Goal: Transaction & Acquisition: Download file/media

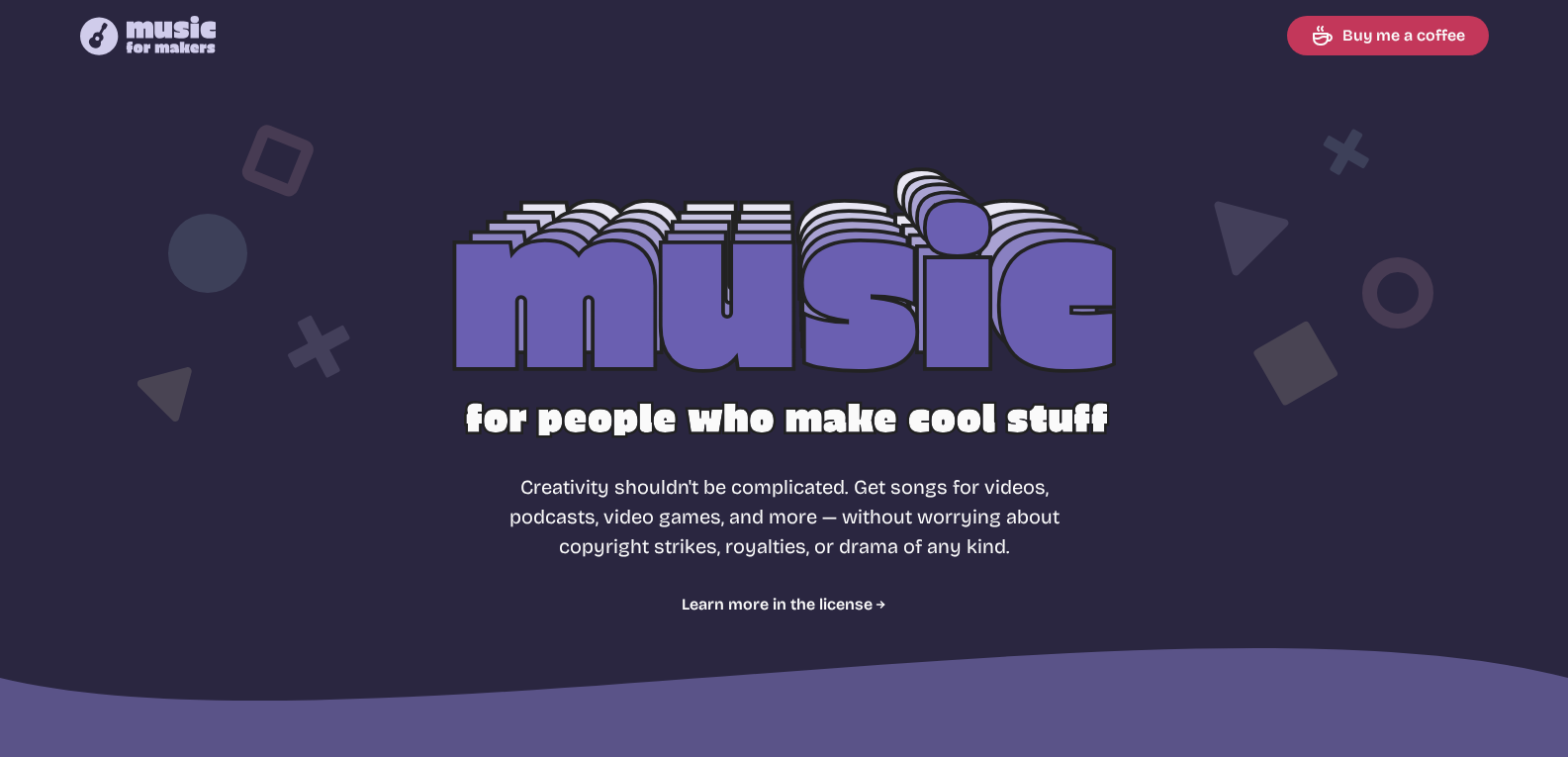
select select "most popular"
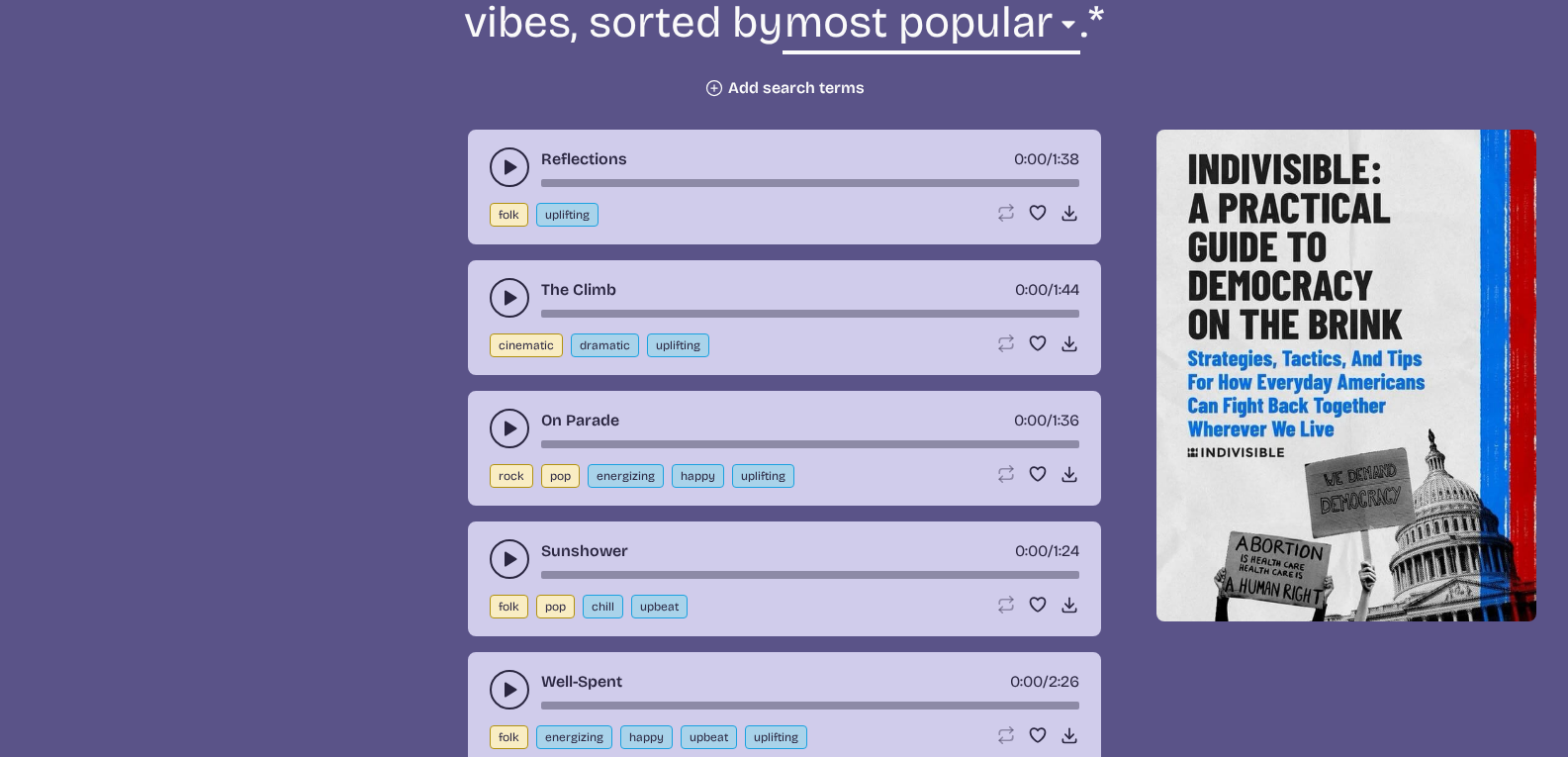
scroll to position [844, 0]
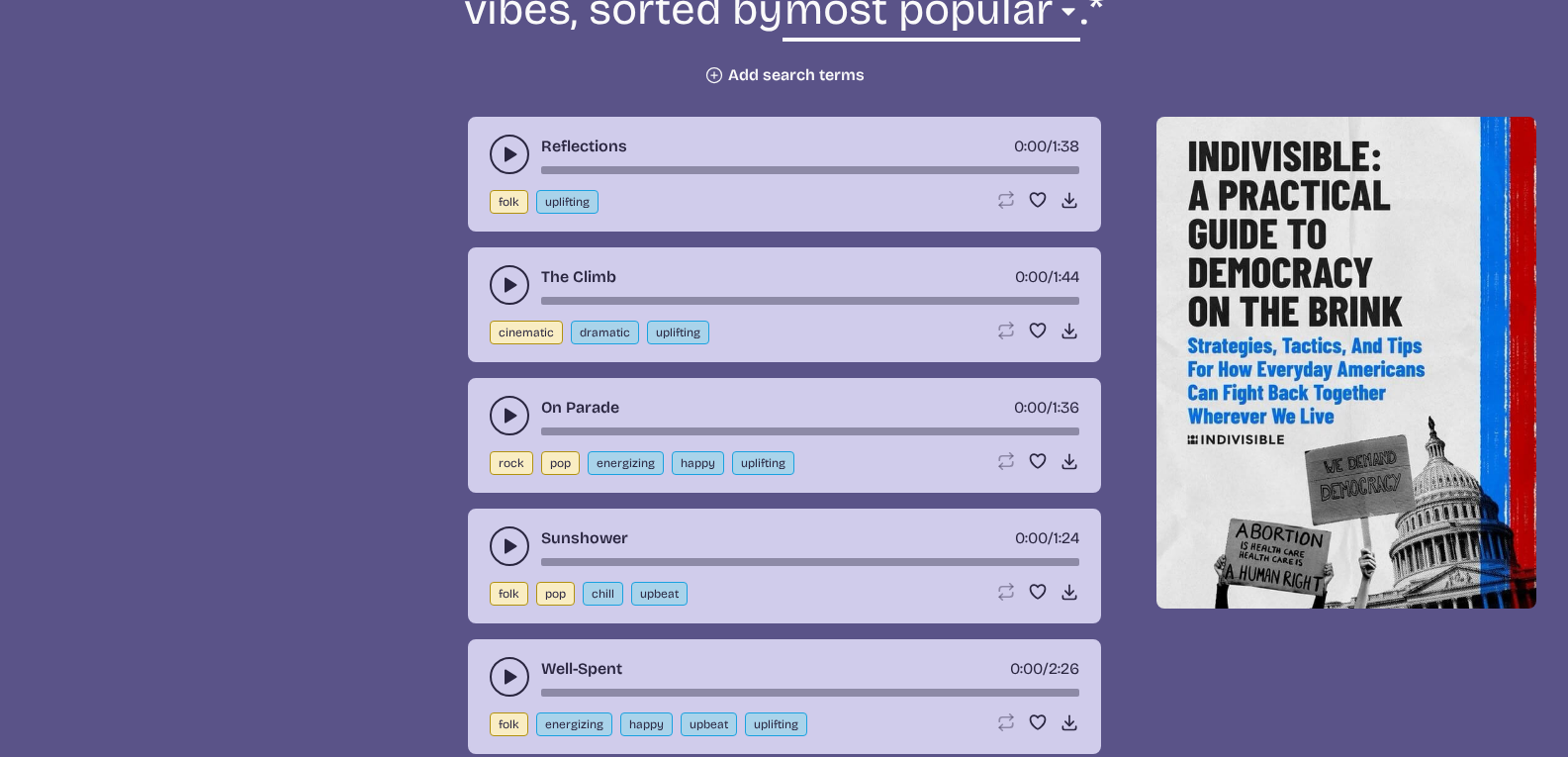
click at [512, 173] on button "play-pause toggle" at bounding box center [509, 155] width 40 height 40
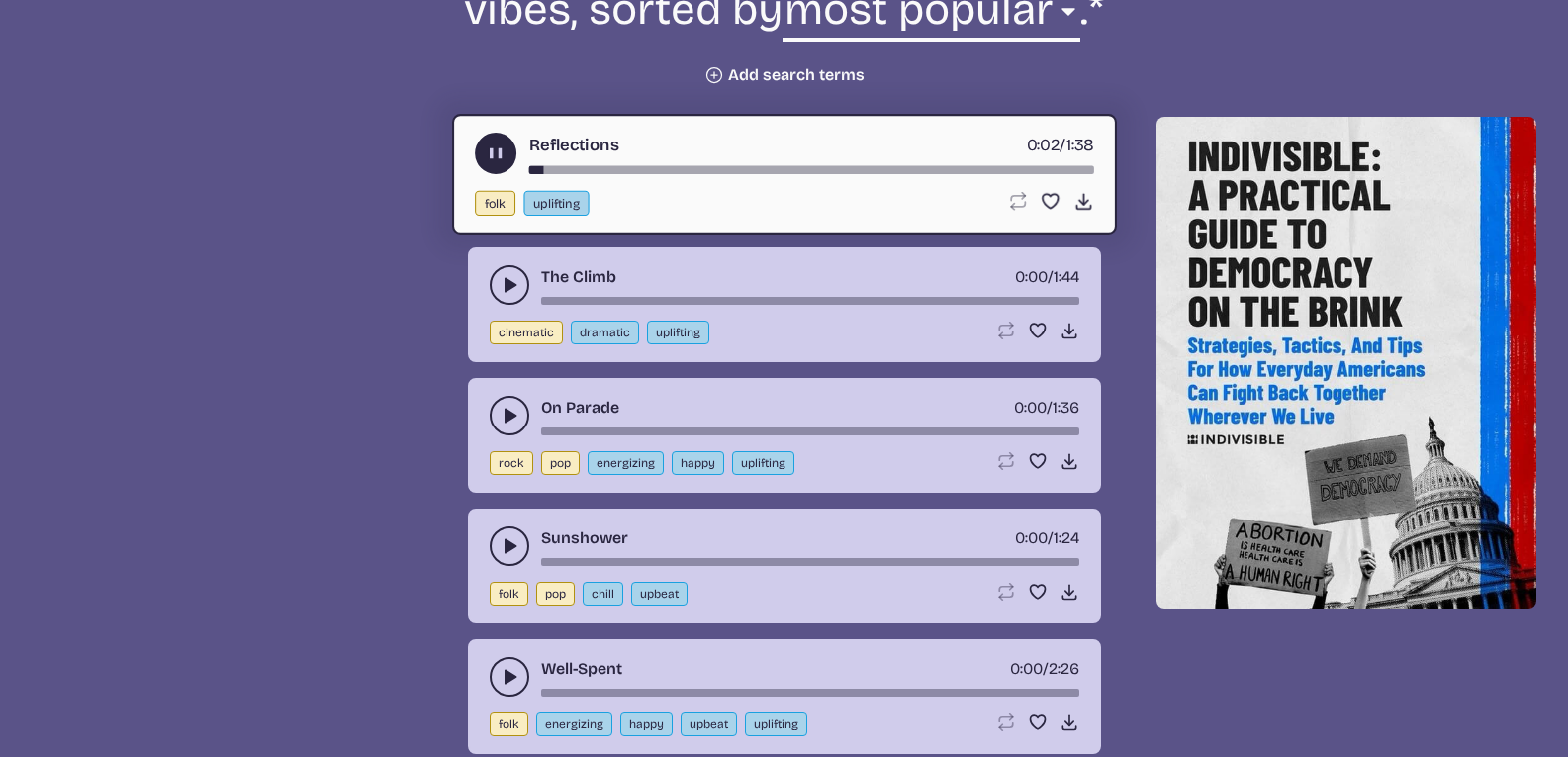
click at [488, 157] on use "play-pause toggle" at bounding box center [494, 154] width 21 height 21
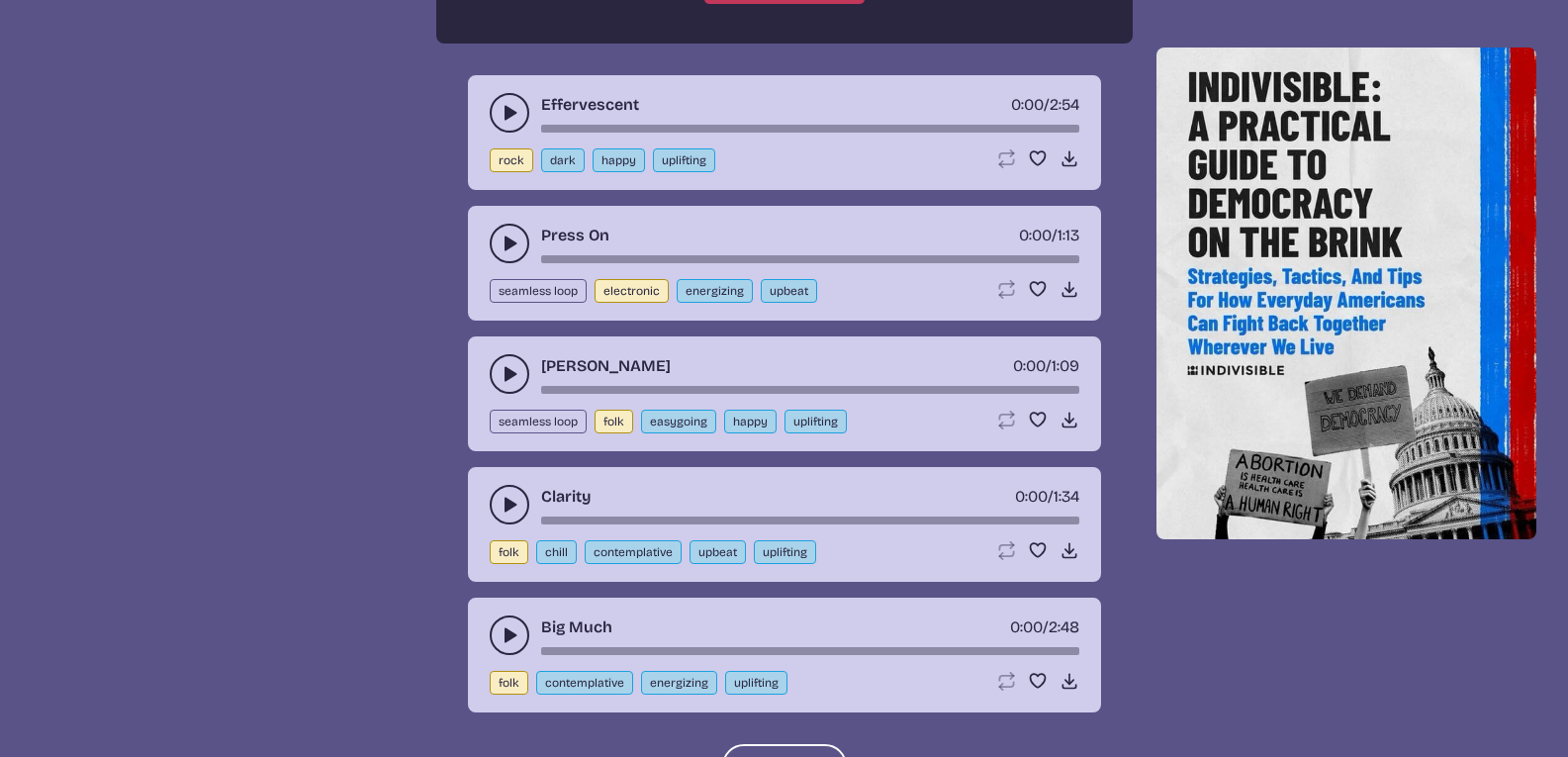
scroll to position [2064, 0]
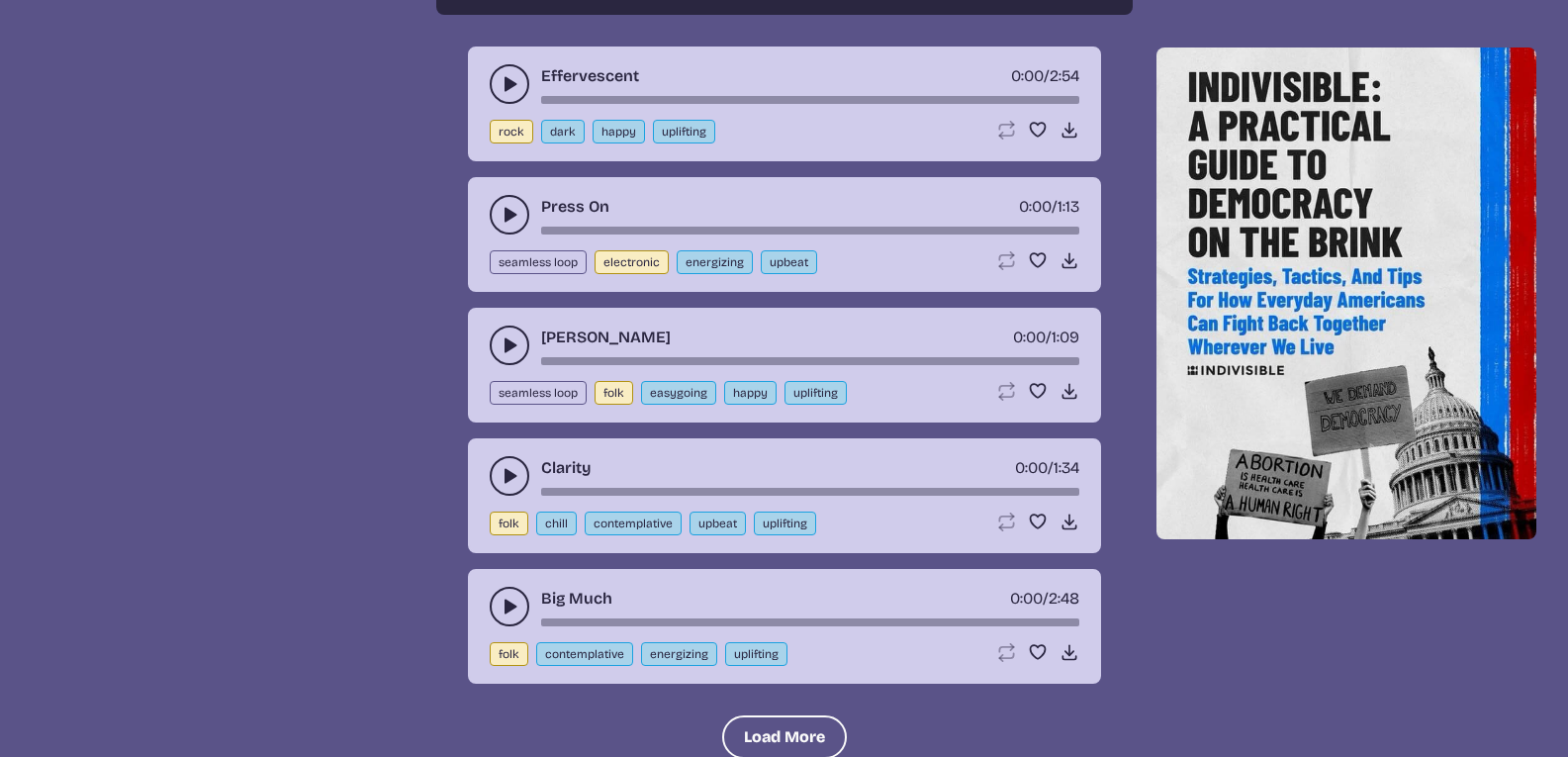
click at [494, 207] on button "play-pause toggle" at bounding box center [509, 215] width 40 height 40
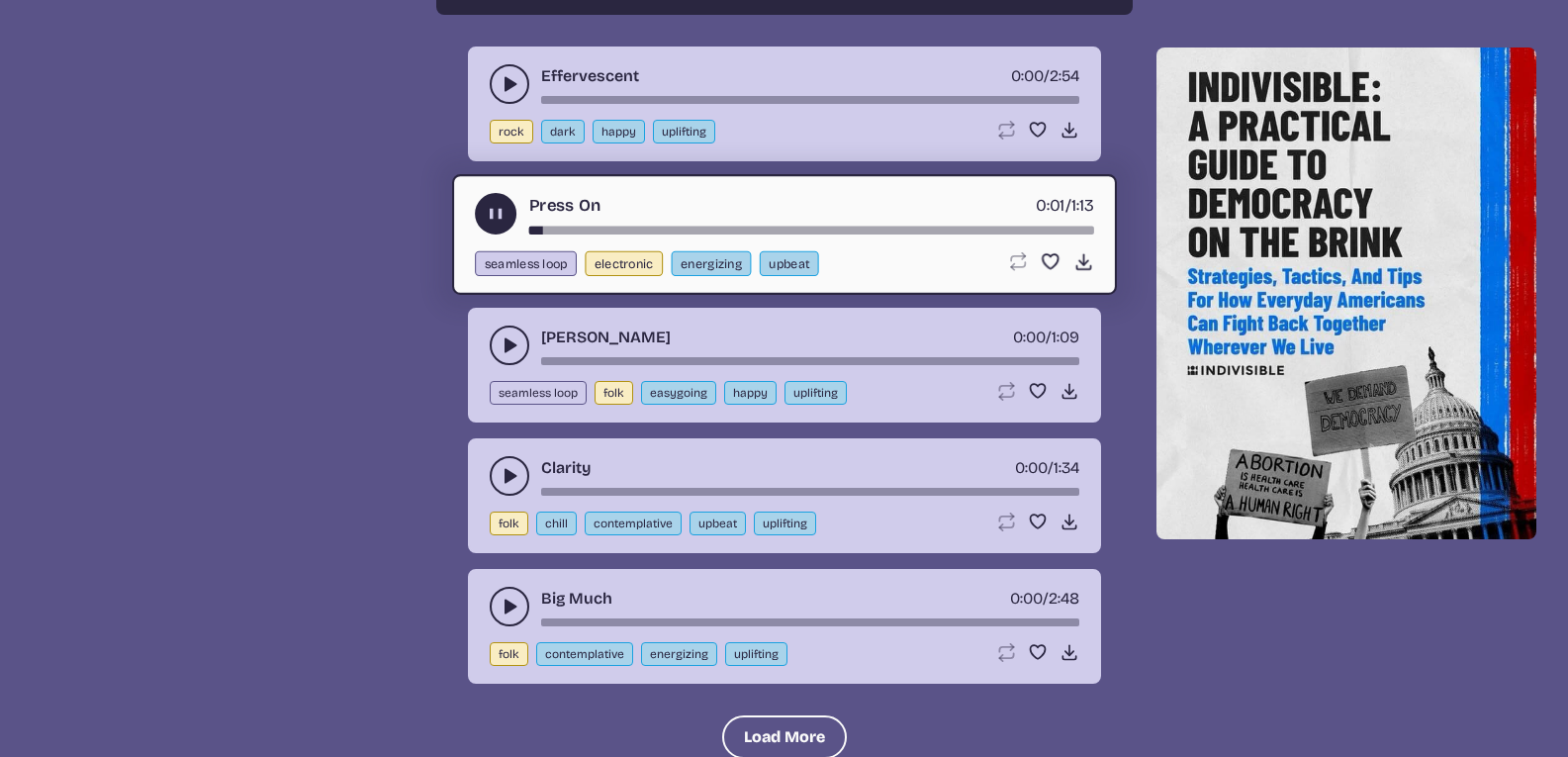
click at [494, 208] on use "play-pause toggle" at bounding box center [494, 214] width 21 height 21
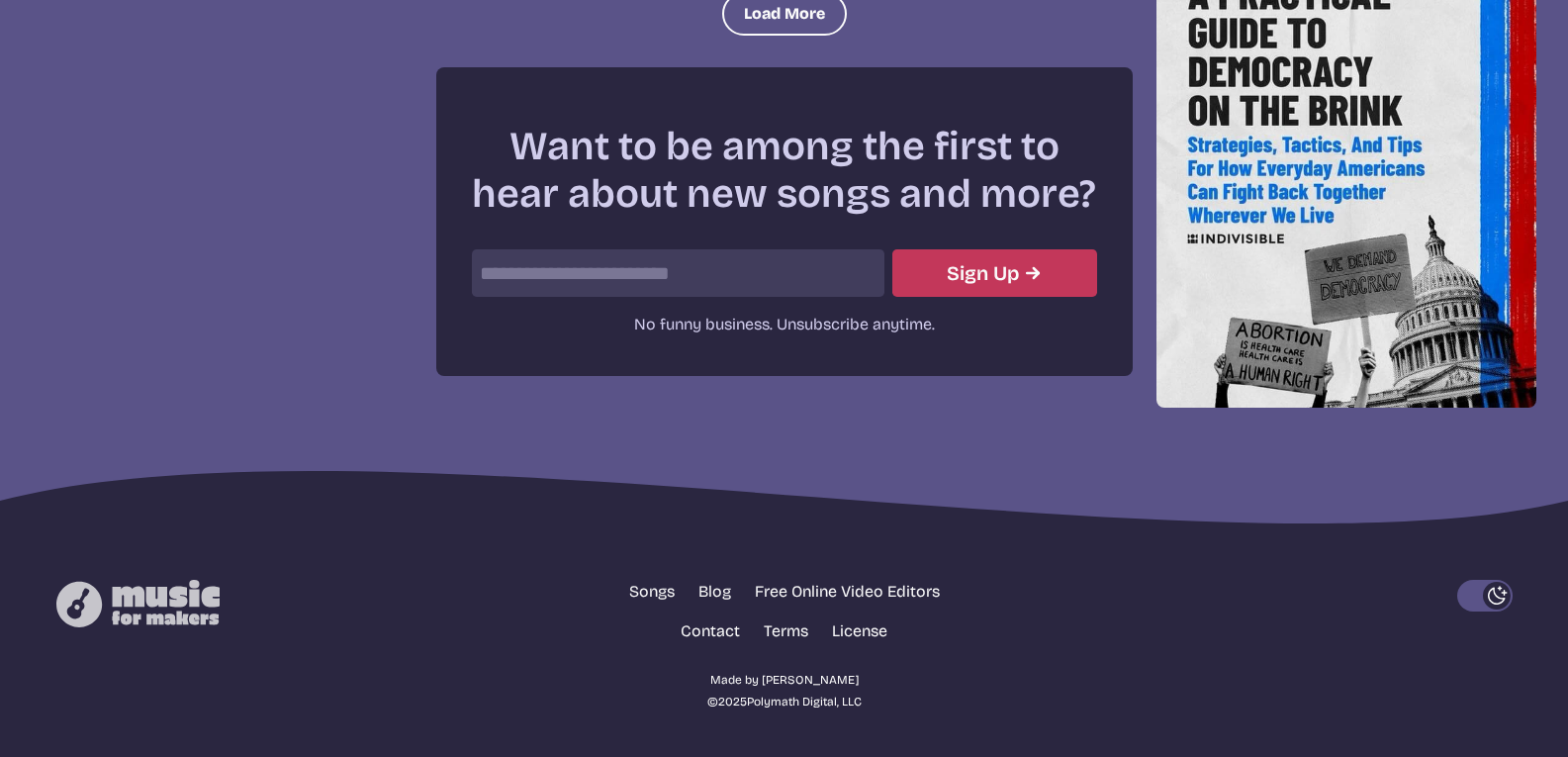
scroll to position [2788, 0]
click at [746, 29] on button "Load More" at bounding box center [784, 13] width 125 height 44
click at [746, 22] on button "Load More" at bounding box center [784, 13] width 125 height 44
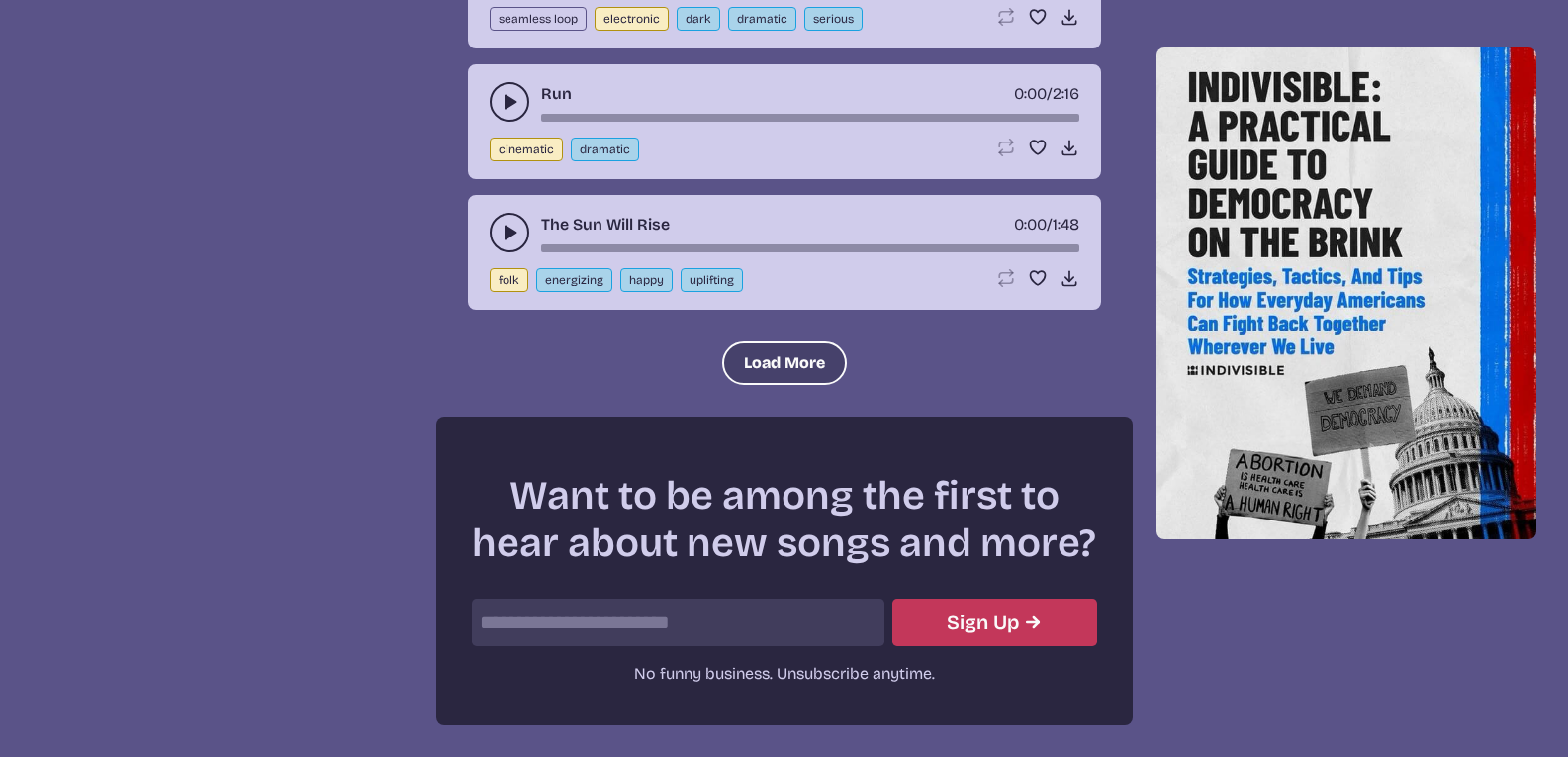
scroll to position [6062, 0]
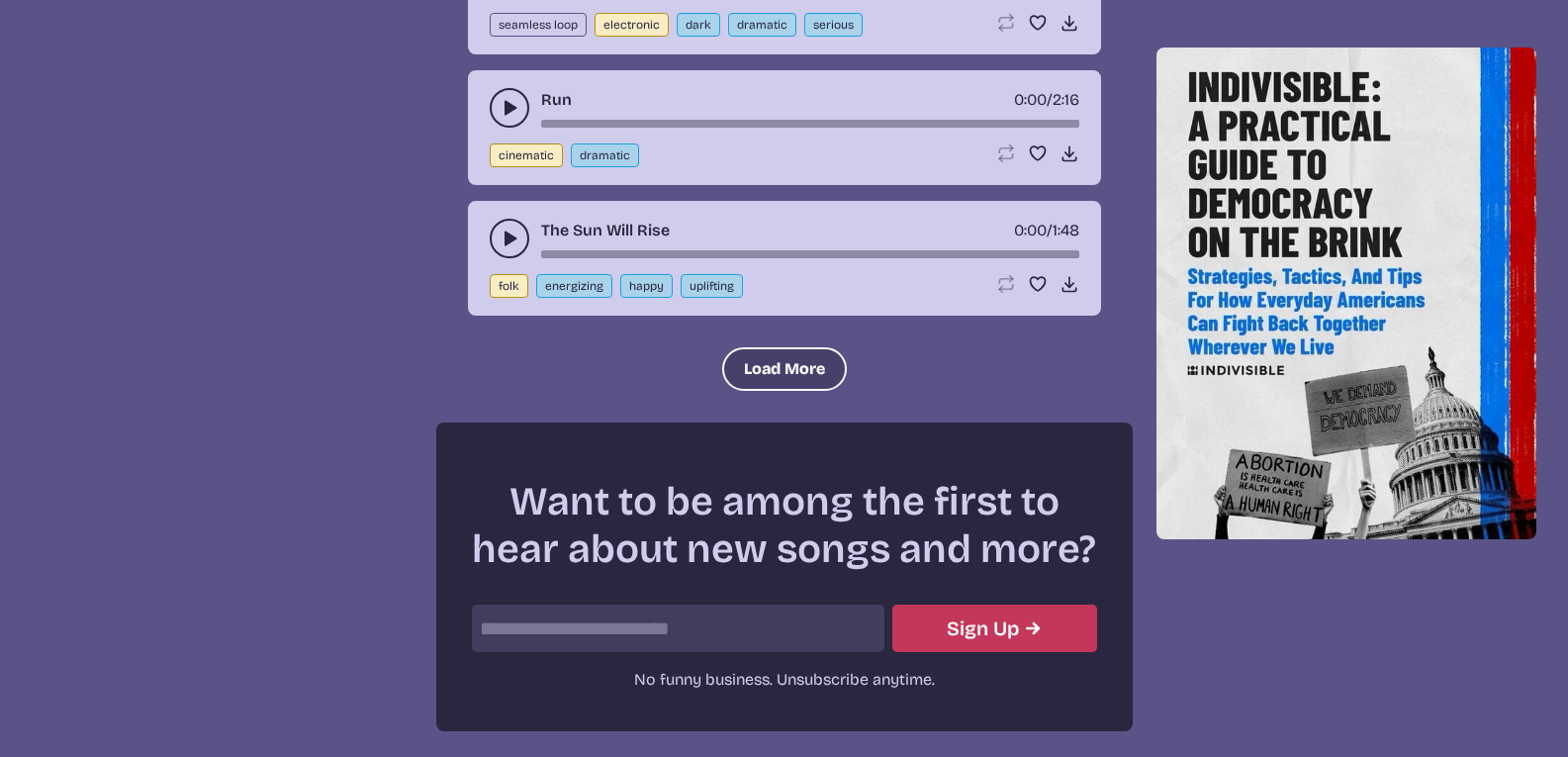
click at [772, 355] on button "Load More" at bounding box center [784, 370] width 125 height 44
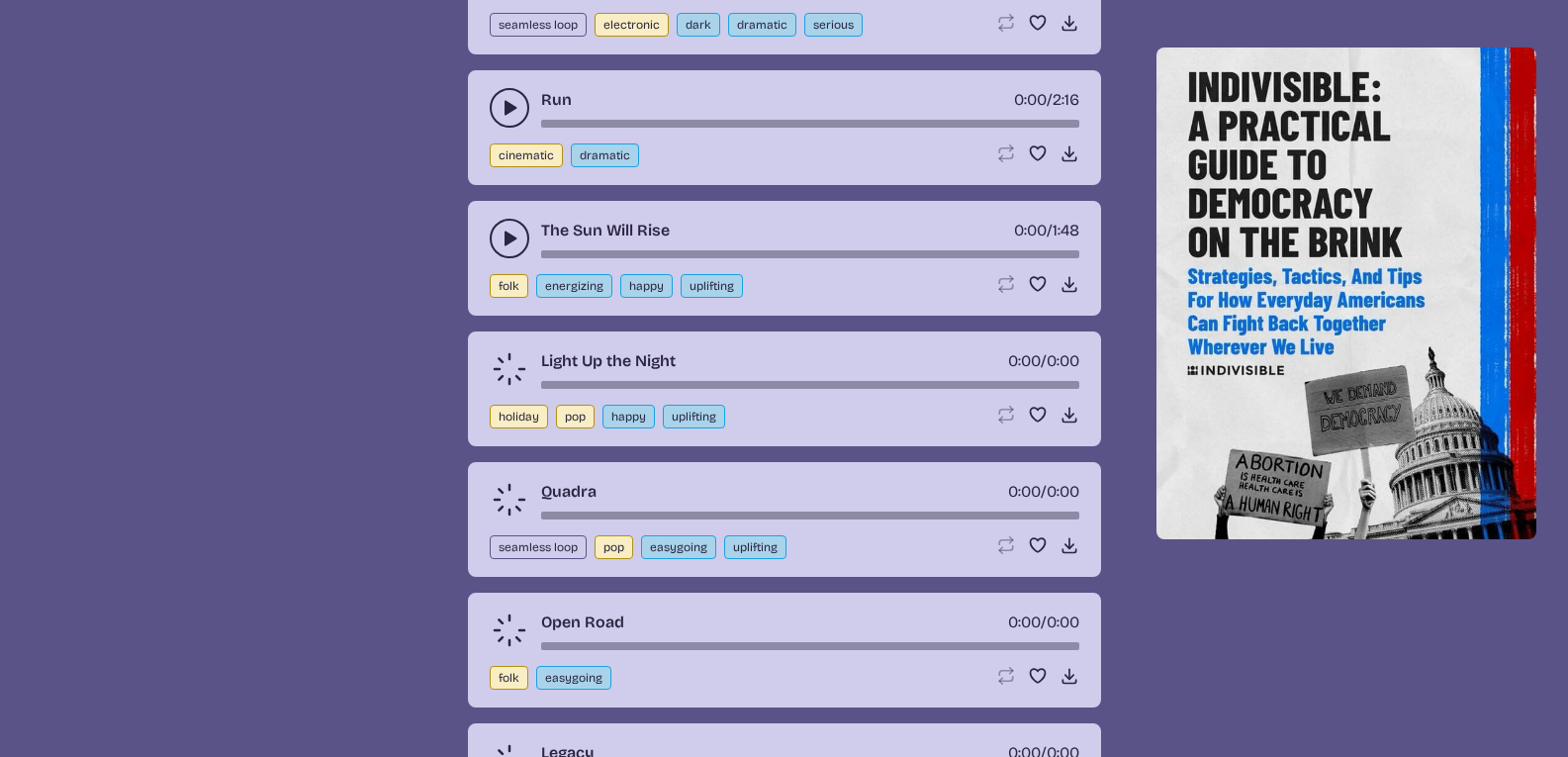
scroll to position [6457, 0]
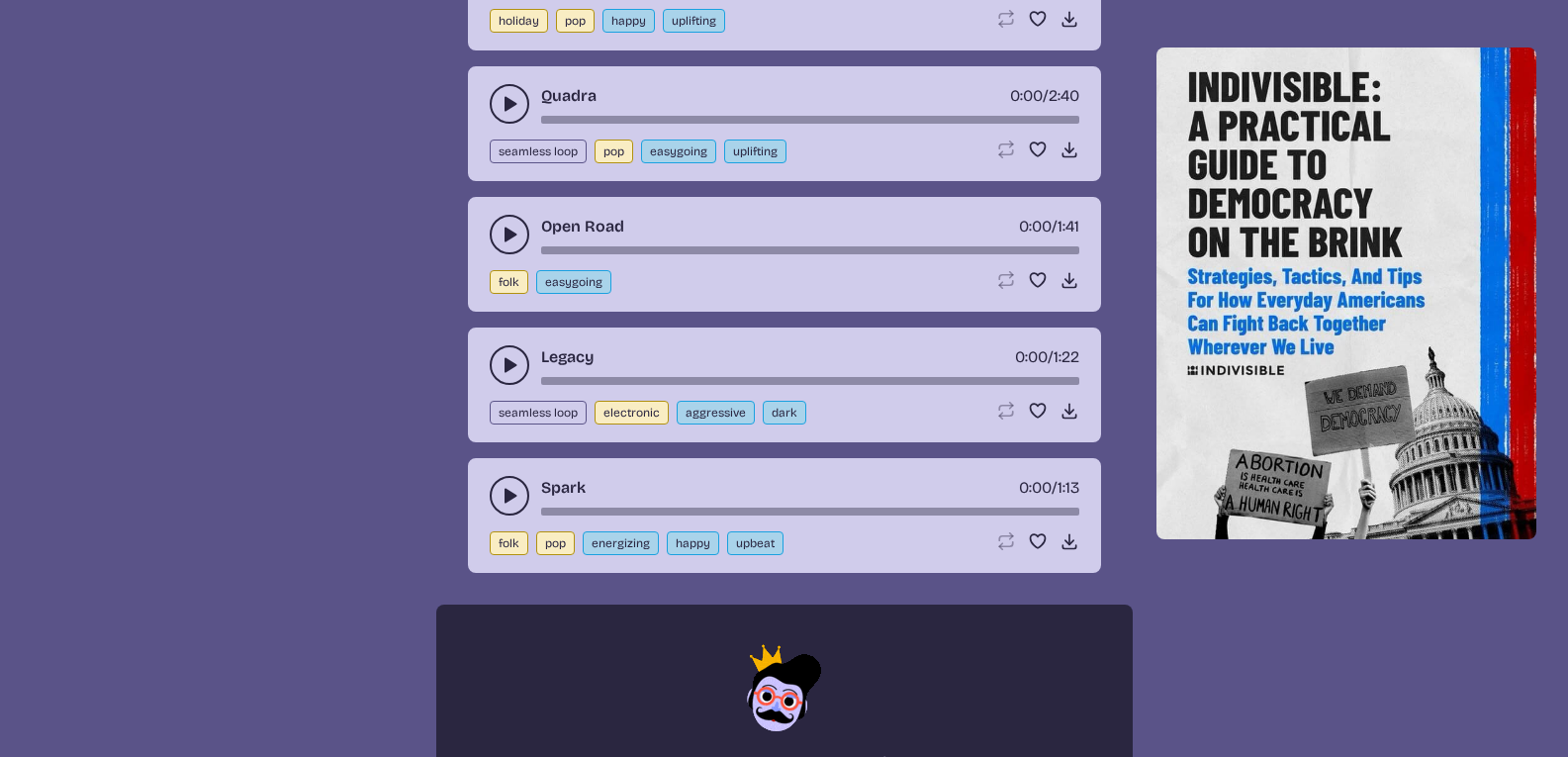
click at [505, 239] on use "play-pause toggle" at bounding box center [509, 235] width 20 height 20
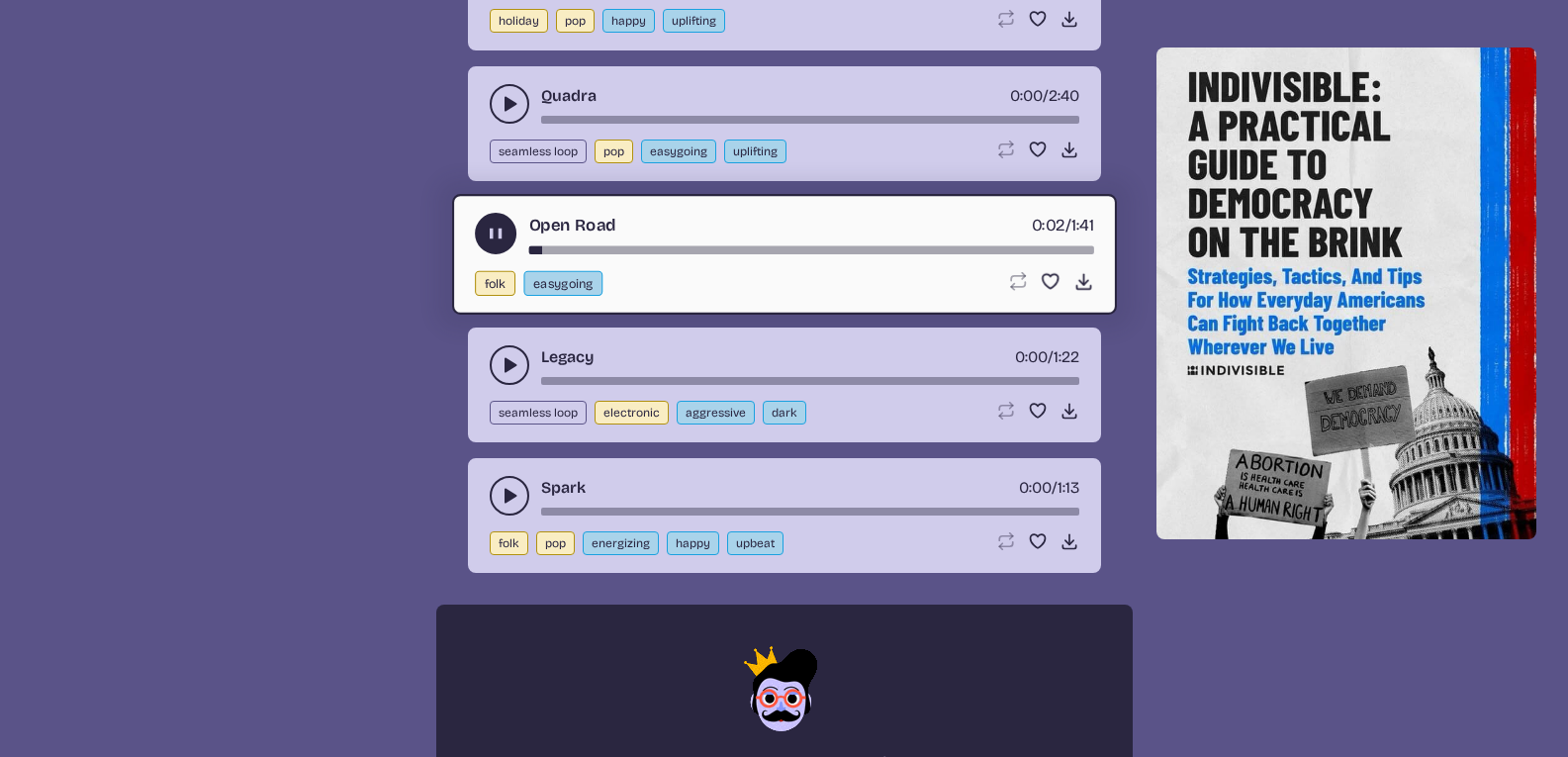
click at [480, 247] on button "play-pause toggle" at bounding box center [495, 234] width 42 height 42
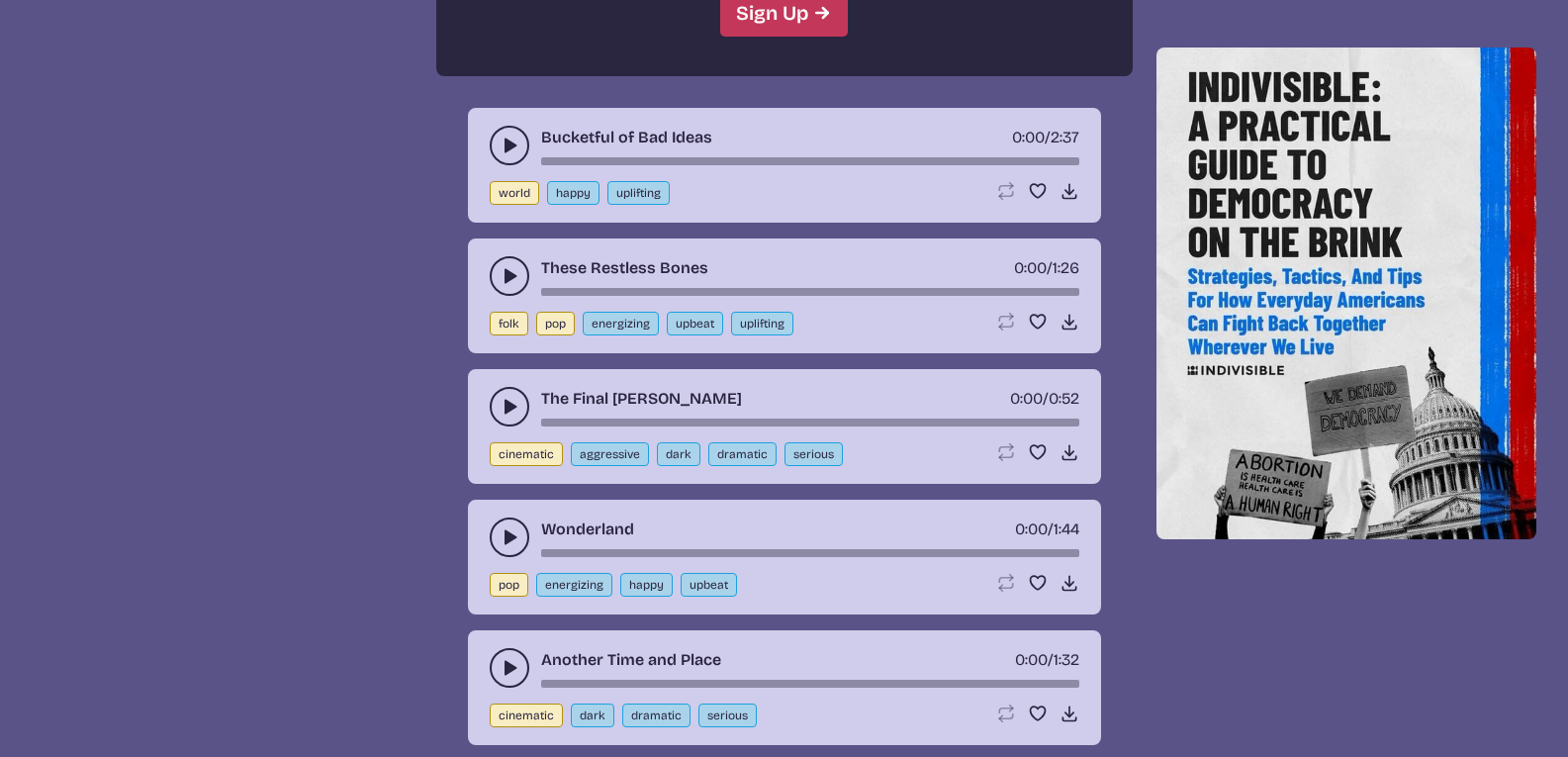
scroll to position [7519, 0]
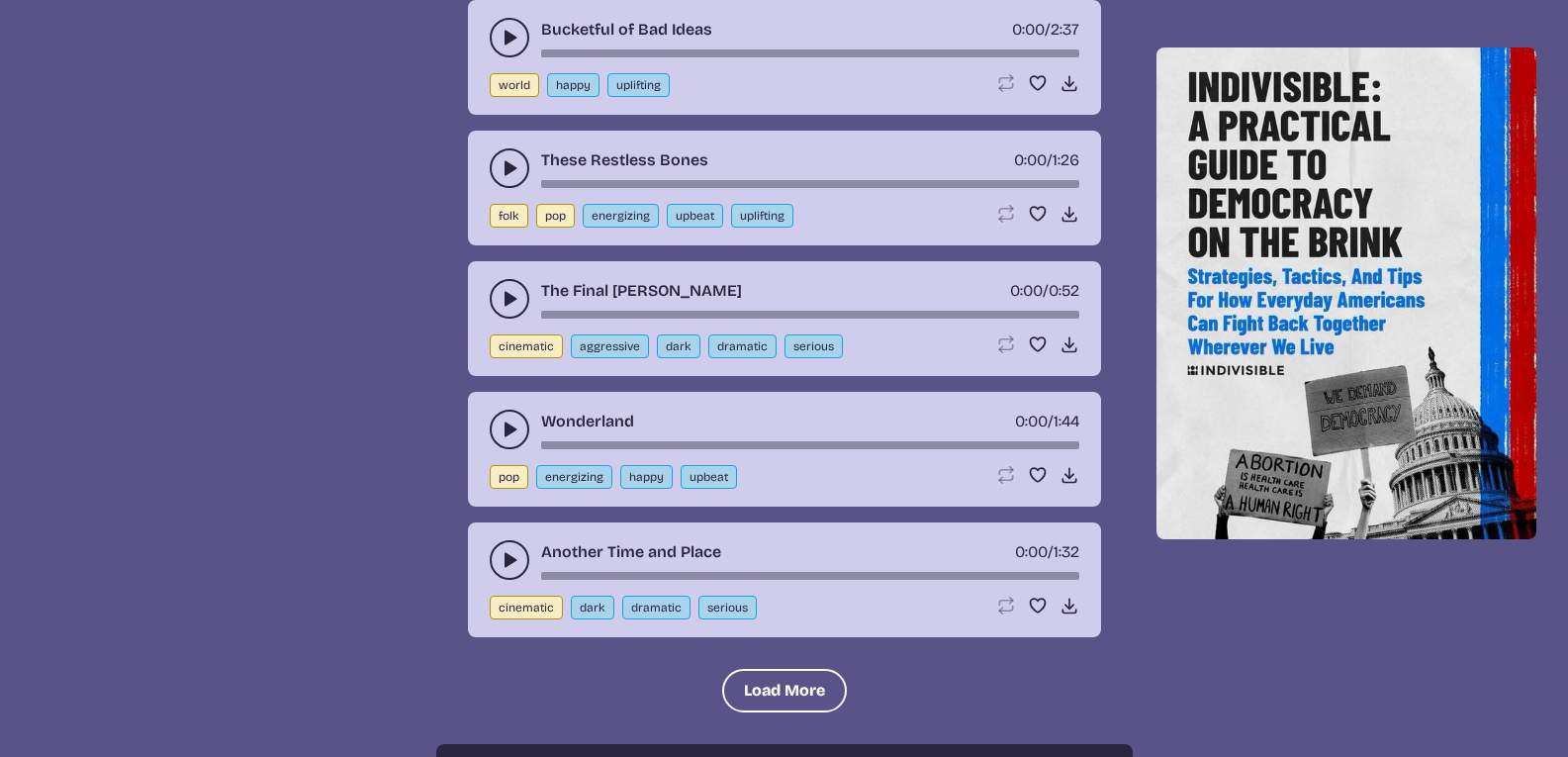
click at [504, 175] on use "play-pause toggle" at bounding box center [509, 168] width 20 height 20
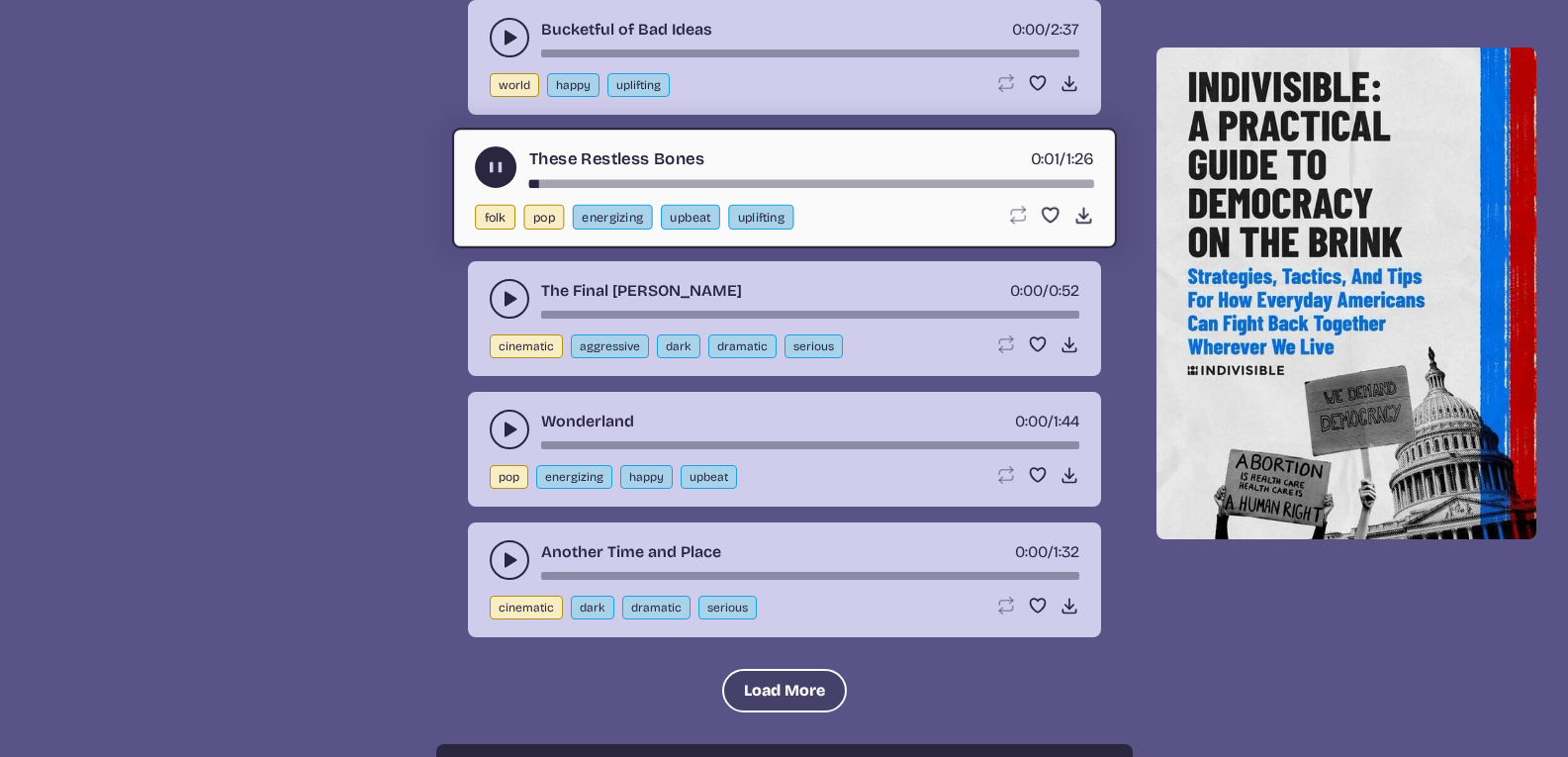
click at [806, 708] on button "Load More" at bounding box center [784, 690] width 125 height 44
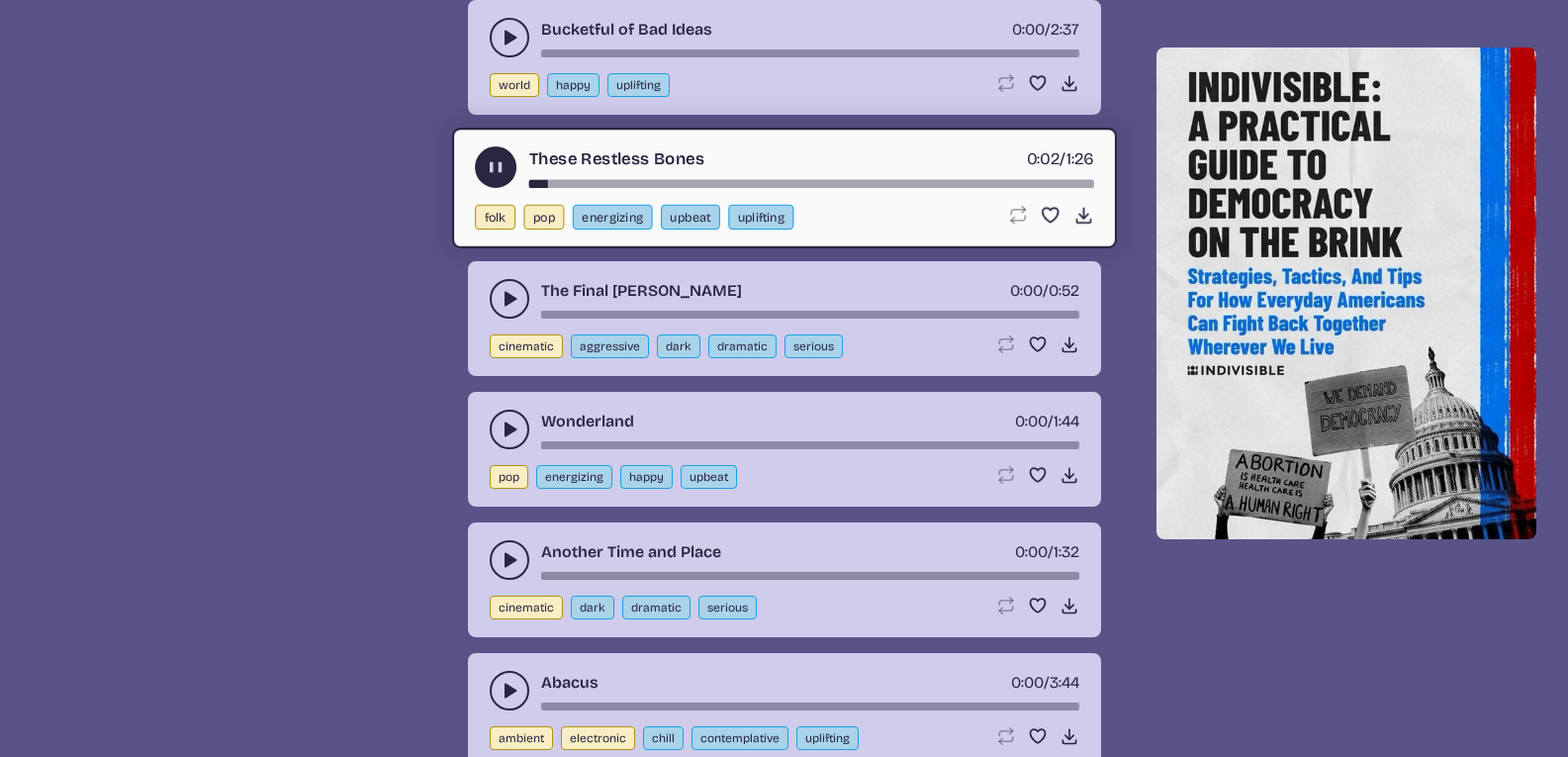
click at [488, 169] on use "play-pause toggle" at bounding box center [494, 166] width 21 height 21
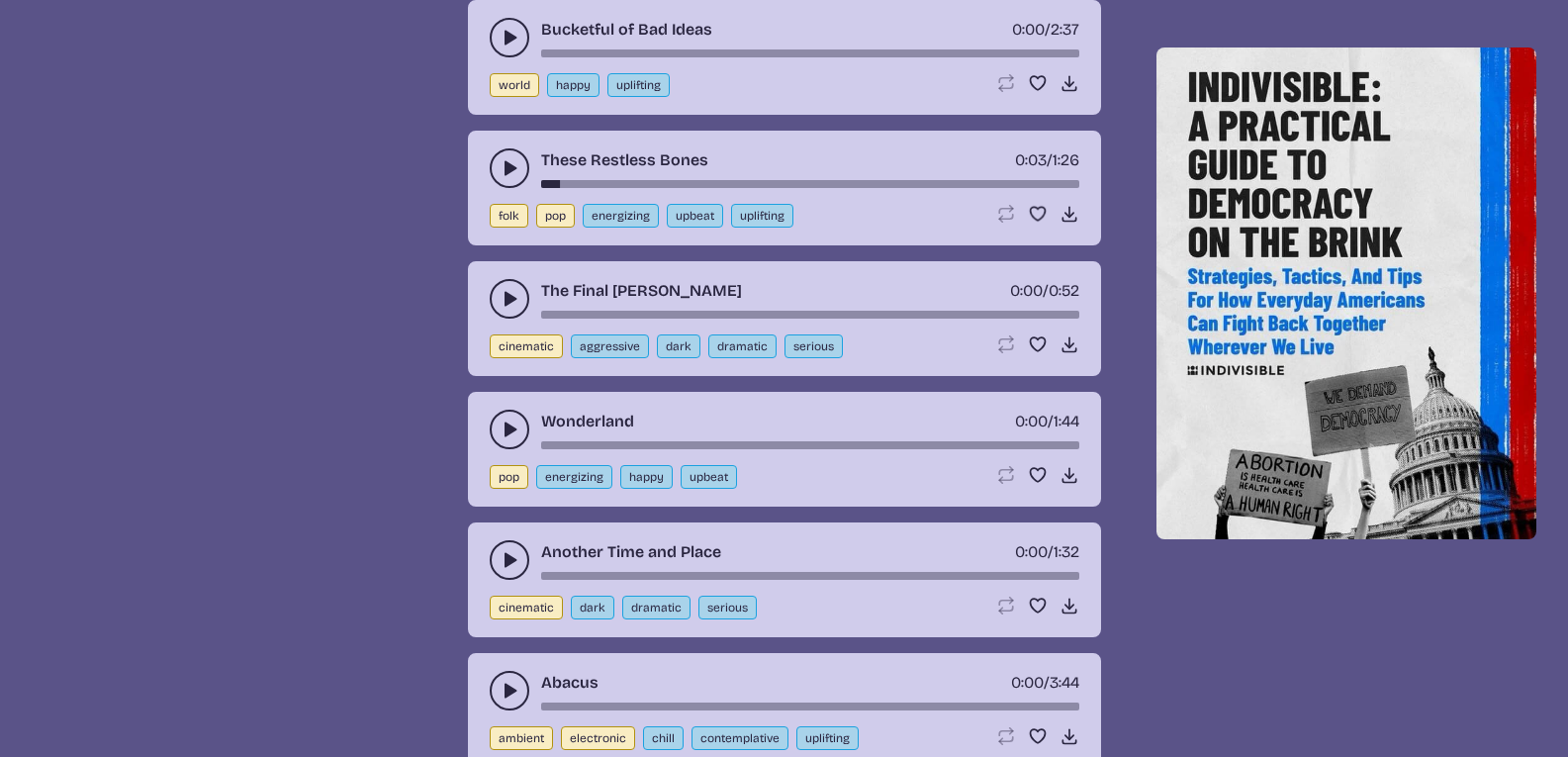
click at [492, 550] on button "play-pause toggle" at bounding box center [509, 560] width 40 height 40
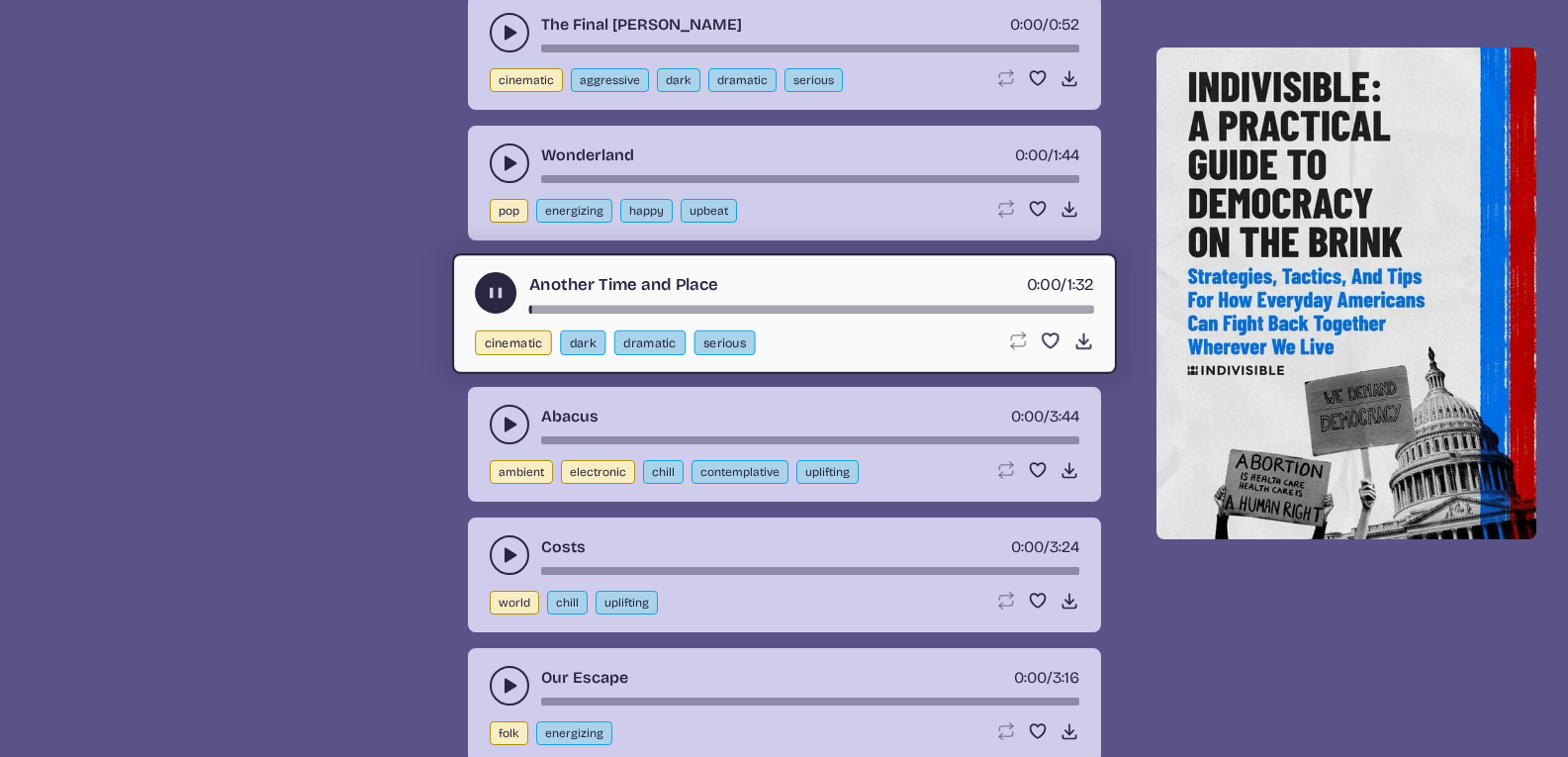
scroll to position [7902, 0]
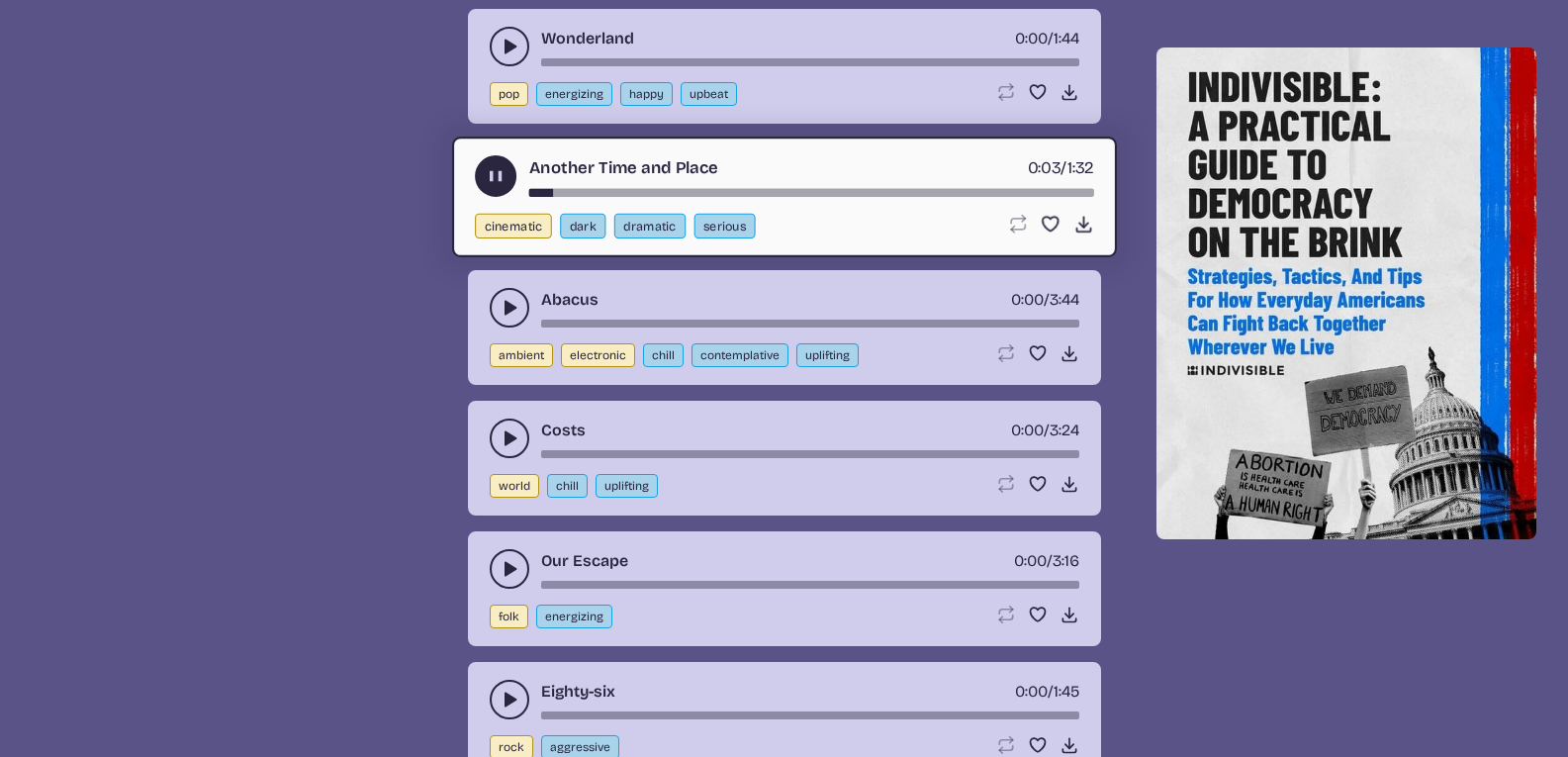
click at [501, 179] on use "play-pause toggle" at bounding box center [494, 175] width 21 height 21
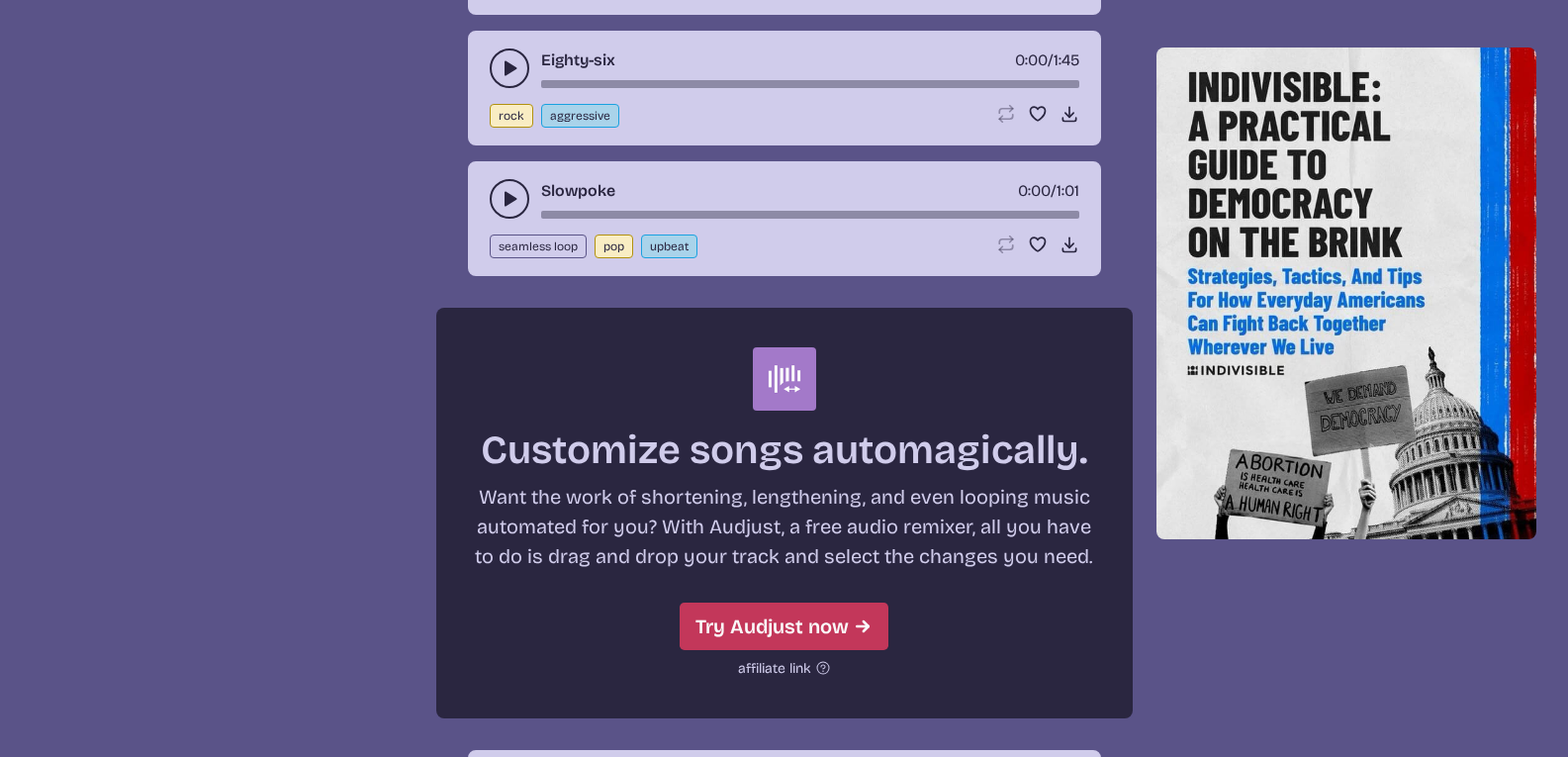
scroll to position [8535, 0]
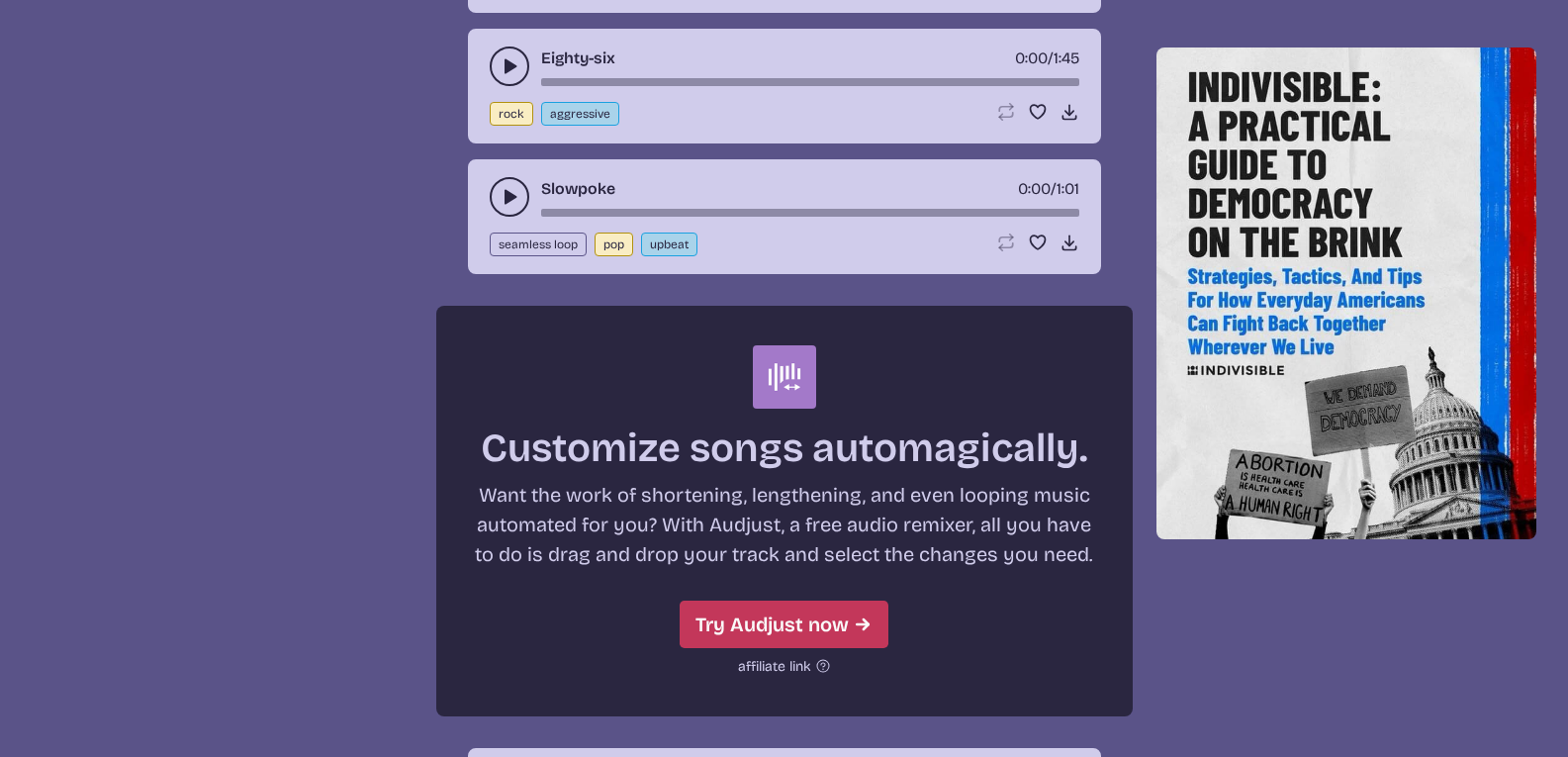
click at [499, 200] on icon "play-pause toggle" at bounding box center [509, 197] width 20 height 20
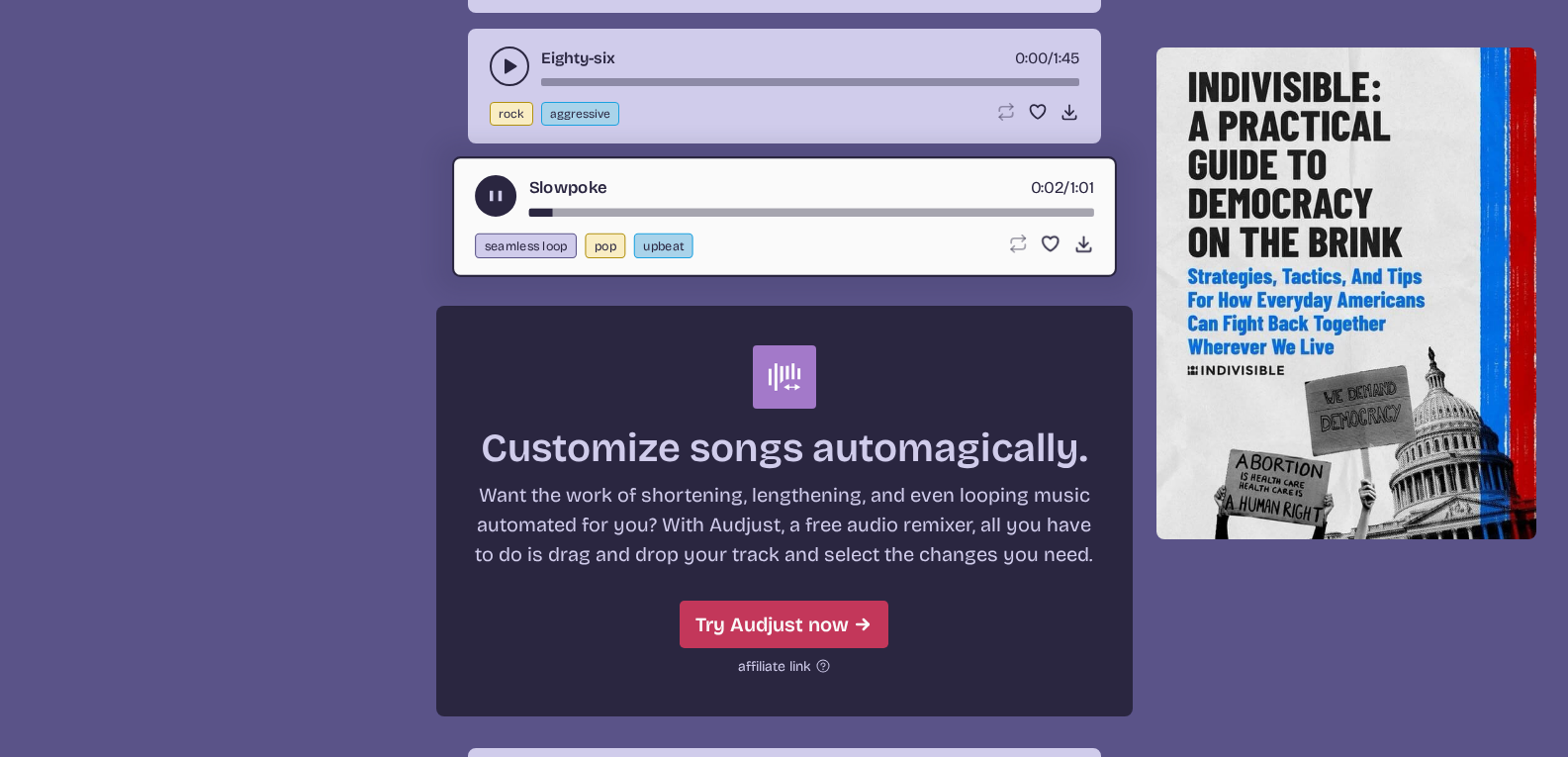
click at [478, 196] on button "play-pause toggle" at bounding box center [495, 196] width 42 height 42
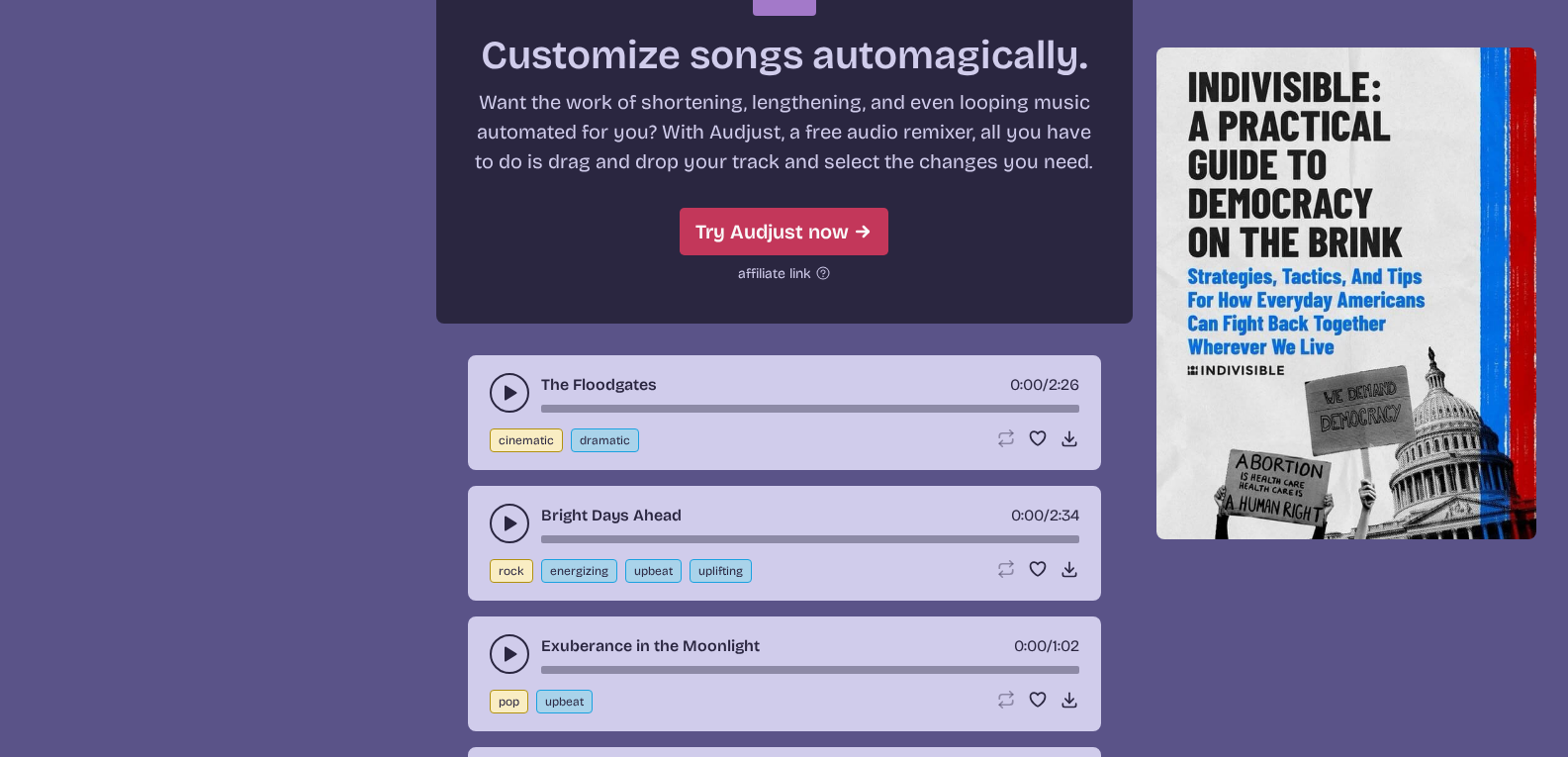
scroll to position [9556, 0]
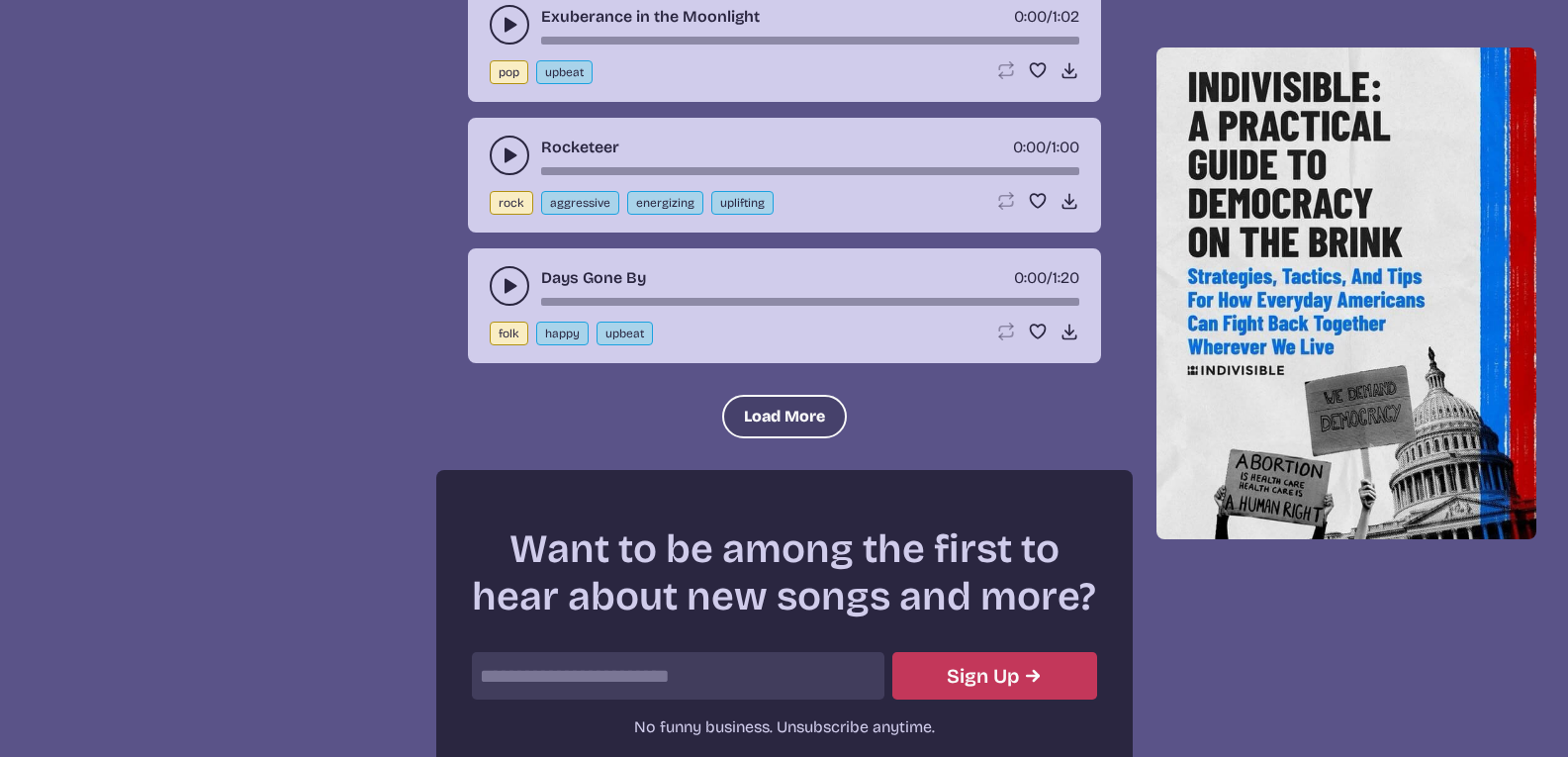
click at [745, 421] on button "Load More" at bounding box center [784, 416] width 125 height 44
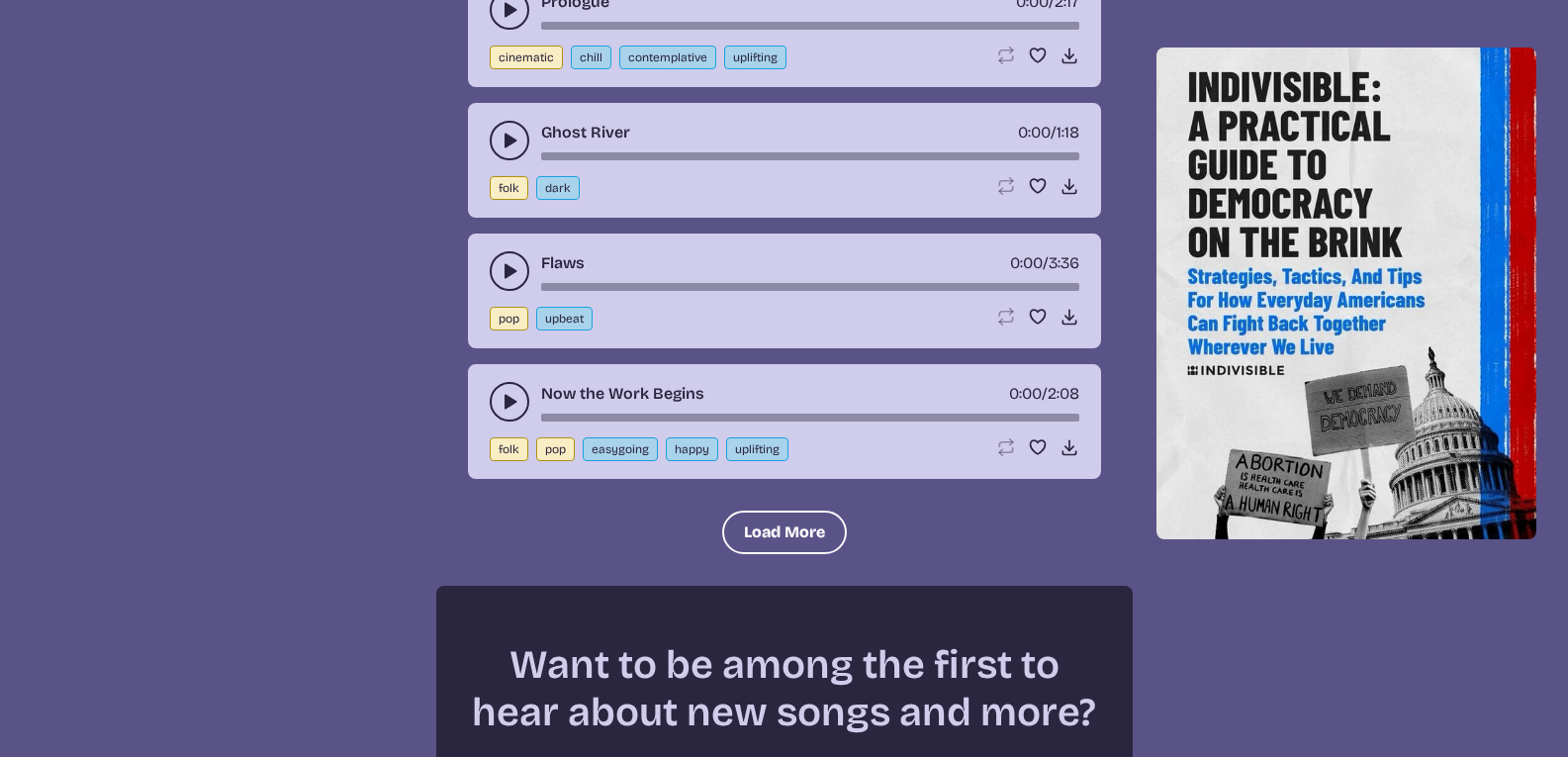
scroll to position [11146, 0]
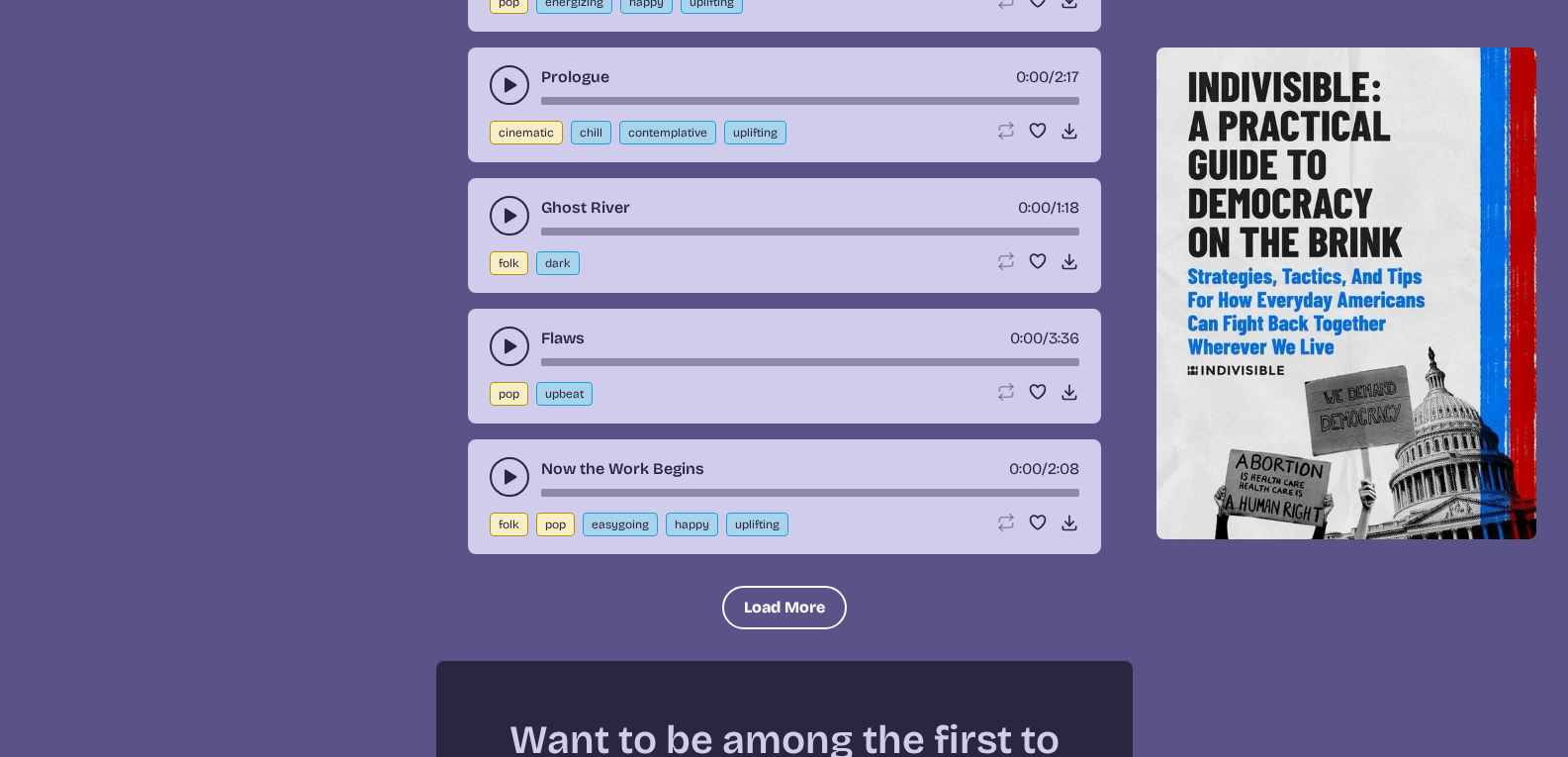
click at [493, 324] on div "Flaws 0:00 / 3:36 pop upbeat Loop song Loop this song. Favorite song Save this …" at bounding box center [784, 366] width 633 height 115
click at [499, 340] on icon "play-pause toggle" at bounding box center [509, 347] width 20 height 20
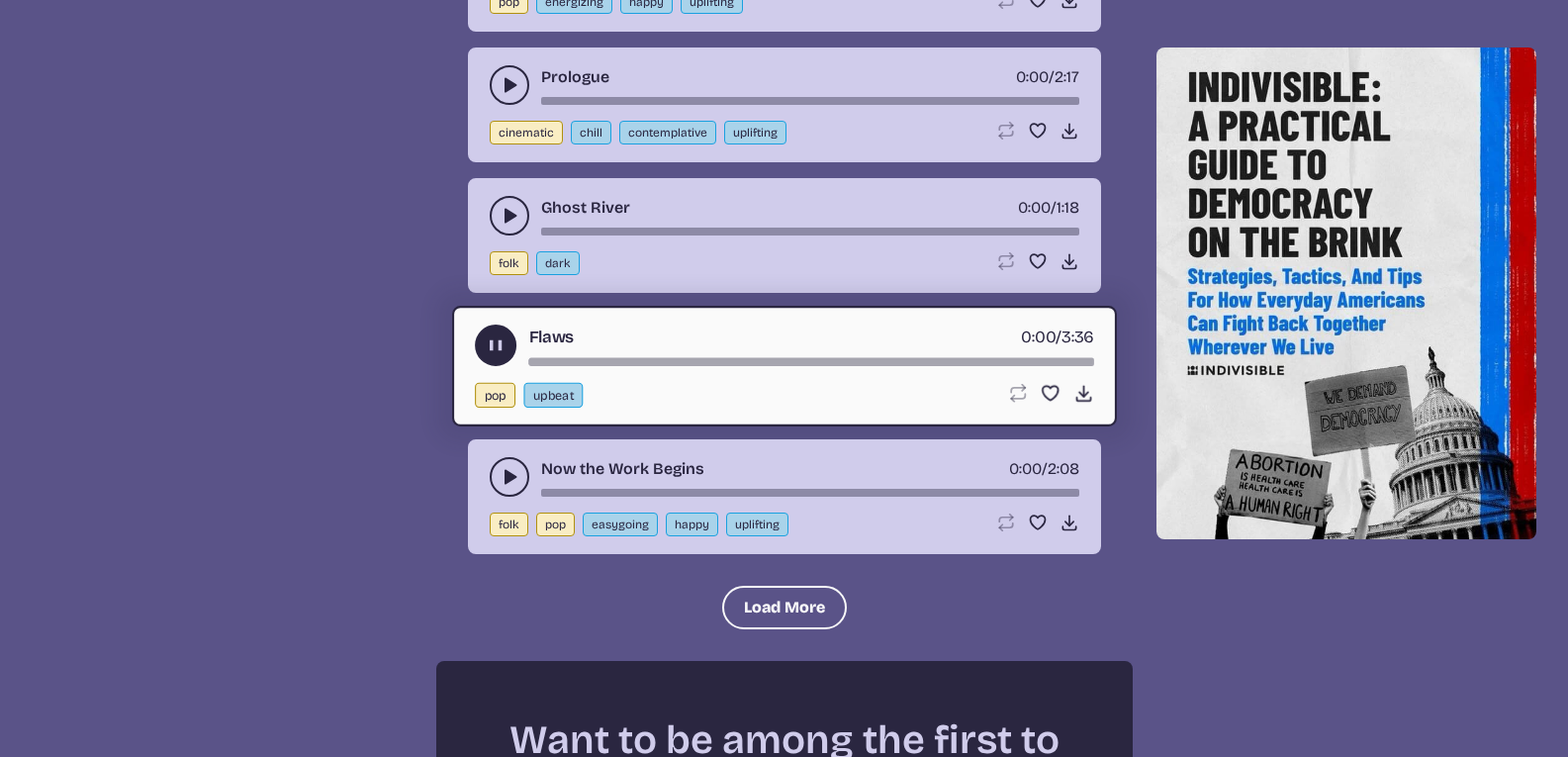
click at [499, 343] on use "play-pause toggle" at bounding box center [494, 345] width 21 height 21
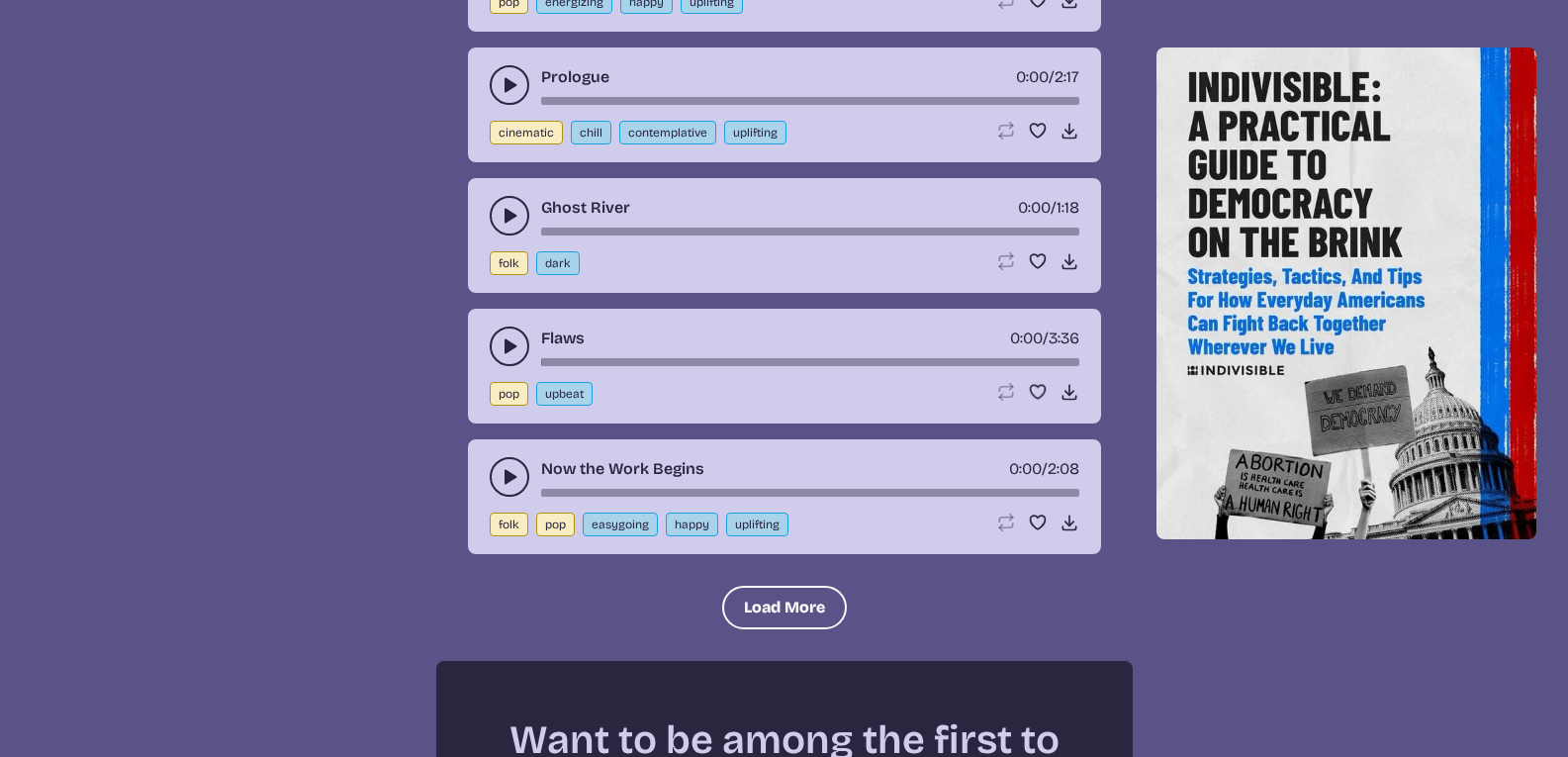
click at [509, 207] on icon "play-pause toggle" at bounding box center [509, 216] width 20 height 20
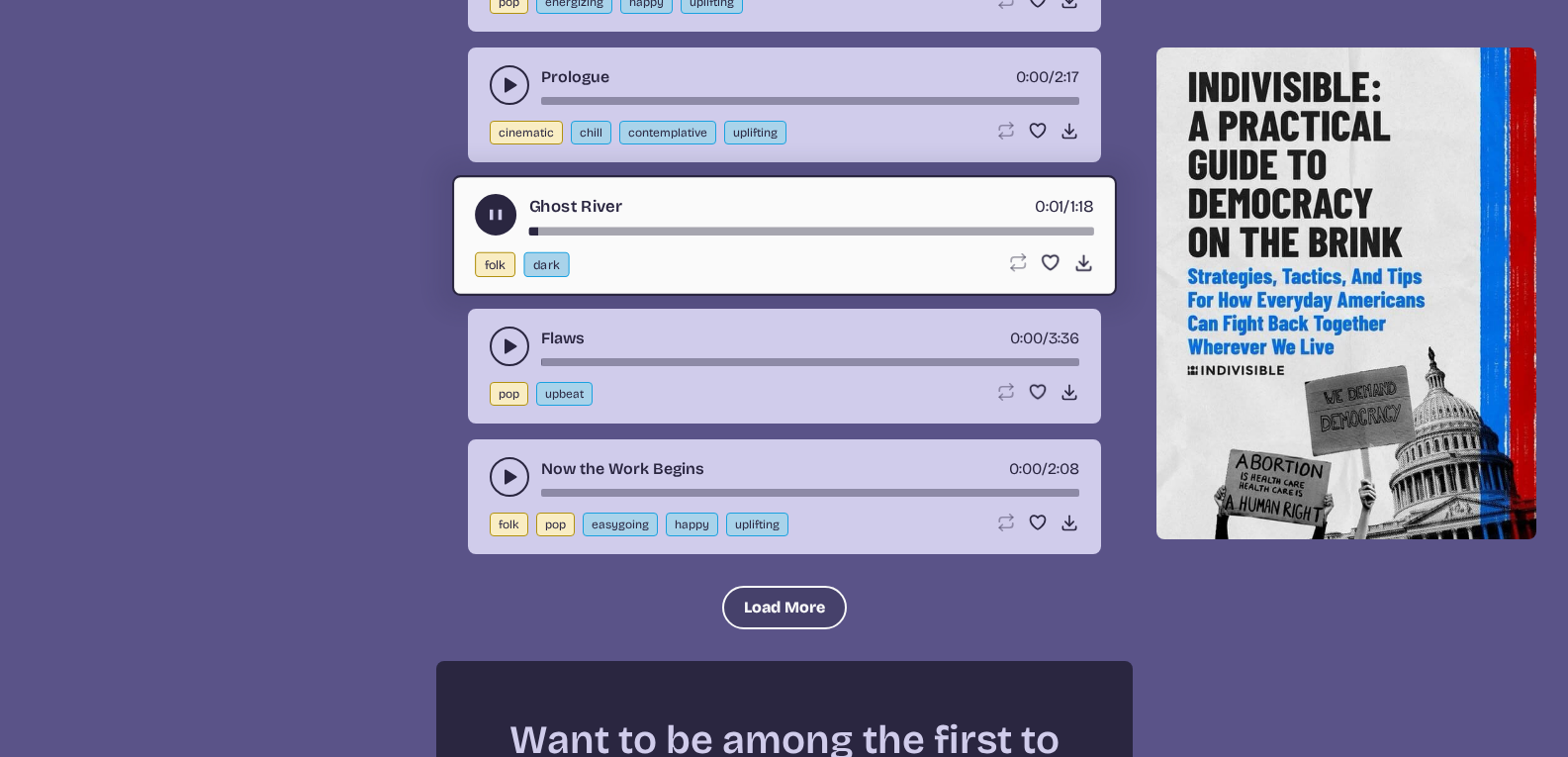
click at [760, 607] on button "Load More" at bounding box center [784, 607] width 125 height 44
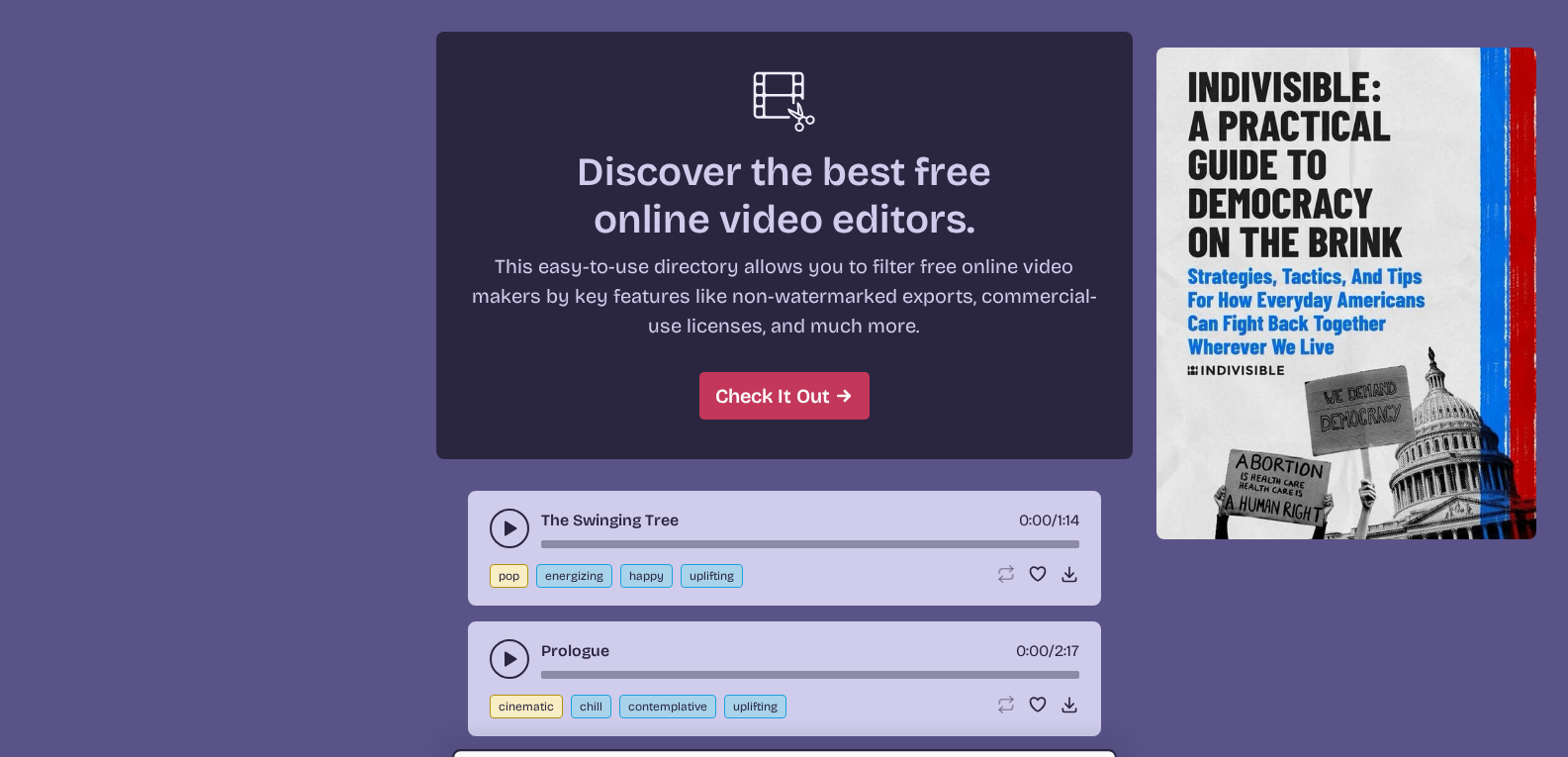
scroll to position [11053, 0]
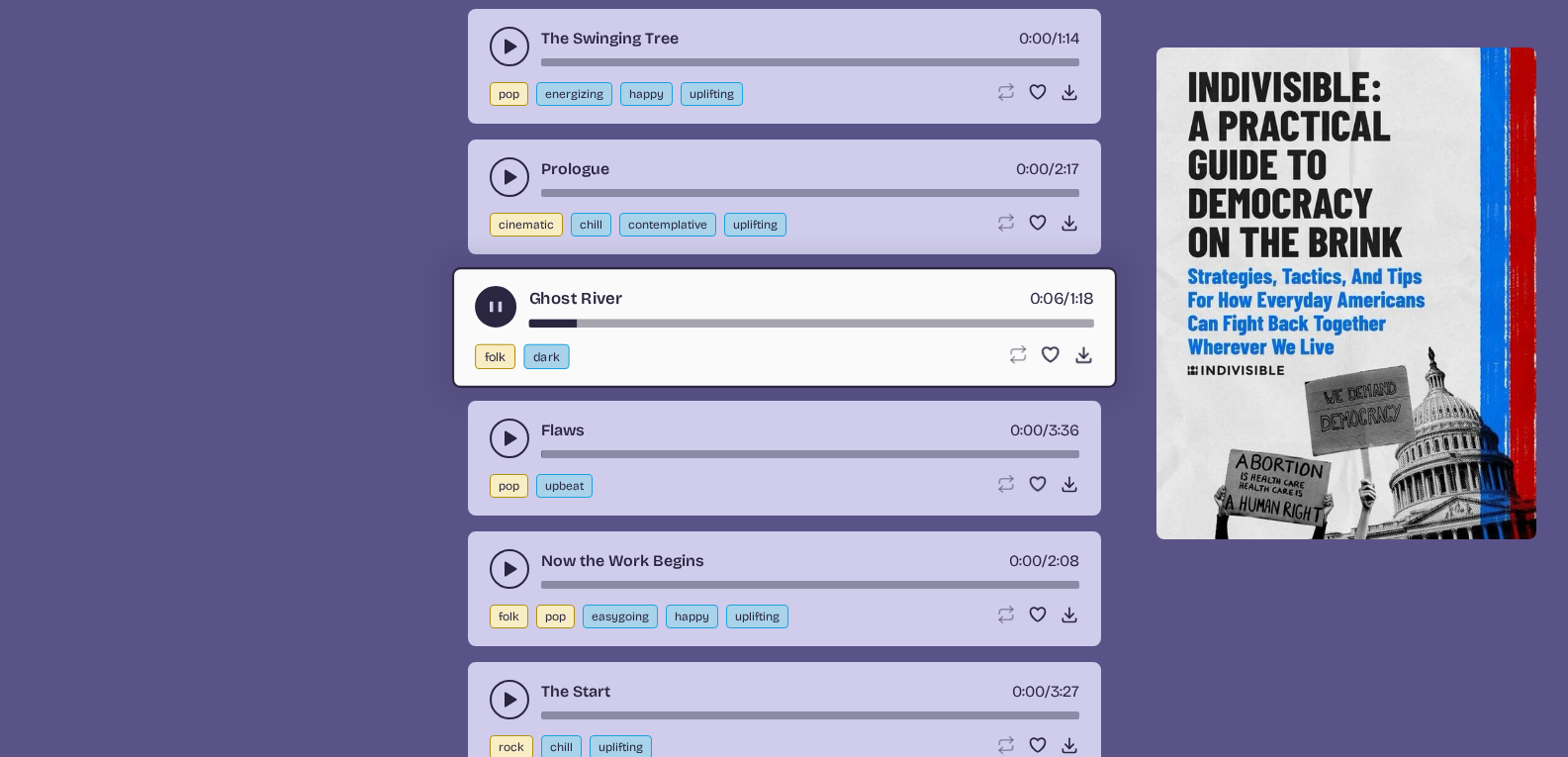
click at [493, 306] on use "play-pause toggle" at bounding box center [494, 306] width 21 height 21
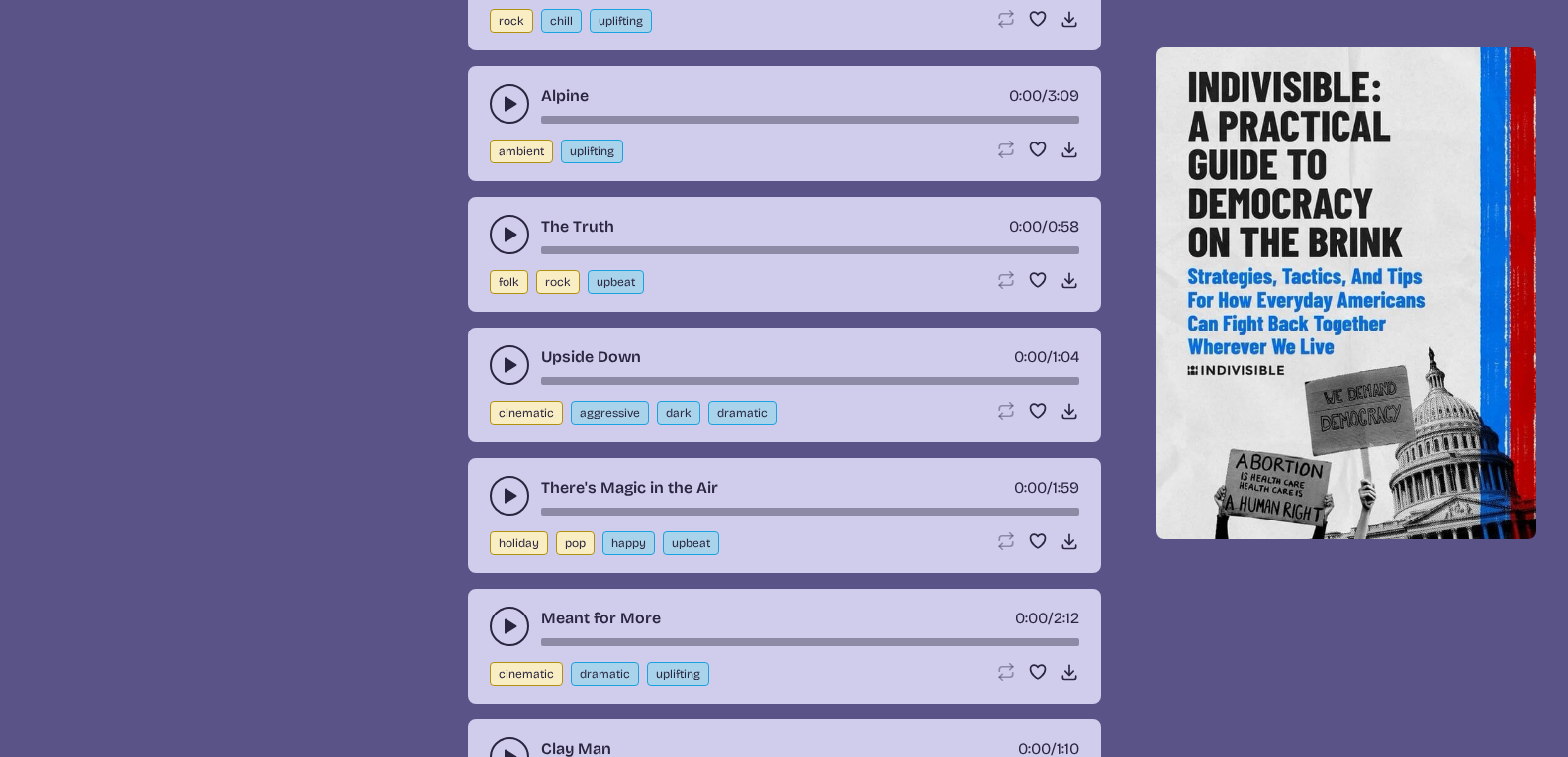
scroll to position [11811, 0]
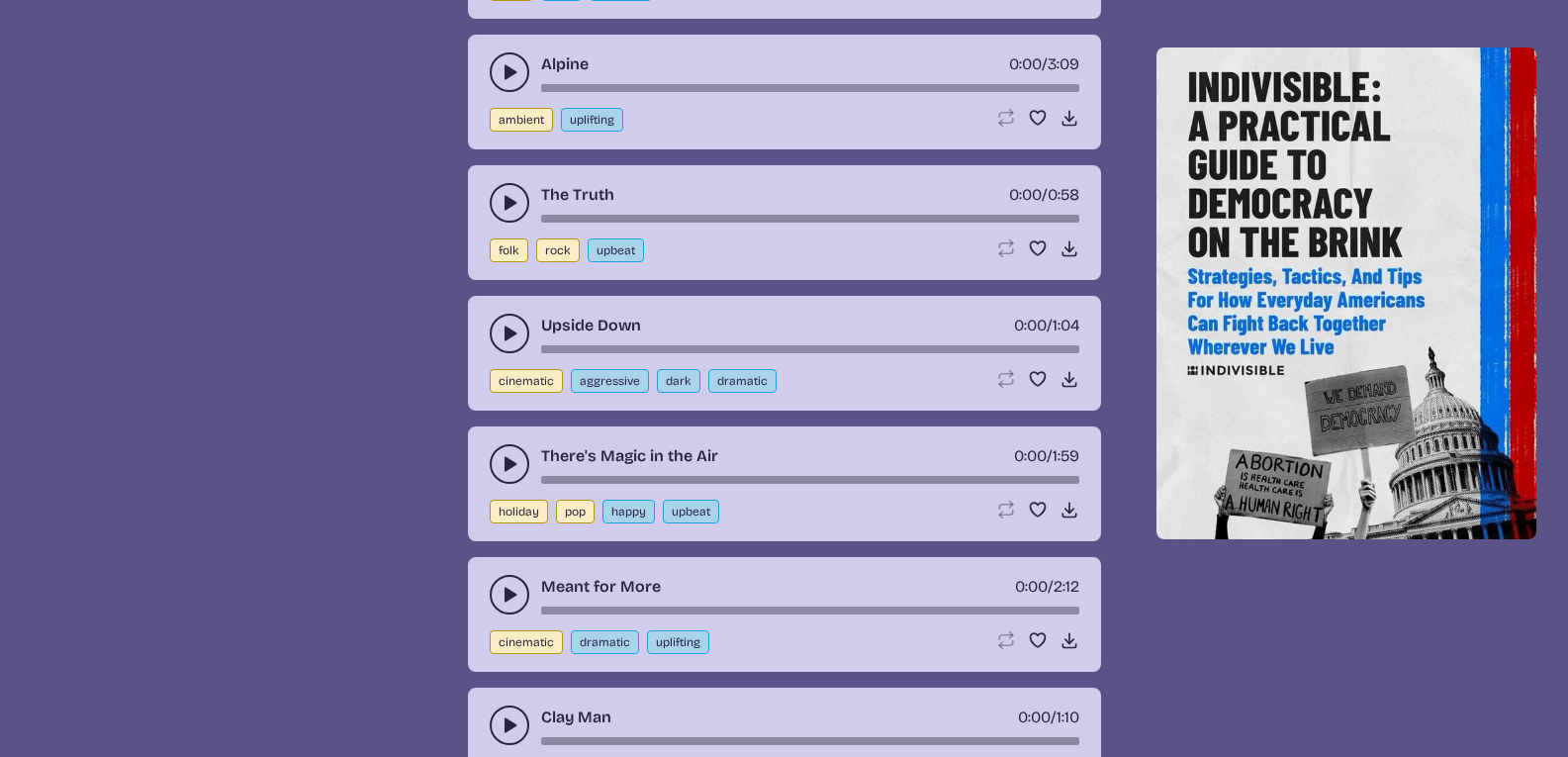
click at [511, 315] on button "play-pause toggle" at bounding box center [509, 334] width 40 height 40
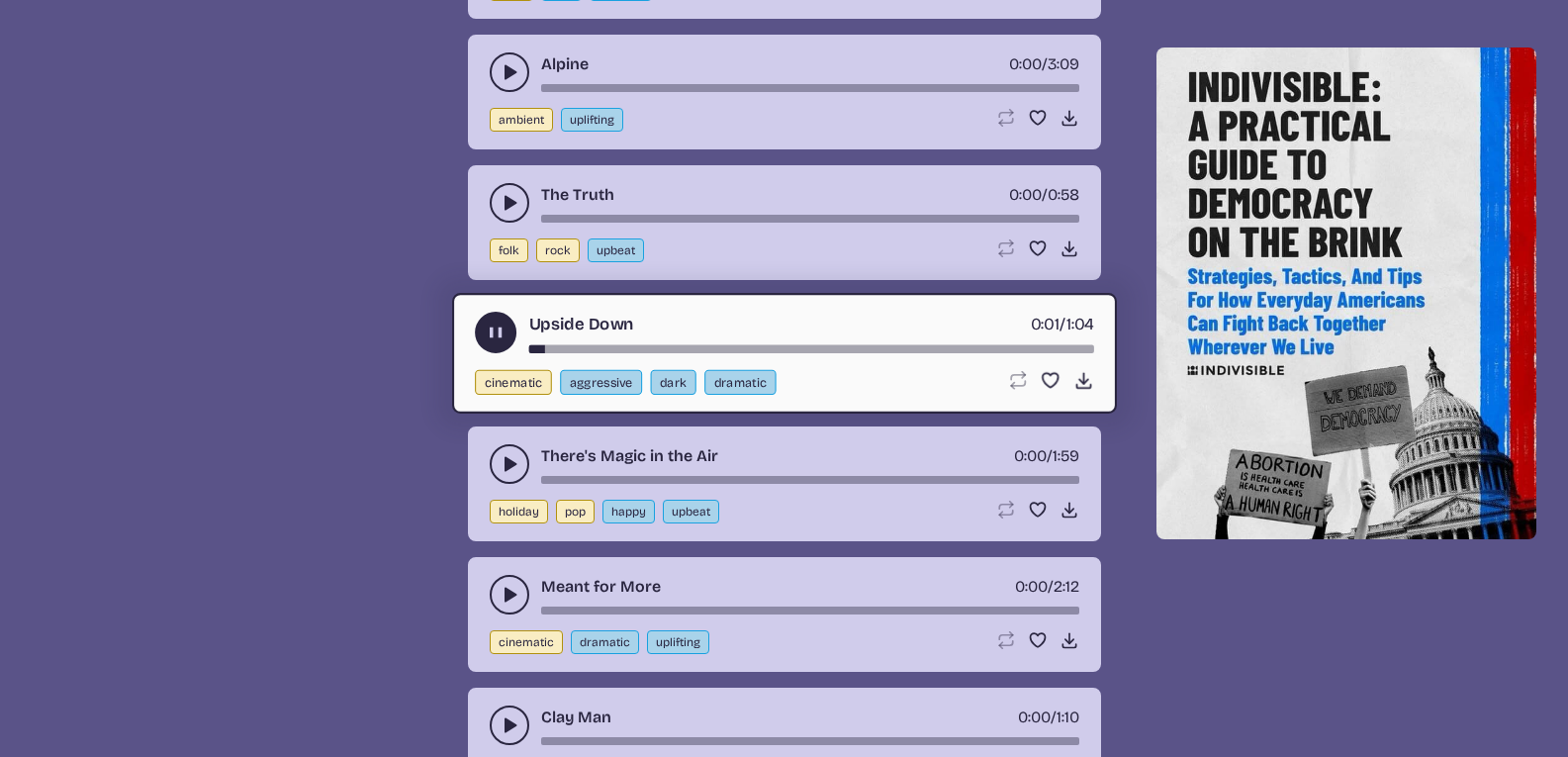
click at [617, 348] on div "song-time-bar" at bounding box center [811, 349] width 565 height 8
click at [502, 332] on use "play-pause toggle" at bounding box center [494, 332] width 21 height 21
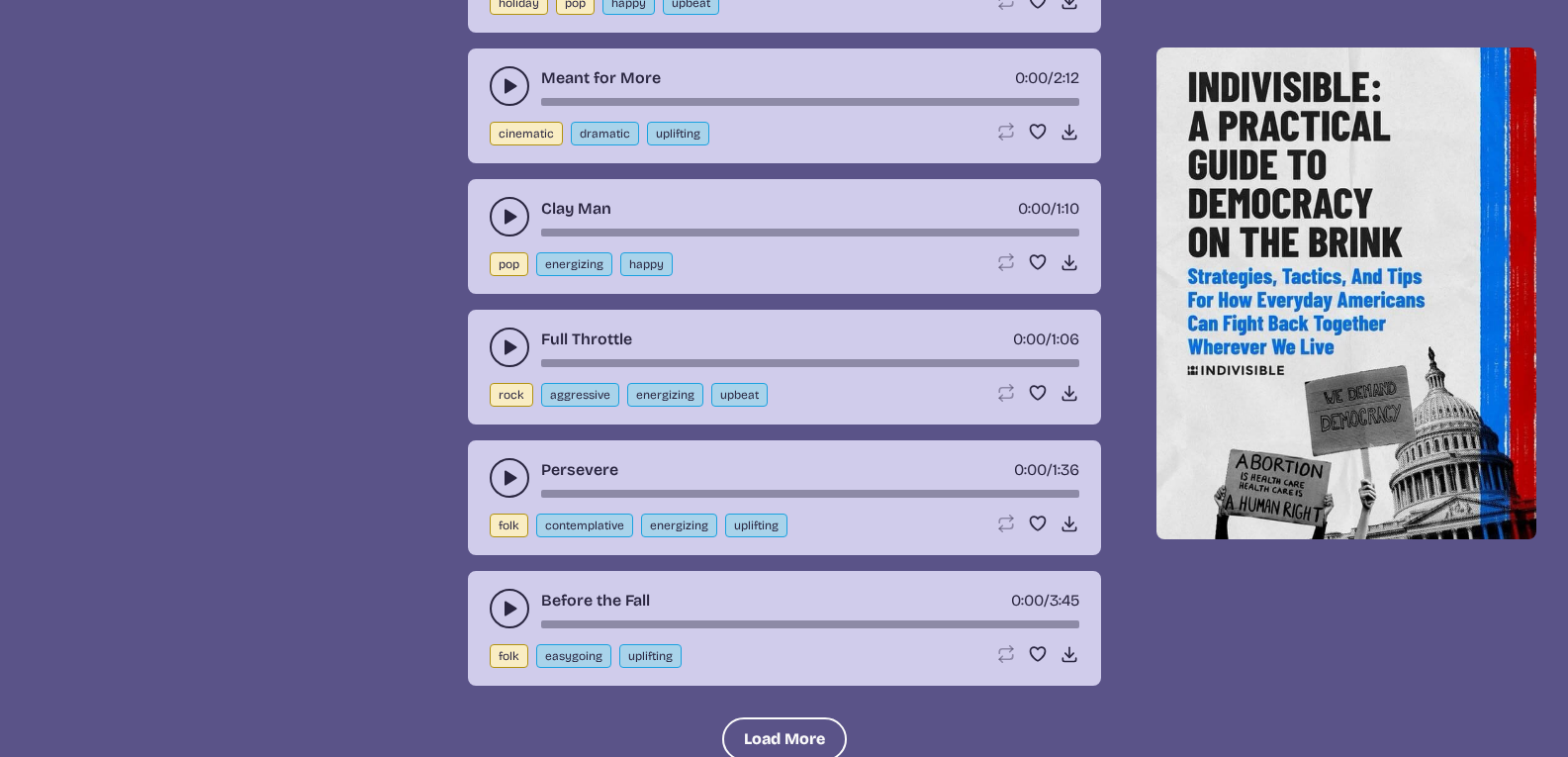
scroll to position [12333, 0]
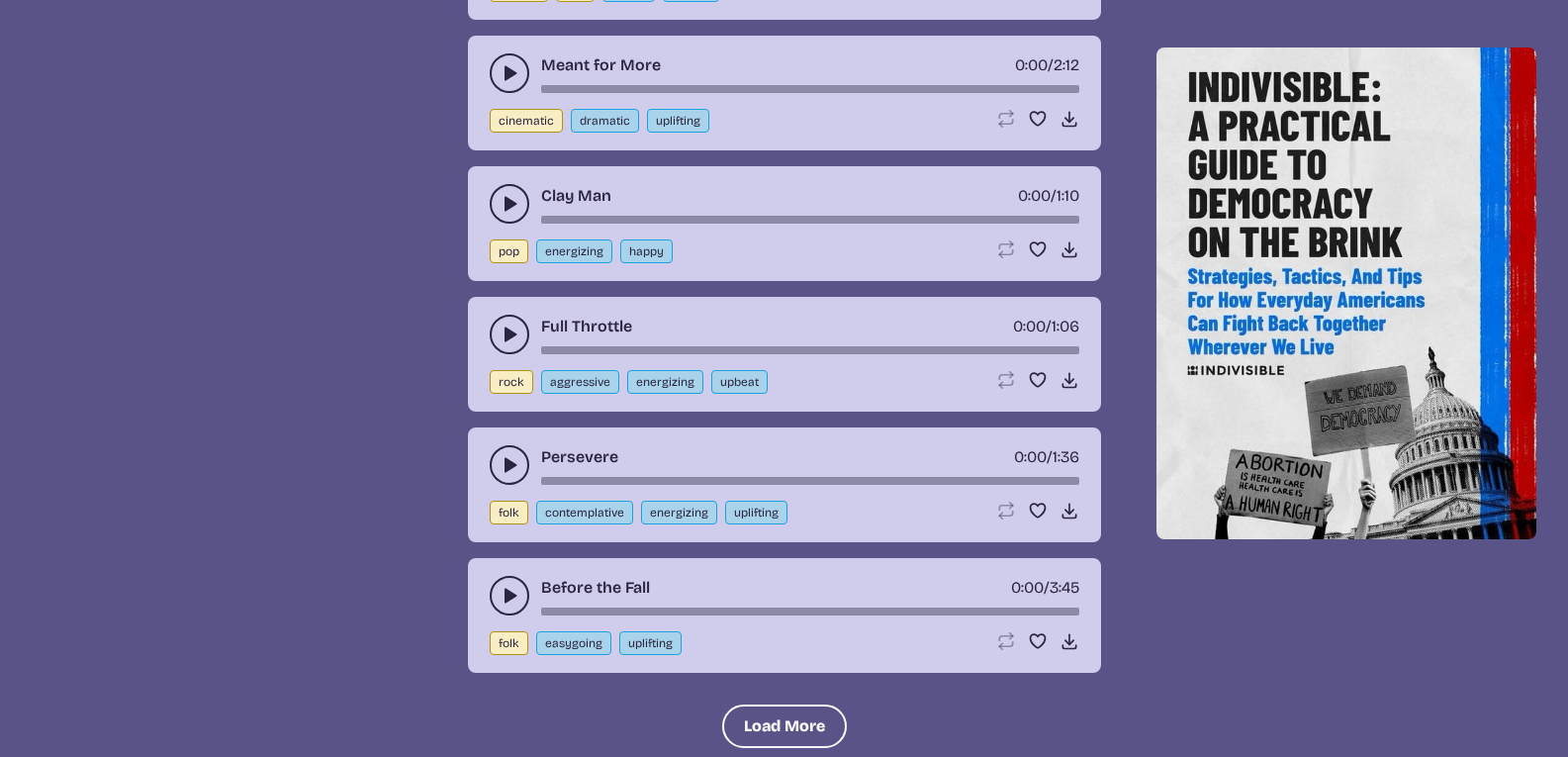
click at [515, 337] on icon "play-pause toggle" at bounding box center [509, 335] width 20 height 20
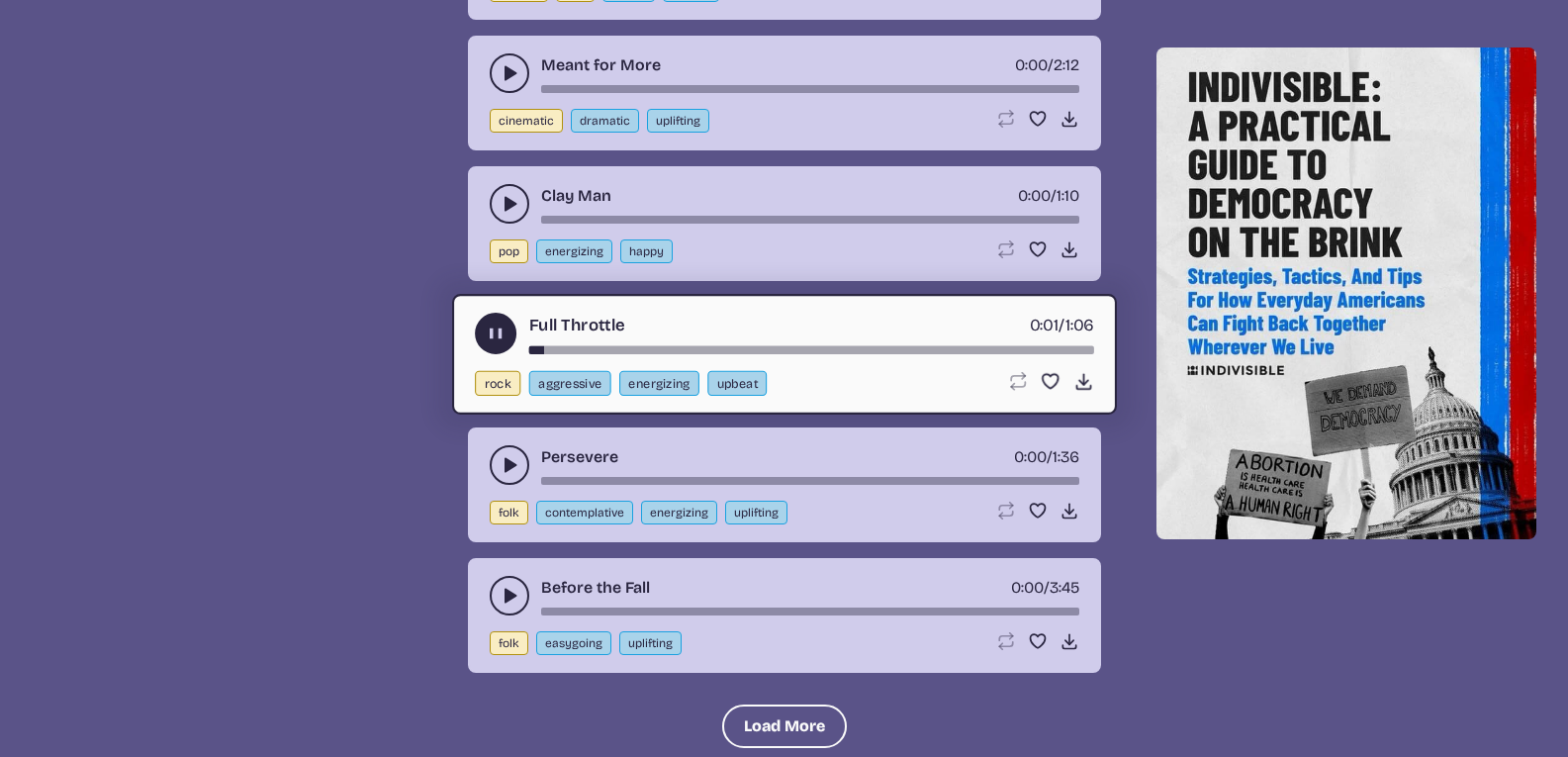
click at [598, 350] on div "song-time-bar" at bounding box center [811, 350] width 565 height 8
click at [699, 347] on div "song-time-bar" at bounding box center [811, 350] width 565 height 8
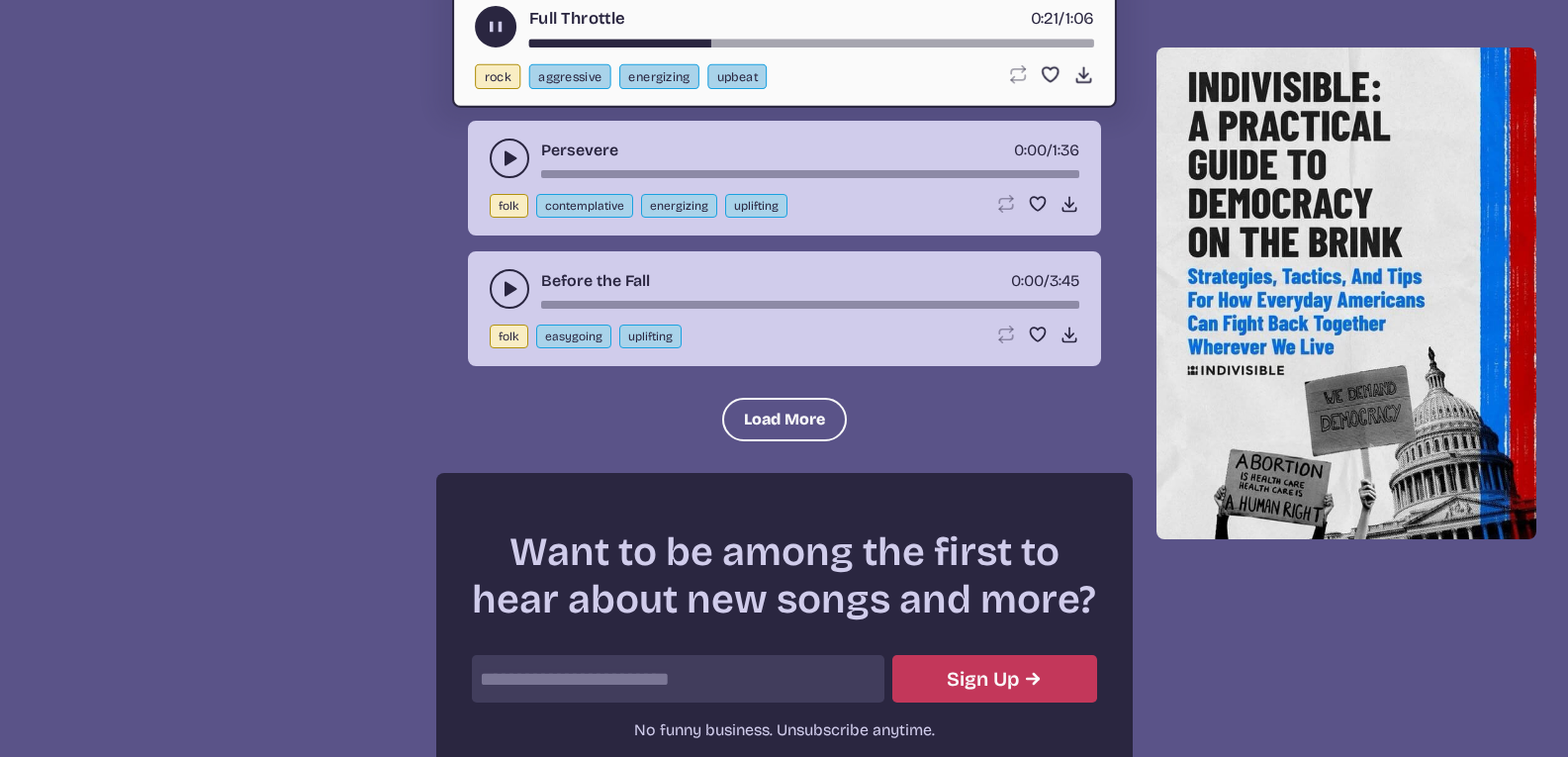
scroll to position [12649, 0]
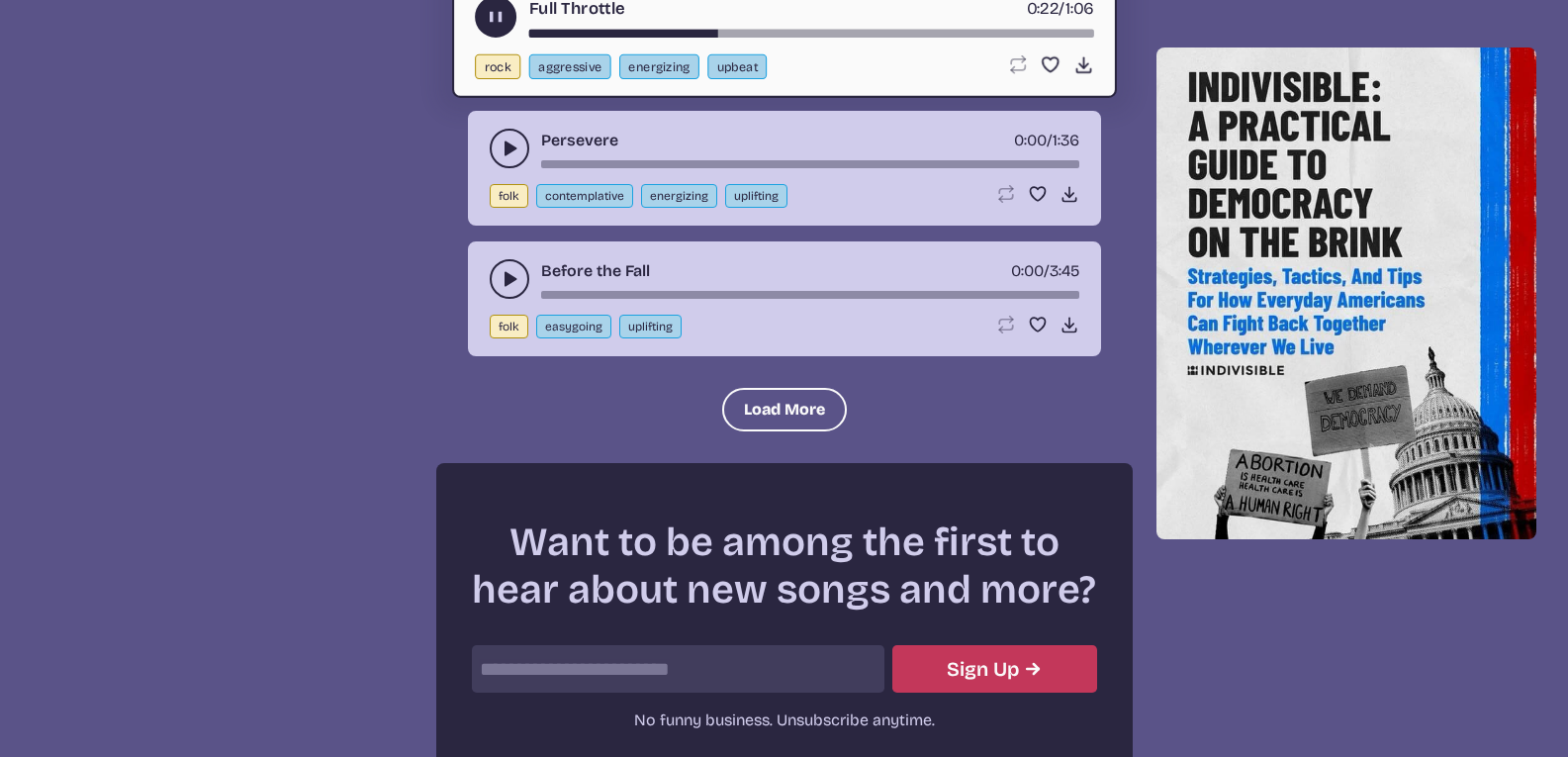
click at [499, 20] on use "play-pause toggle" at bounding box center [494, 16] width 21 height 21
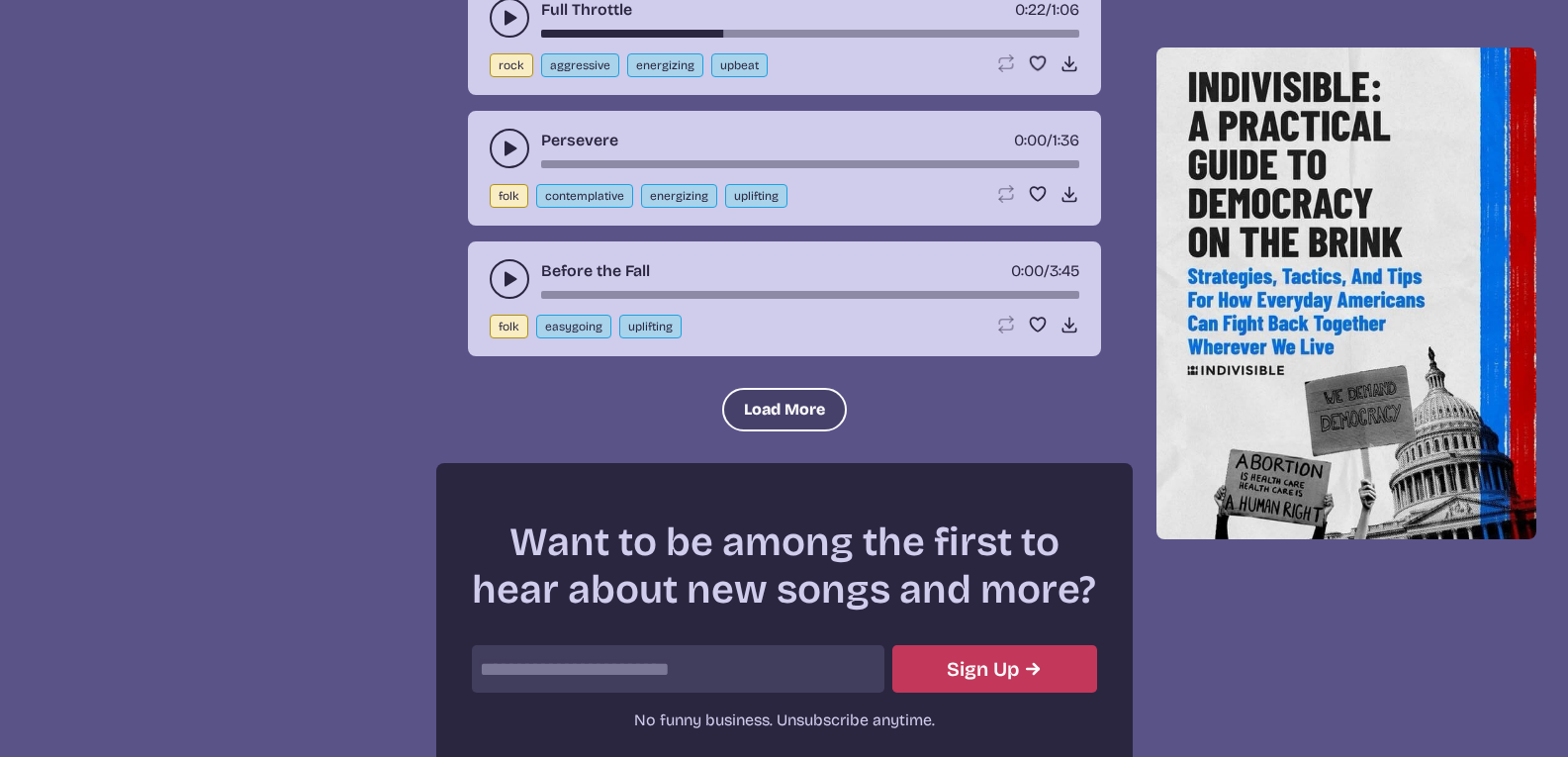
click at [767, 413] on button "Load More" at bounding box center [784, 409] width 125 height 44
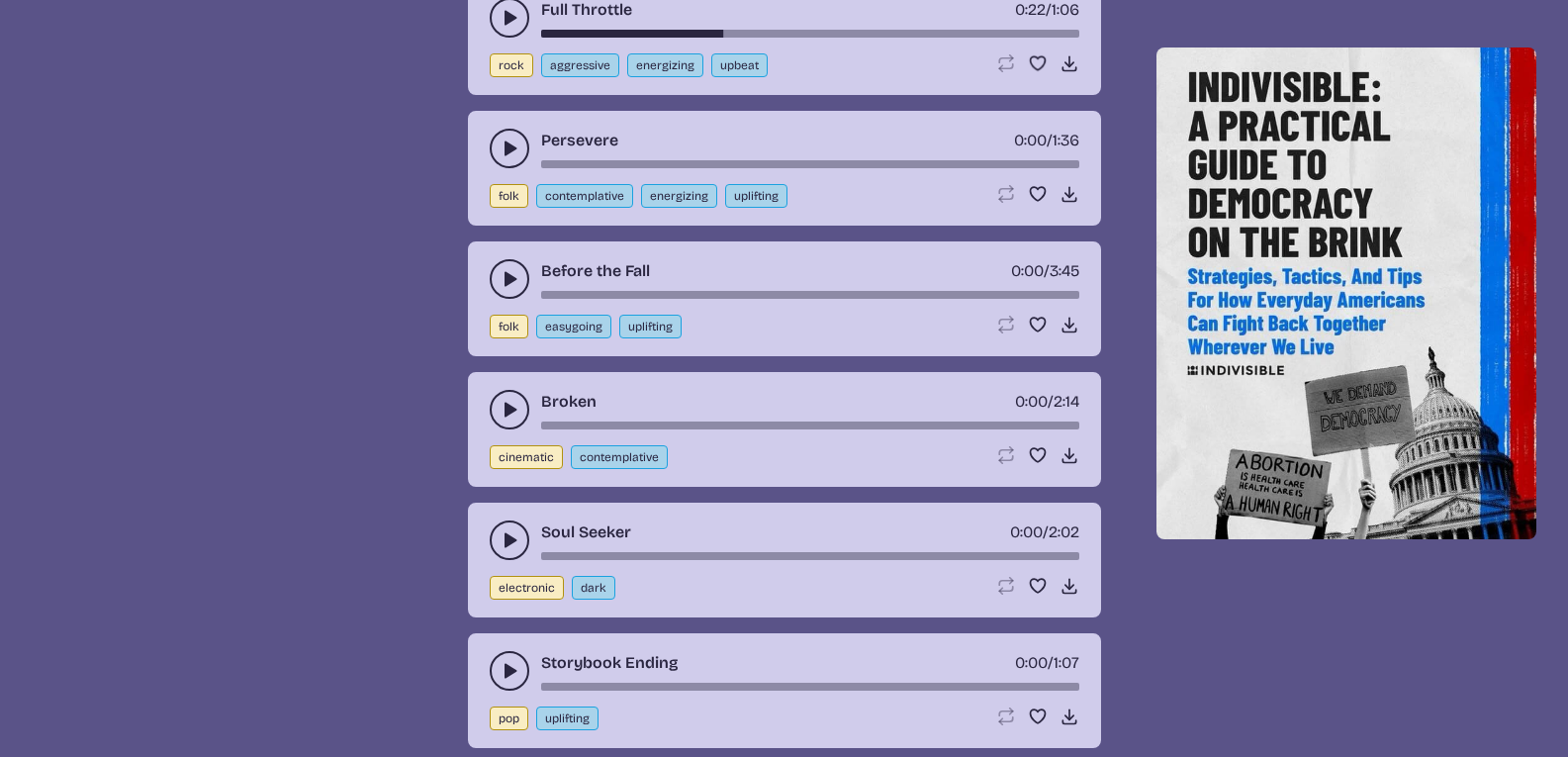
click at [519, 409] on button "play-pause toggle" at bounding box center [509, 409] width 40 height 40
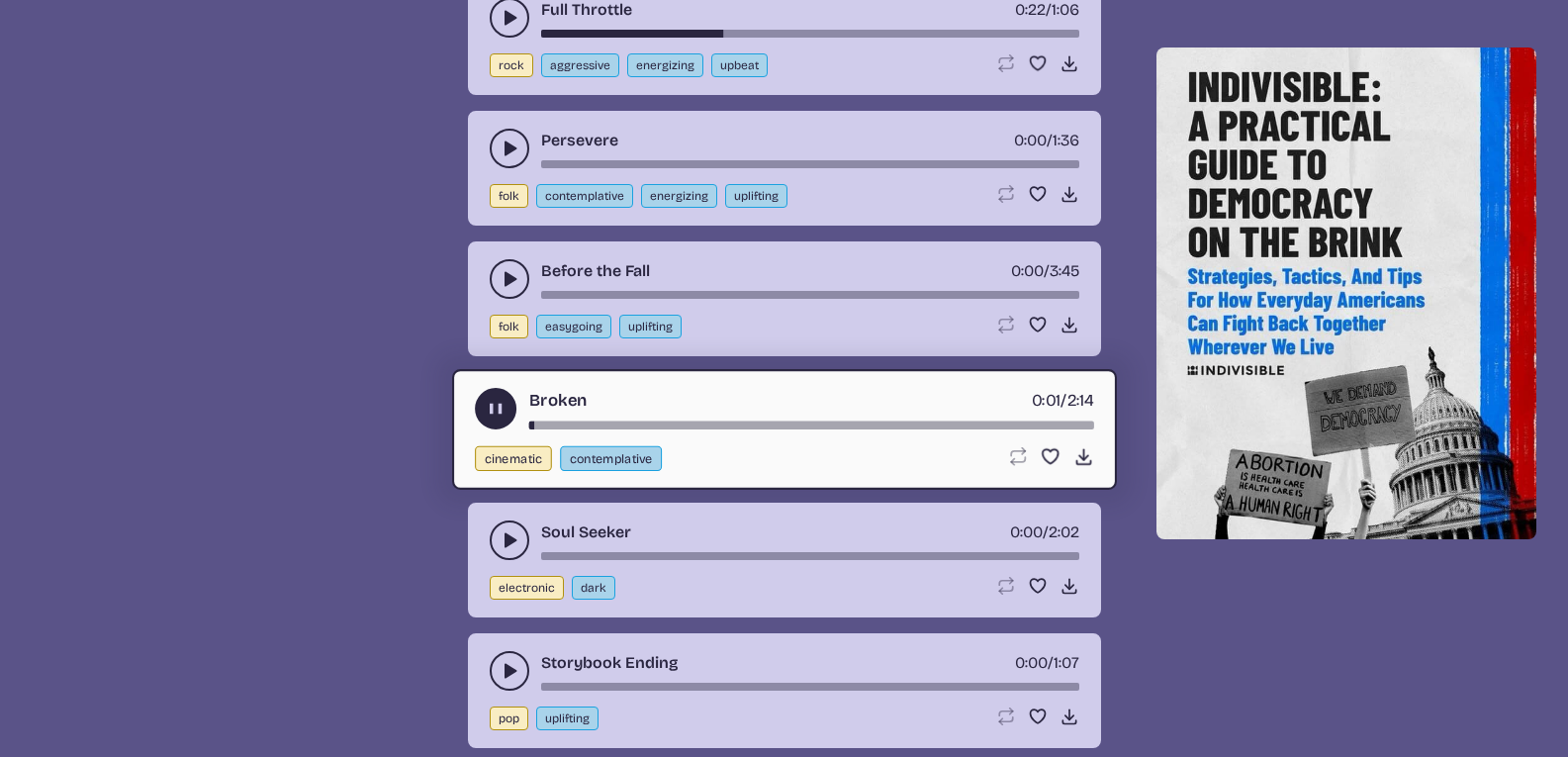
click at [482, 407] on button "play-pause toggle" at bounding box center [495, 408] width 42 height 42
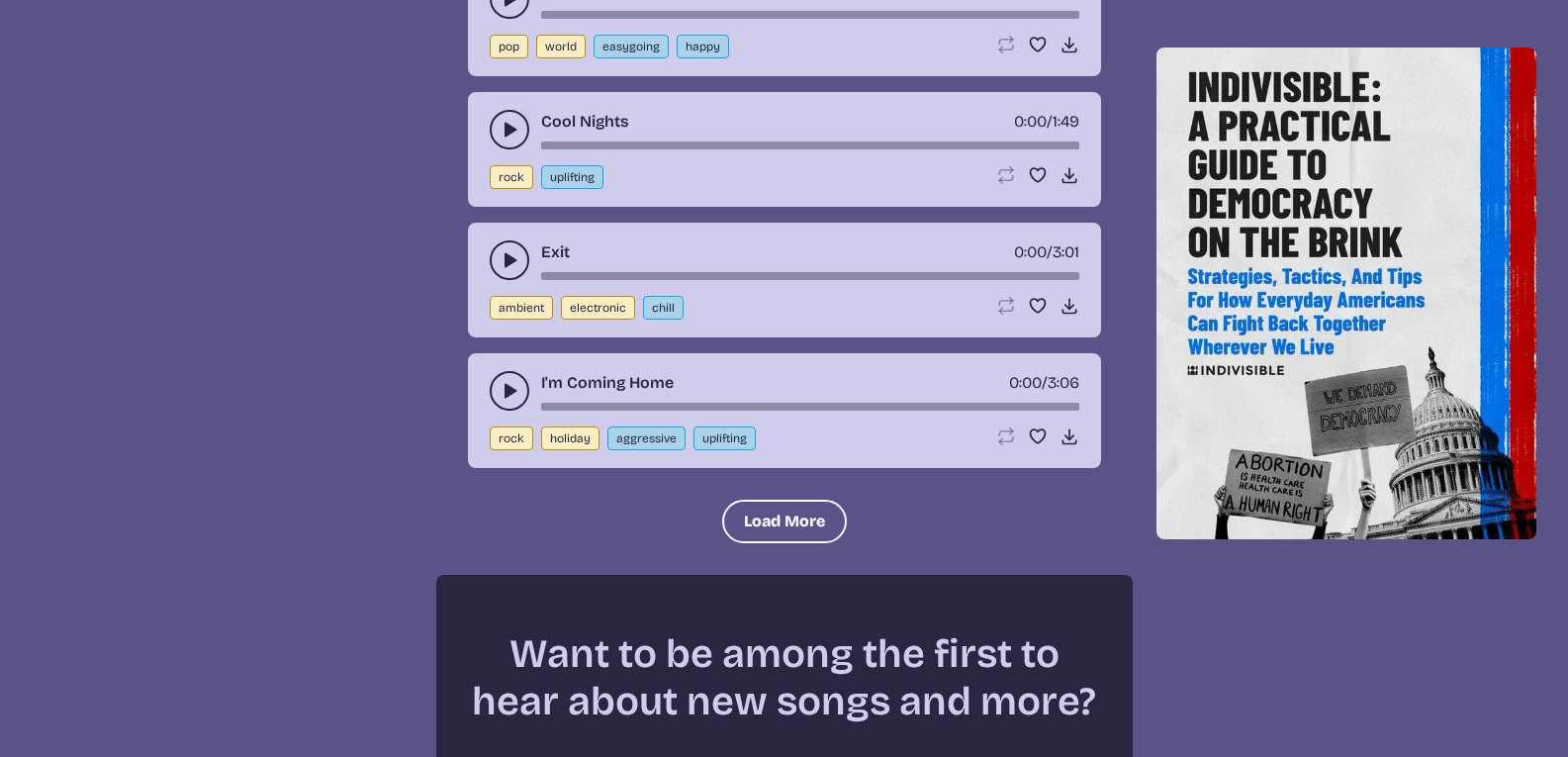
scroll to position [12411, 0]
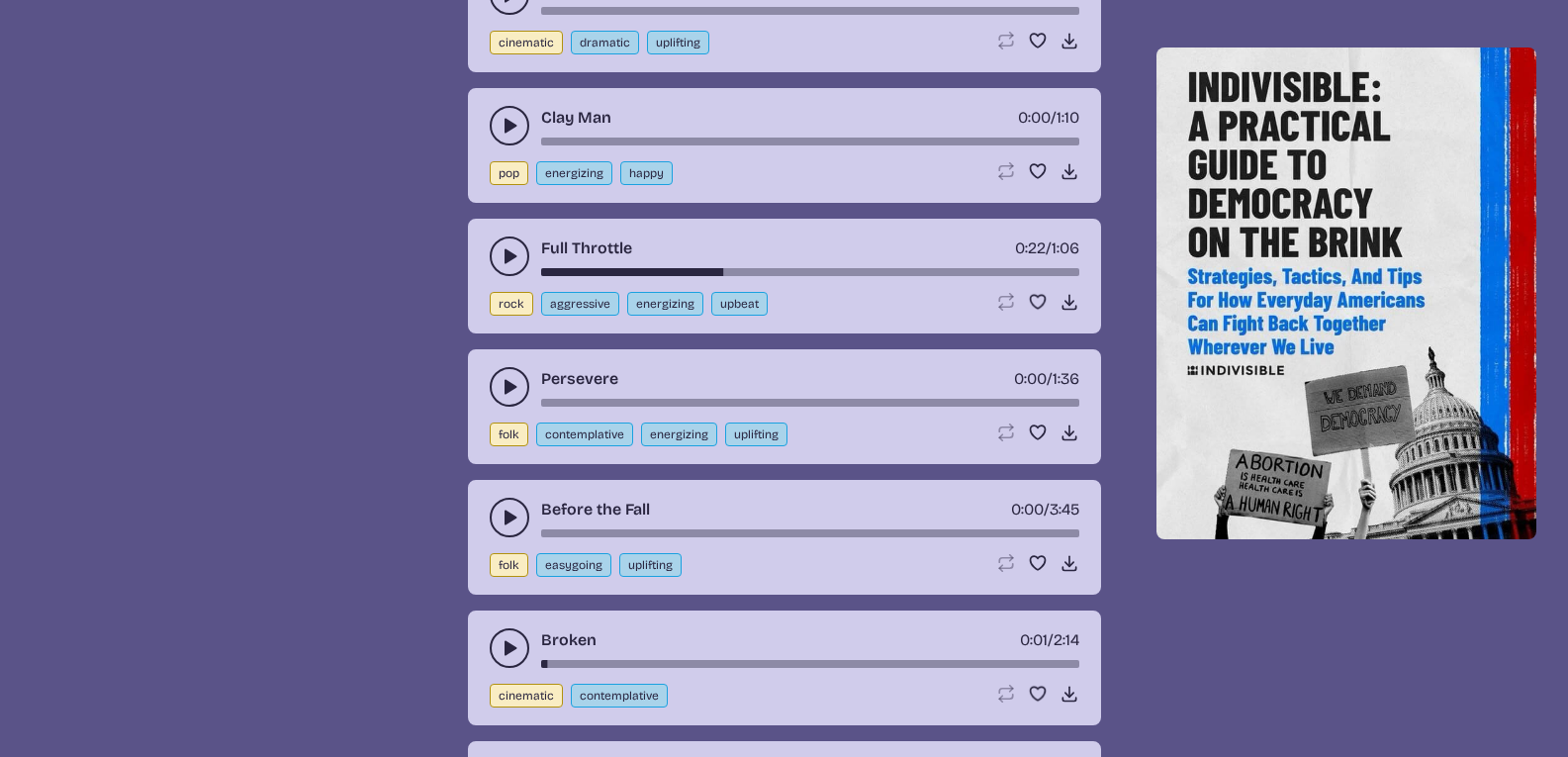
click at [514, 391] on icon "play-pause toggle" at bounding box center [509, 386] width 20 height 20
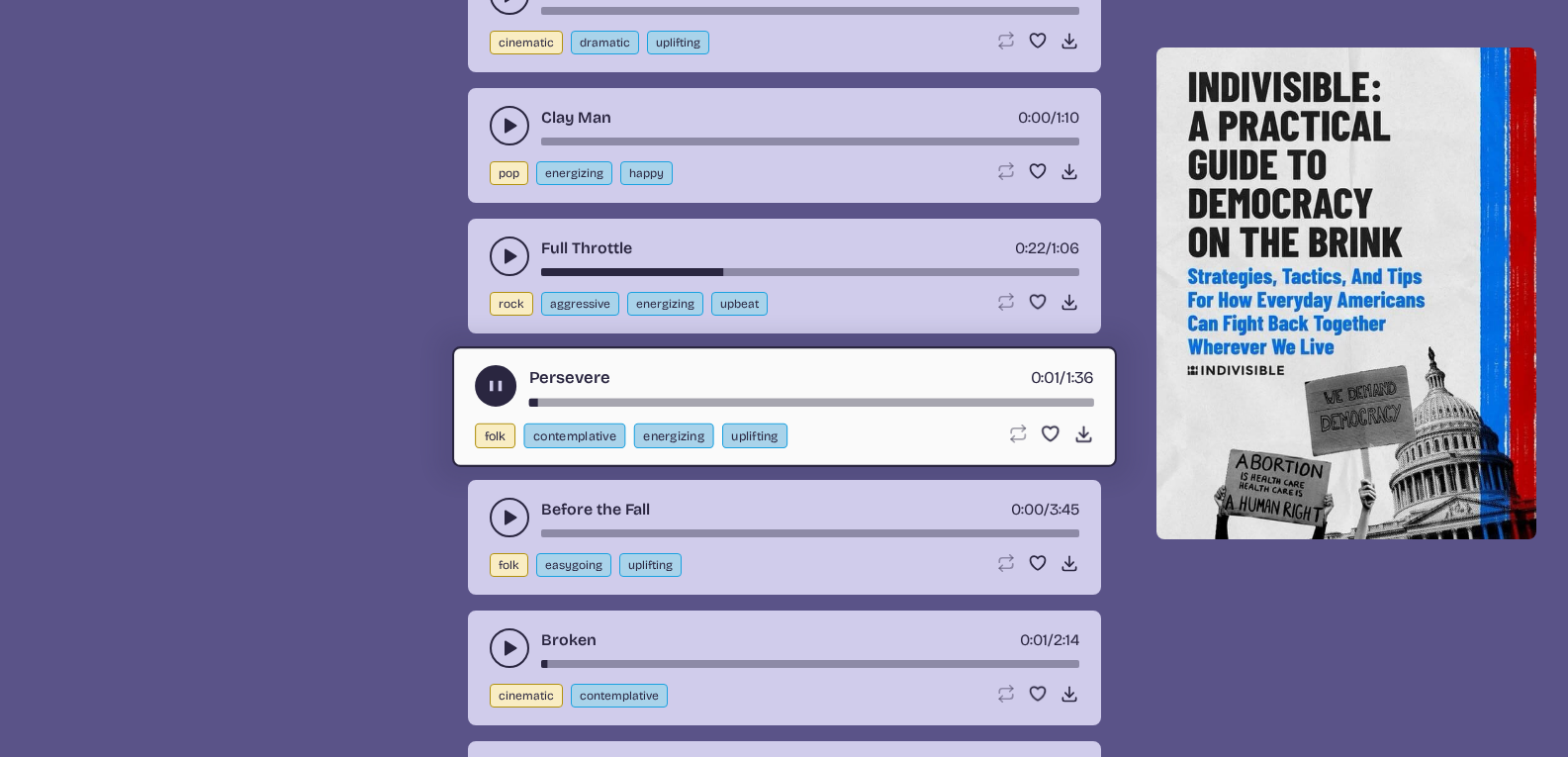
click at [486, 384] on icon "play-pause toggle" at bounding box center [494, 384] width 21 height 21
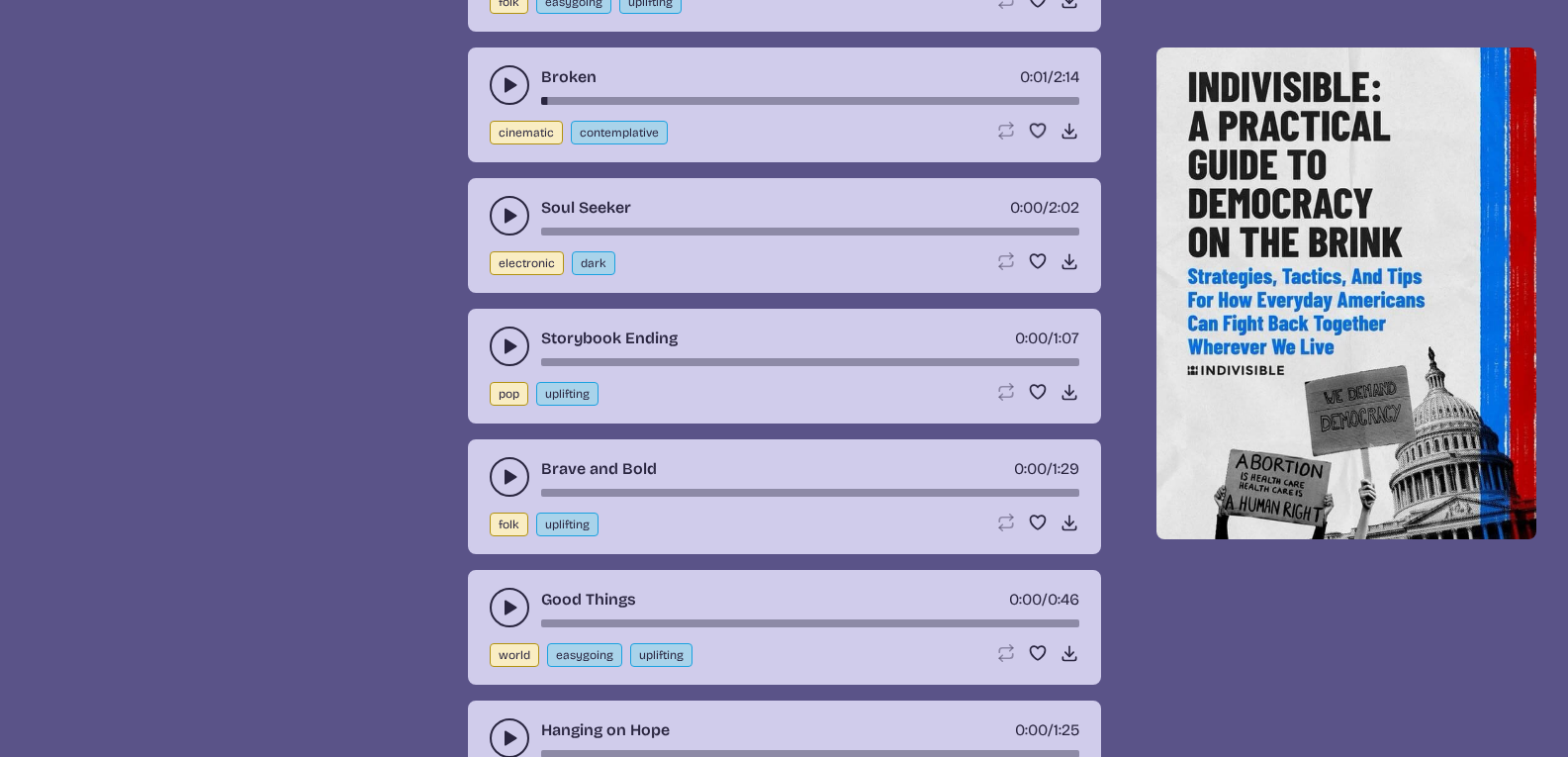
scroll to position [13163, 0]
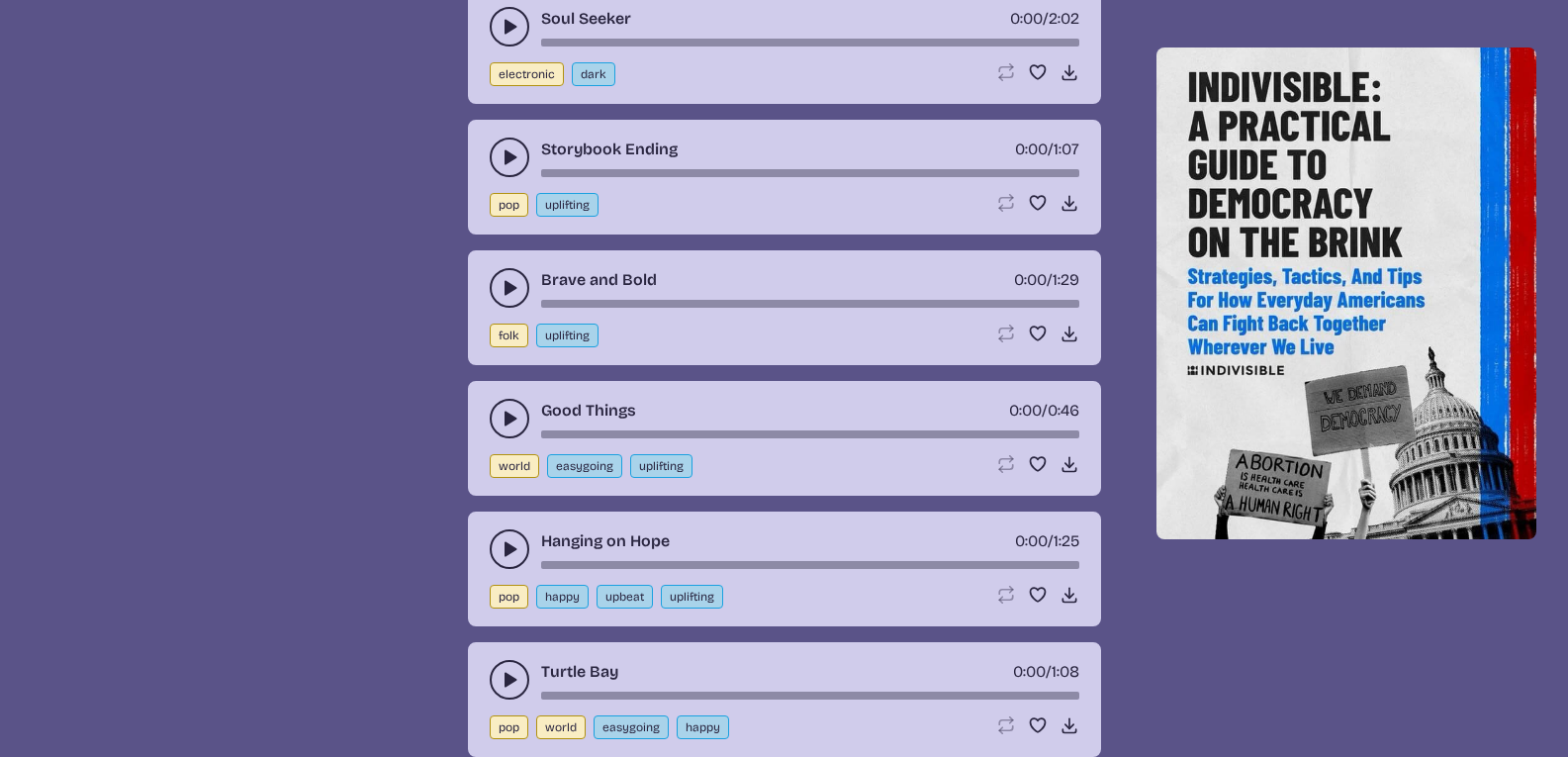
click at [507, 156] on use "play-pause toggle" at bounding box center [509, 158] width 20 height 20
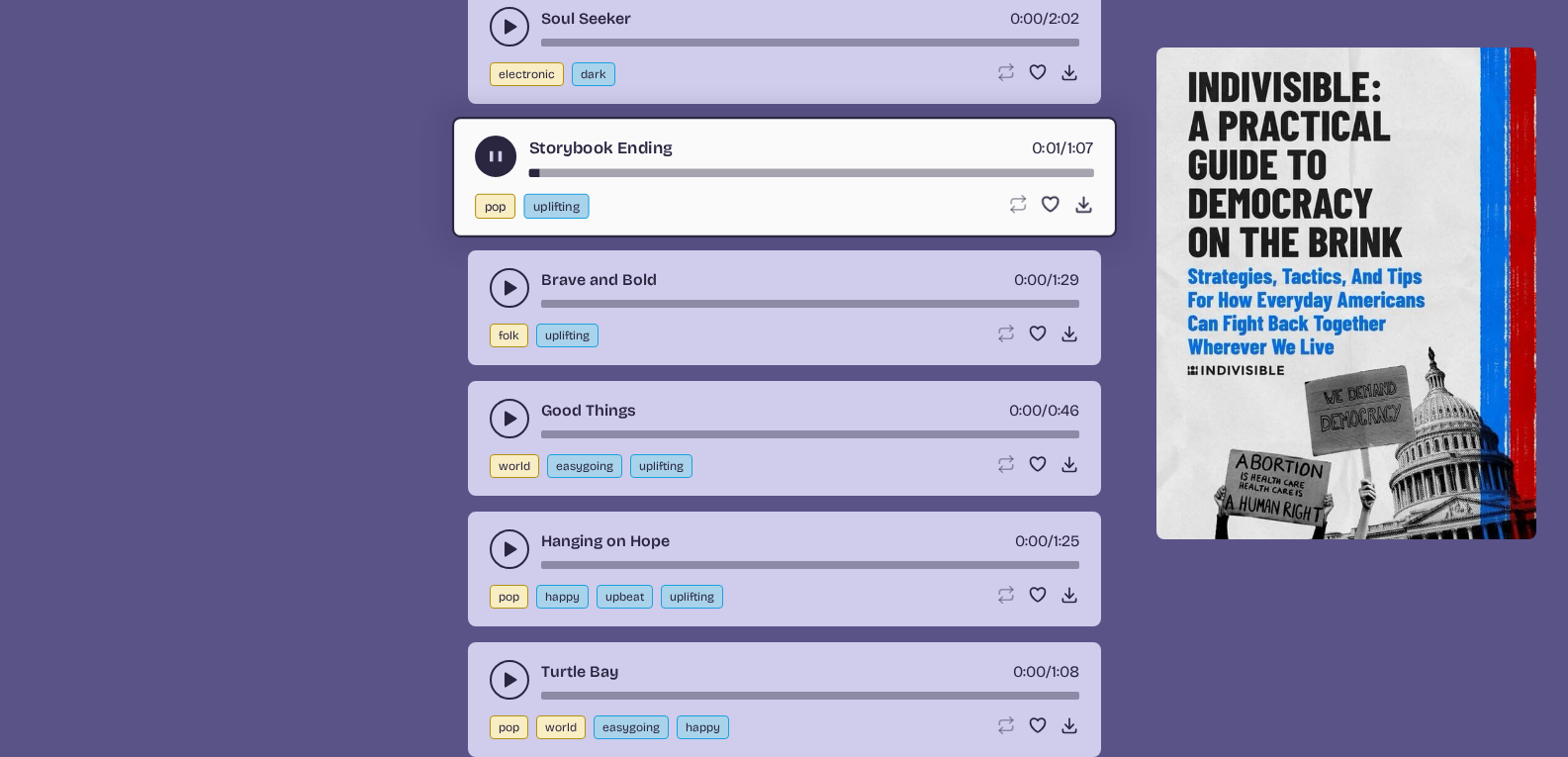
click at [493, 157] on use "play-pause toggle" at bounding box center [494, 156] width 21 height 21
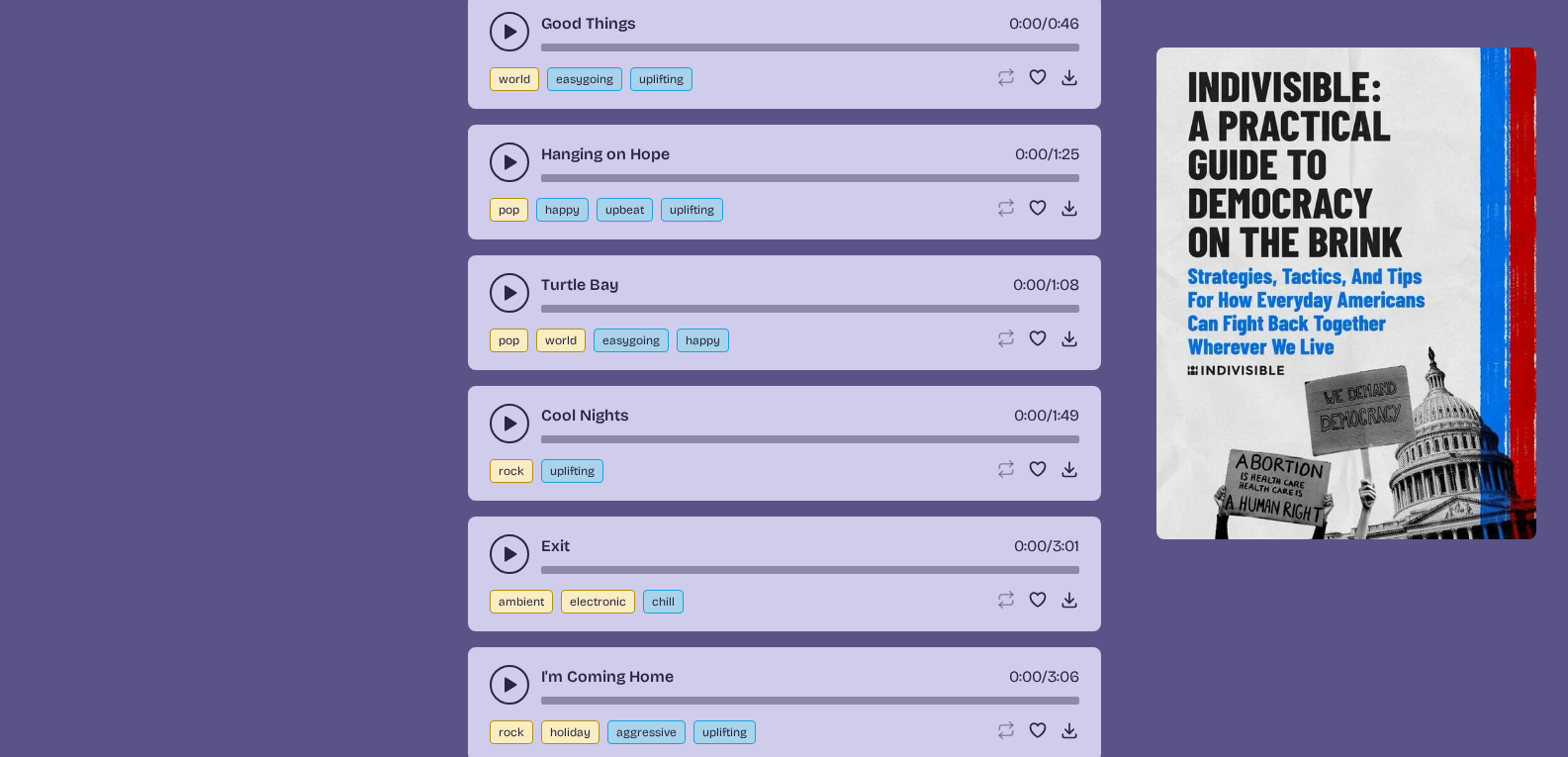
scroll to position [13895, 0]
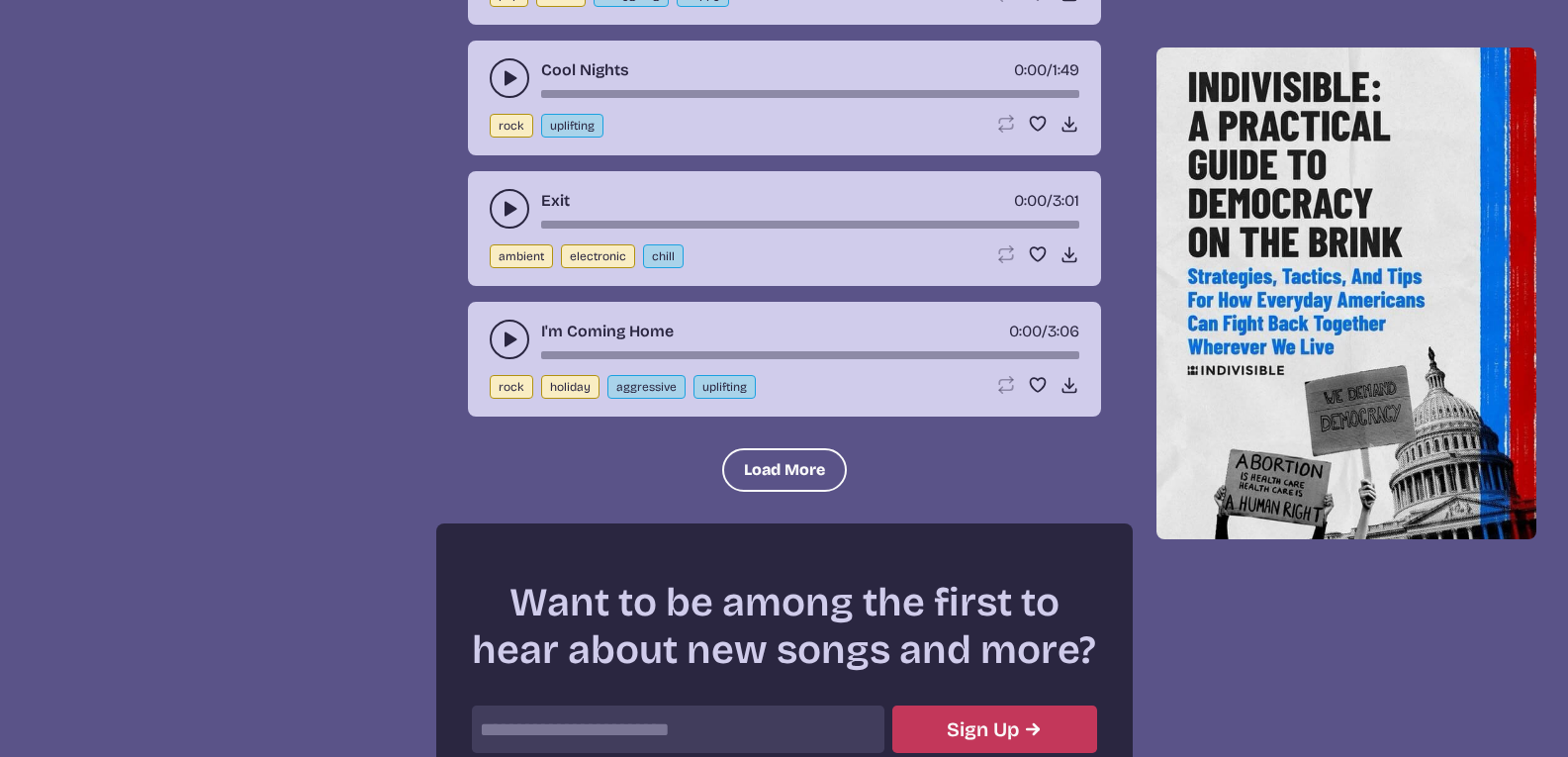
click at [526, 358] on div "I'm Coming Home 0:00 / 3:06" at bounding box center [784, 340] width 589 height 40
click at [511, 347] on icon "play-pause toggle" at bounding box center [509, 340] width 20 height 20
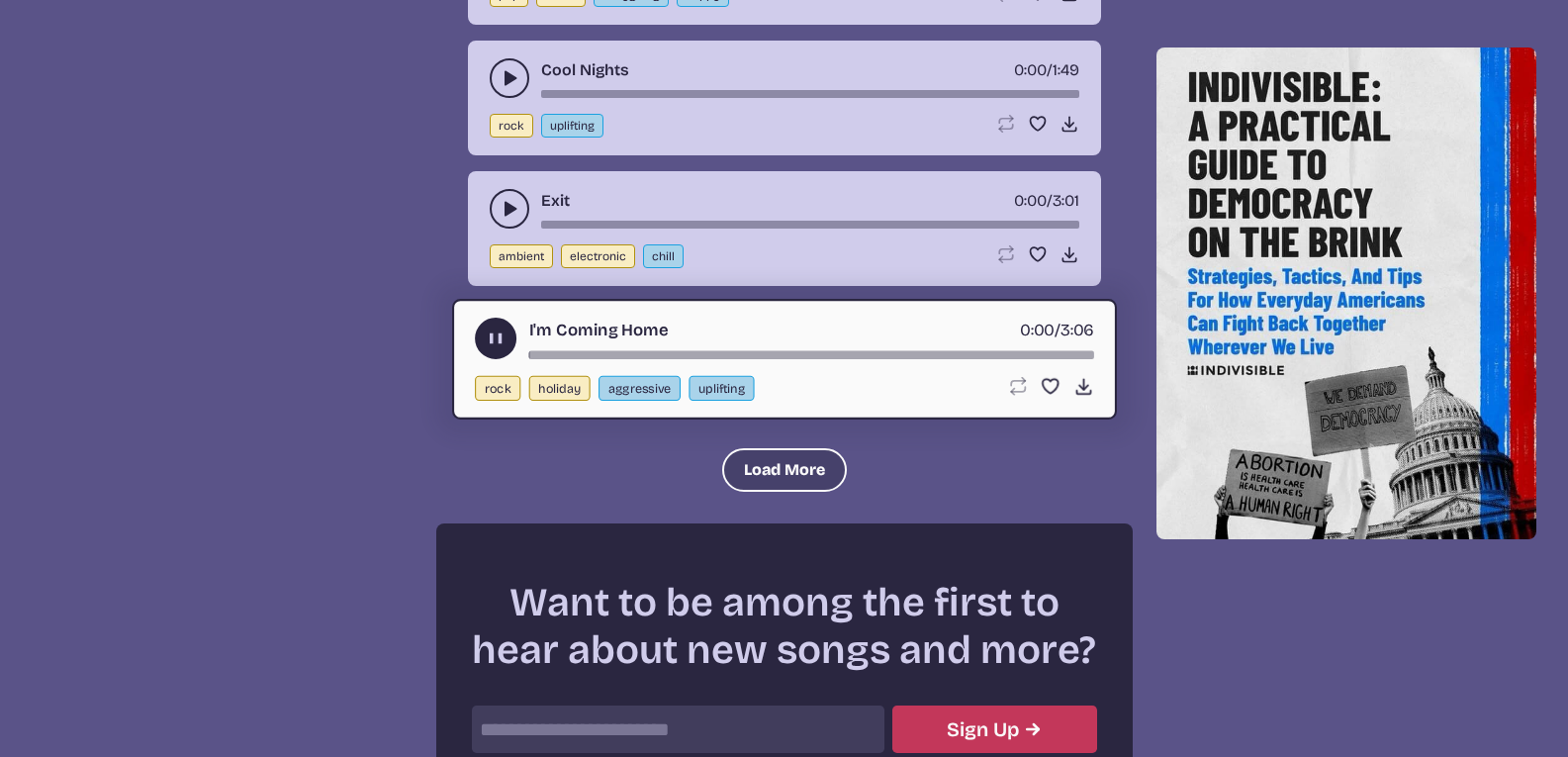
click at [767, 453] on button "Load More" at bounding box center [784, 470] width 125 height 44
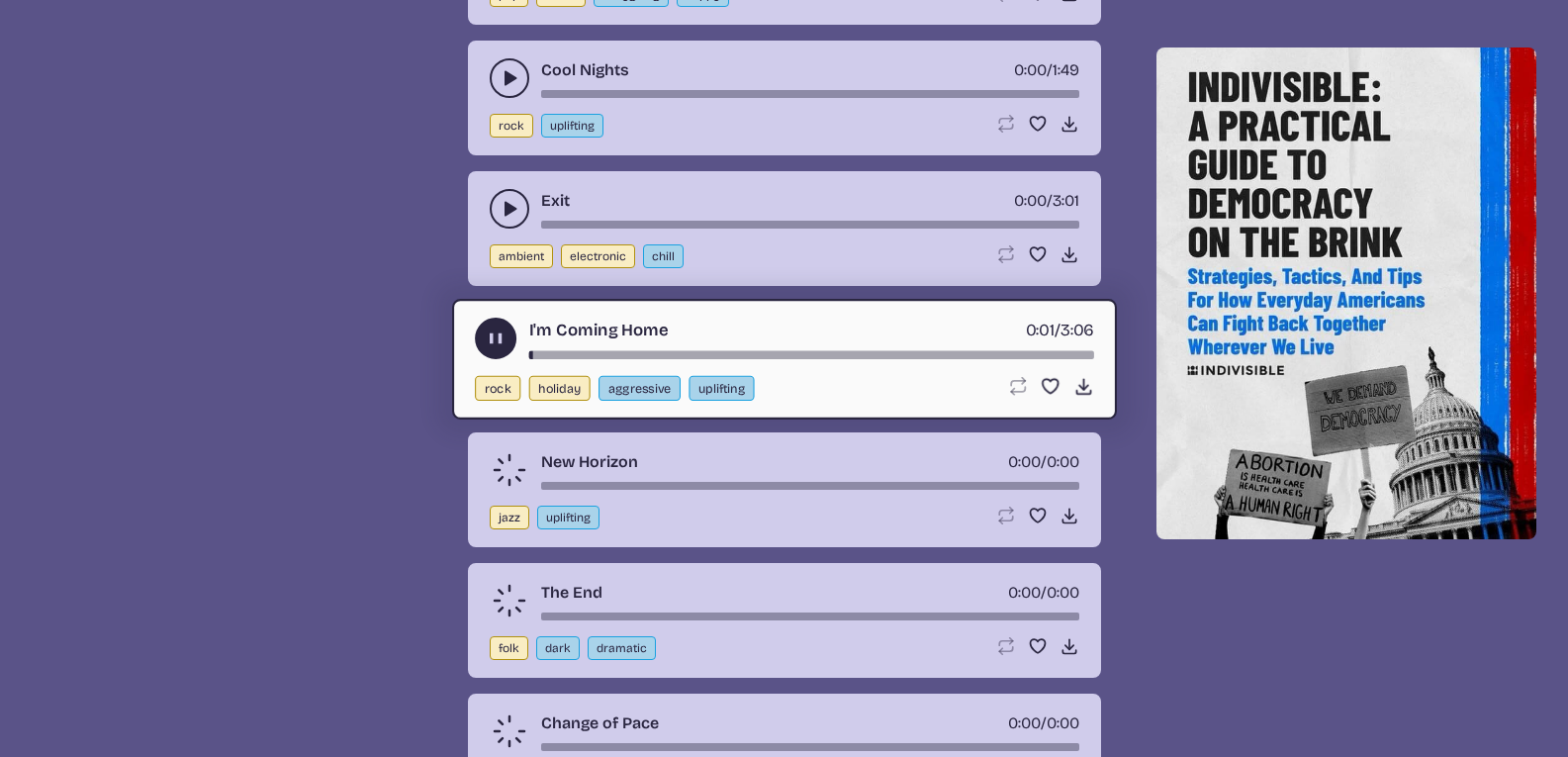
click at [487, 343] on icon "play-pause toggle" at bounding box center [494, 338] width 21 height 21
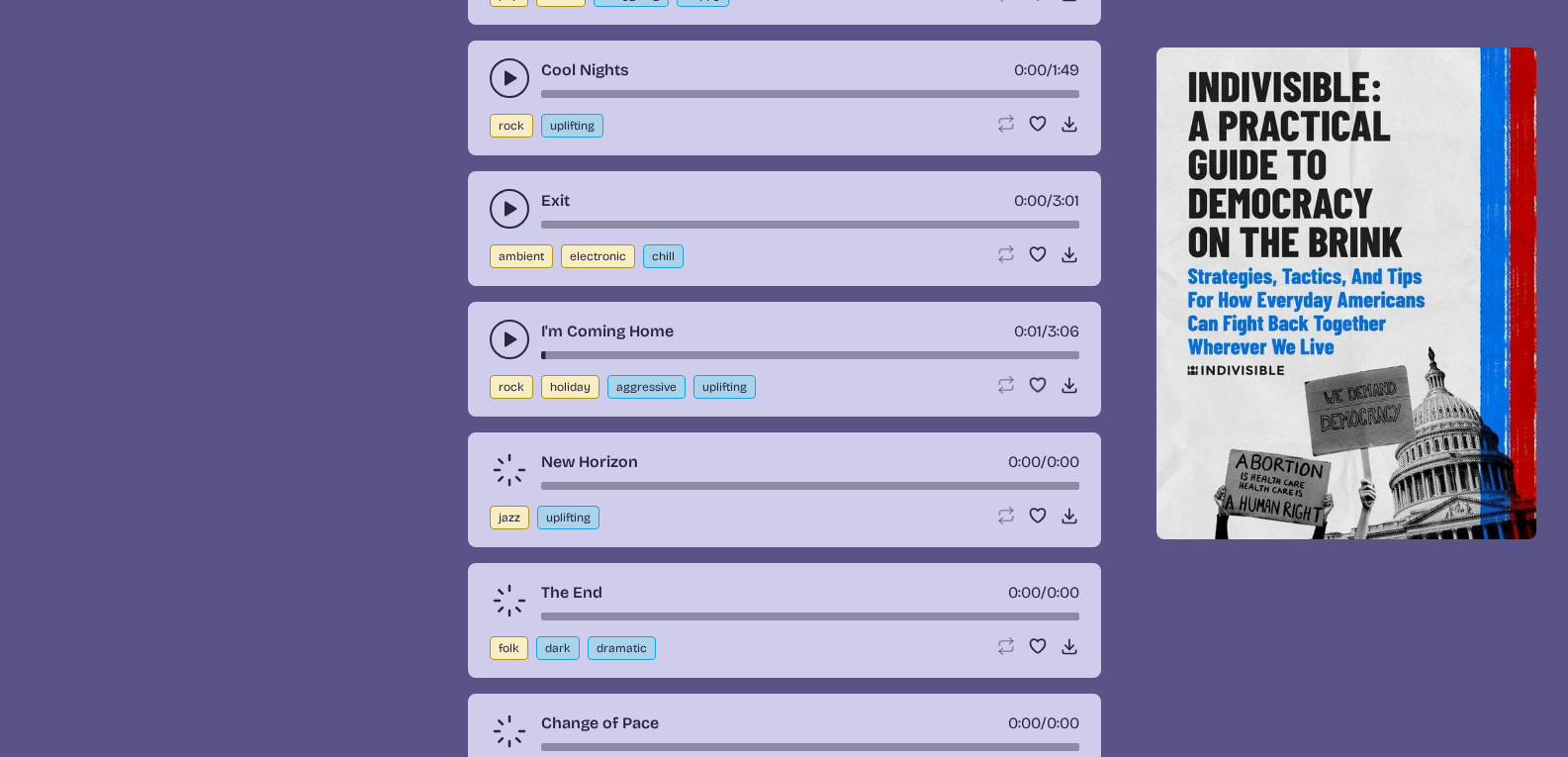
click at [499, 225] on button "play-pause toggle" at bounding box center [509, 209] width 40 height 40
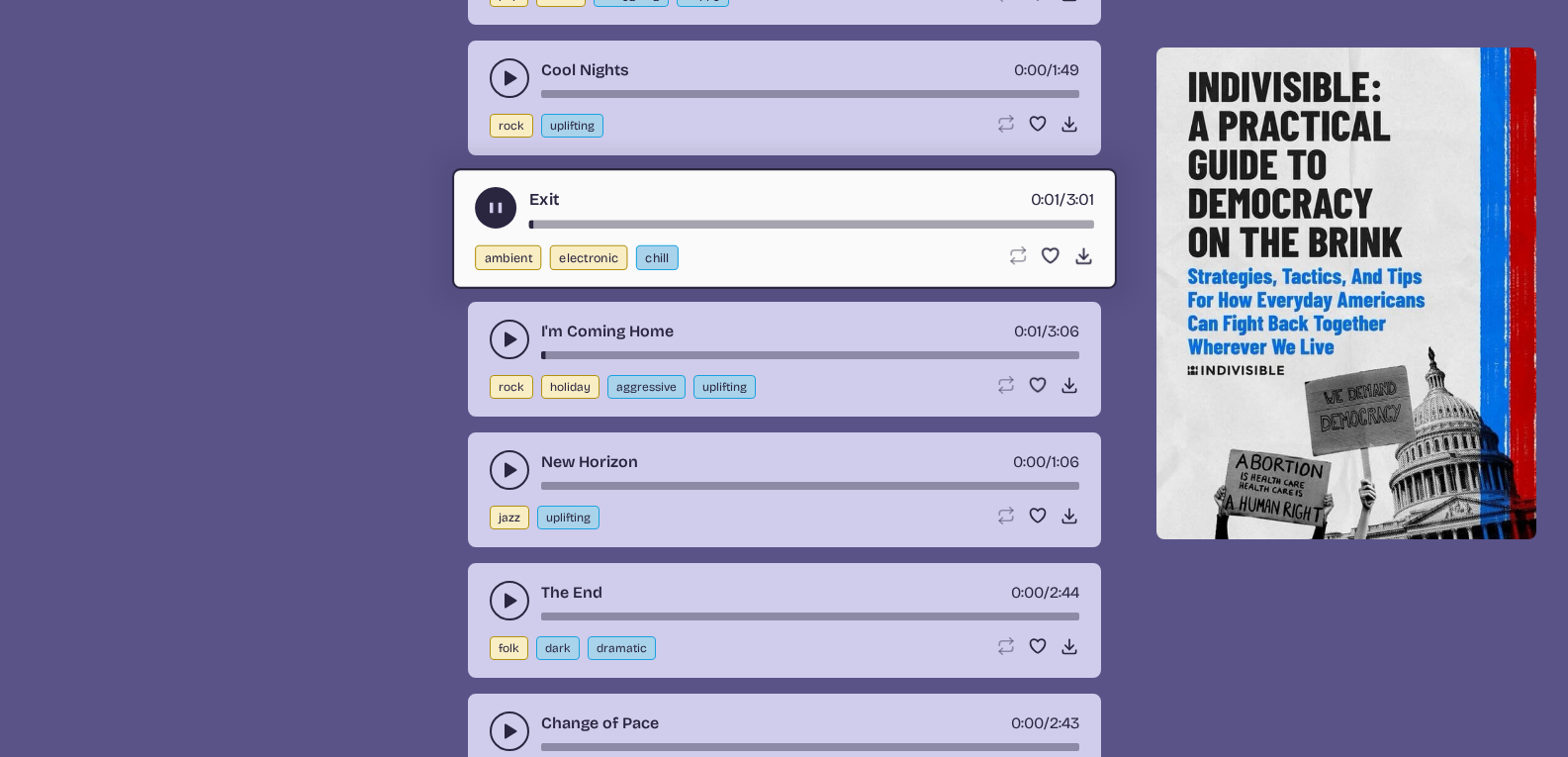
click at [582, 223] on div "song-time-bar" at bounding box center [811, 224] width 565 height 8
click at [501, 211] on use "play-pause toggle" at bounding box center [494, 207] width 21 height 21
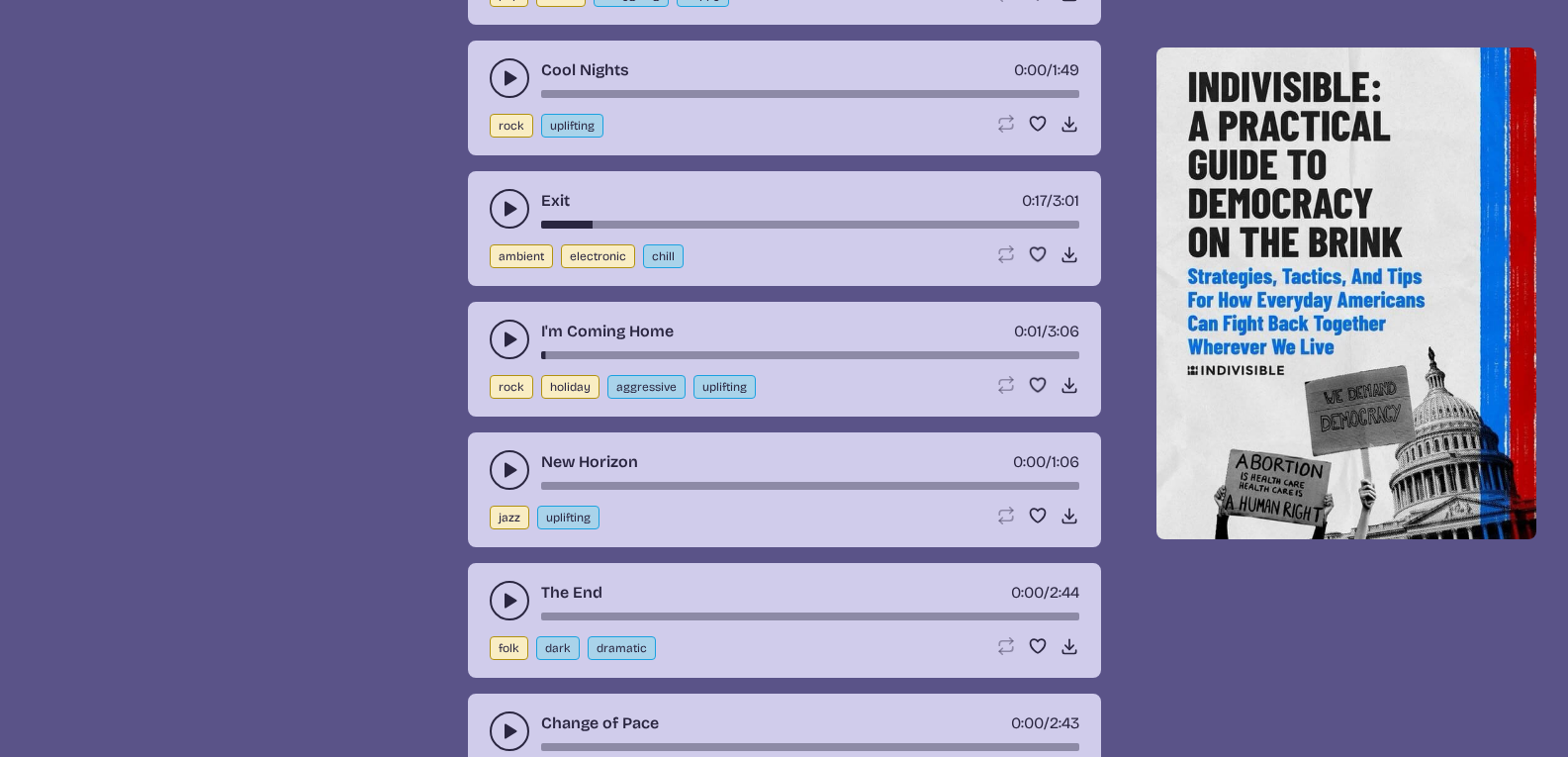
scroll to position [14303, 0]
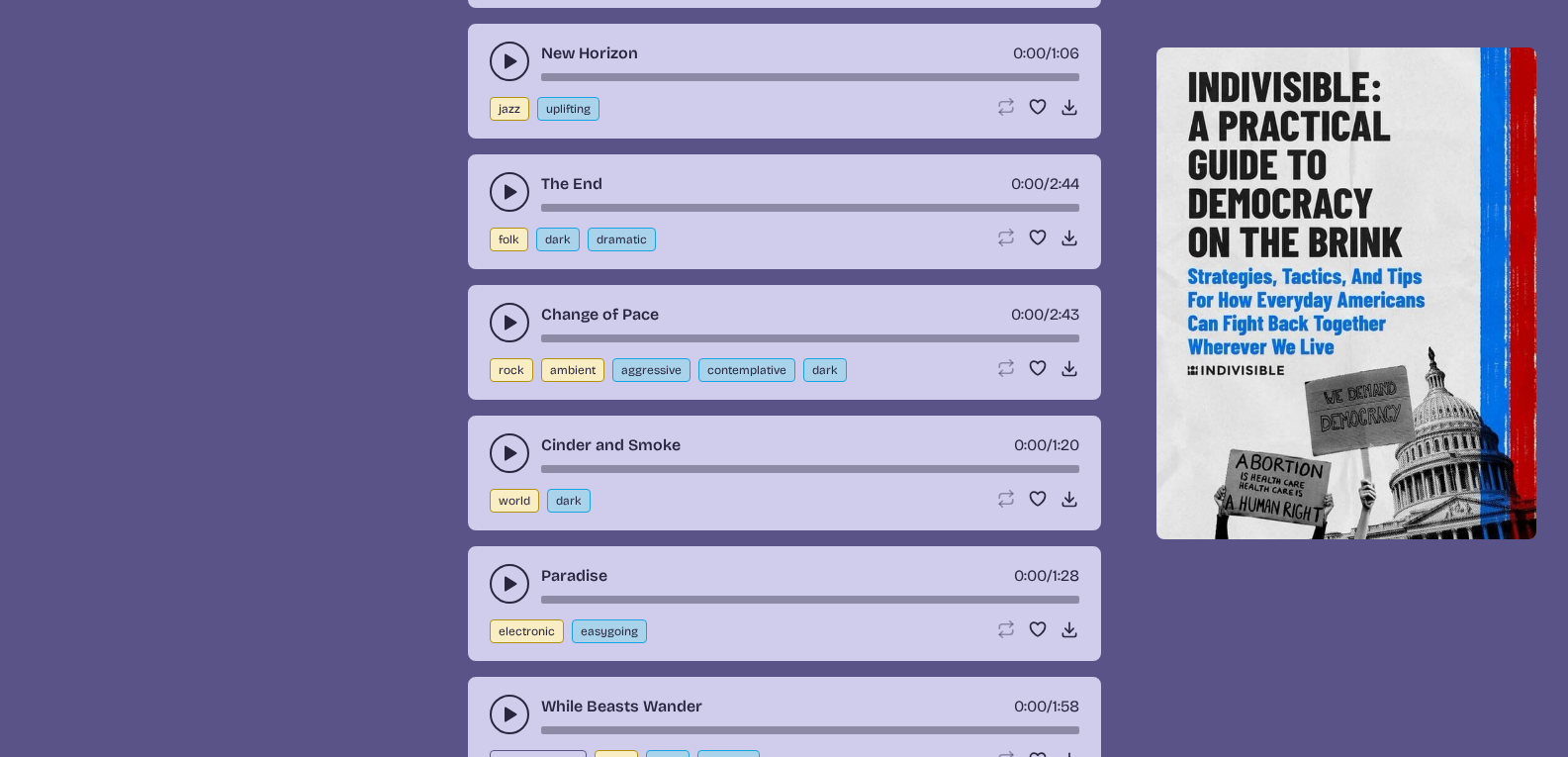
click at [500, 191] on icon "play-pause toggle" at bounding box center [509, 192] width 20 height 20
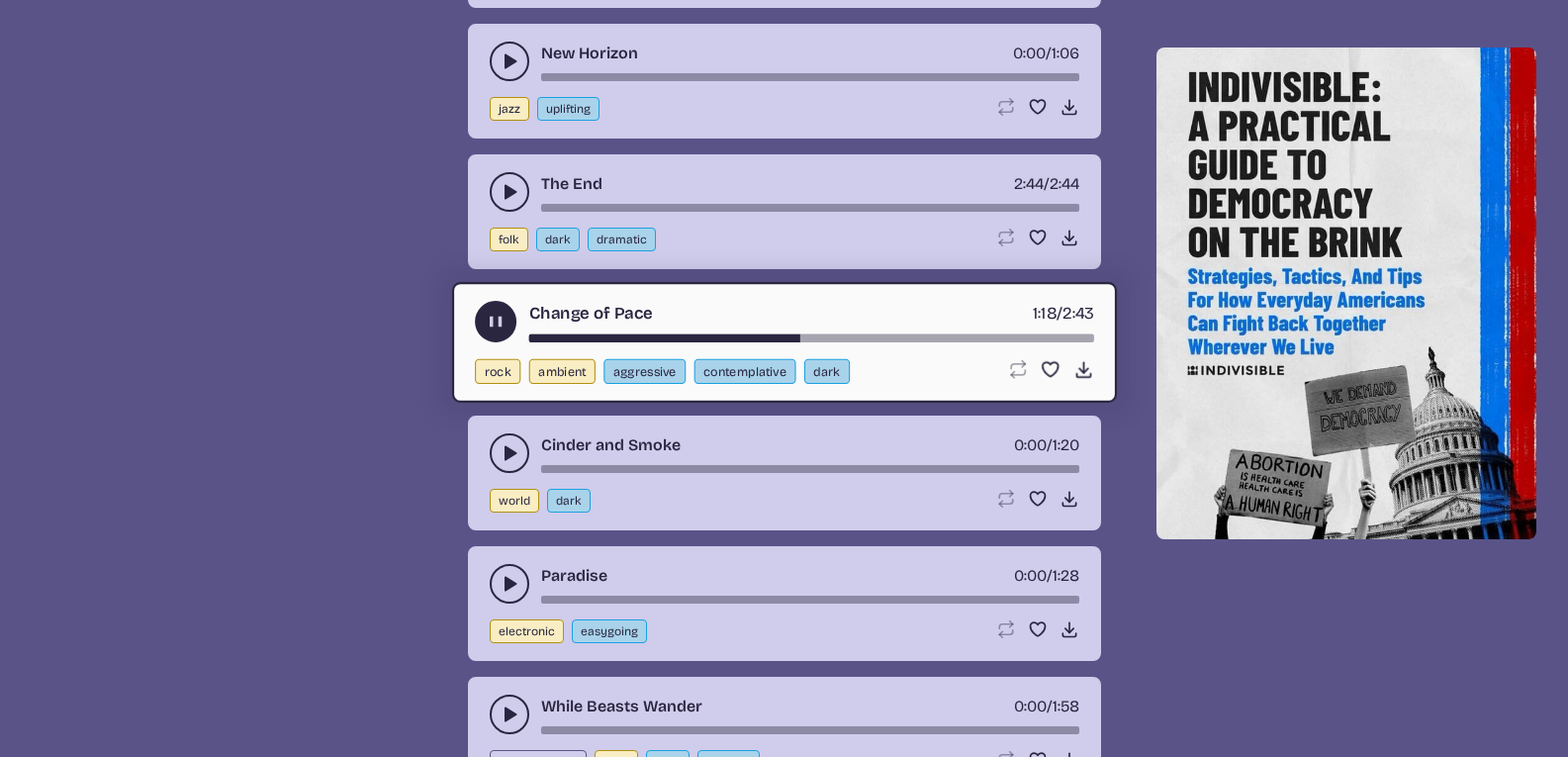
click at [490, 309] on button "play-pause toggle" at bounding box center [495, 322] width 42 height 42
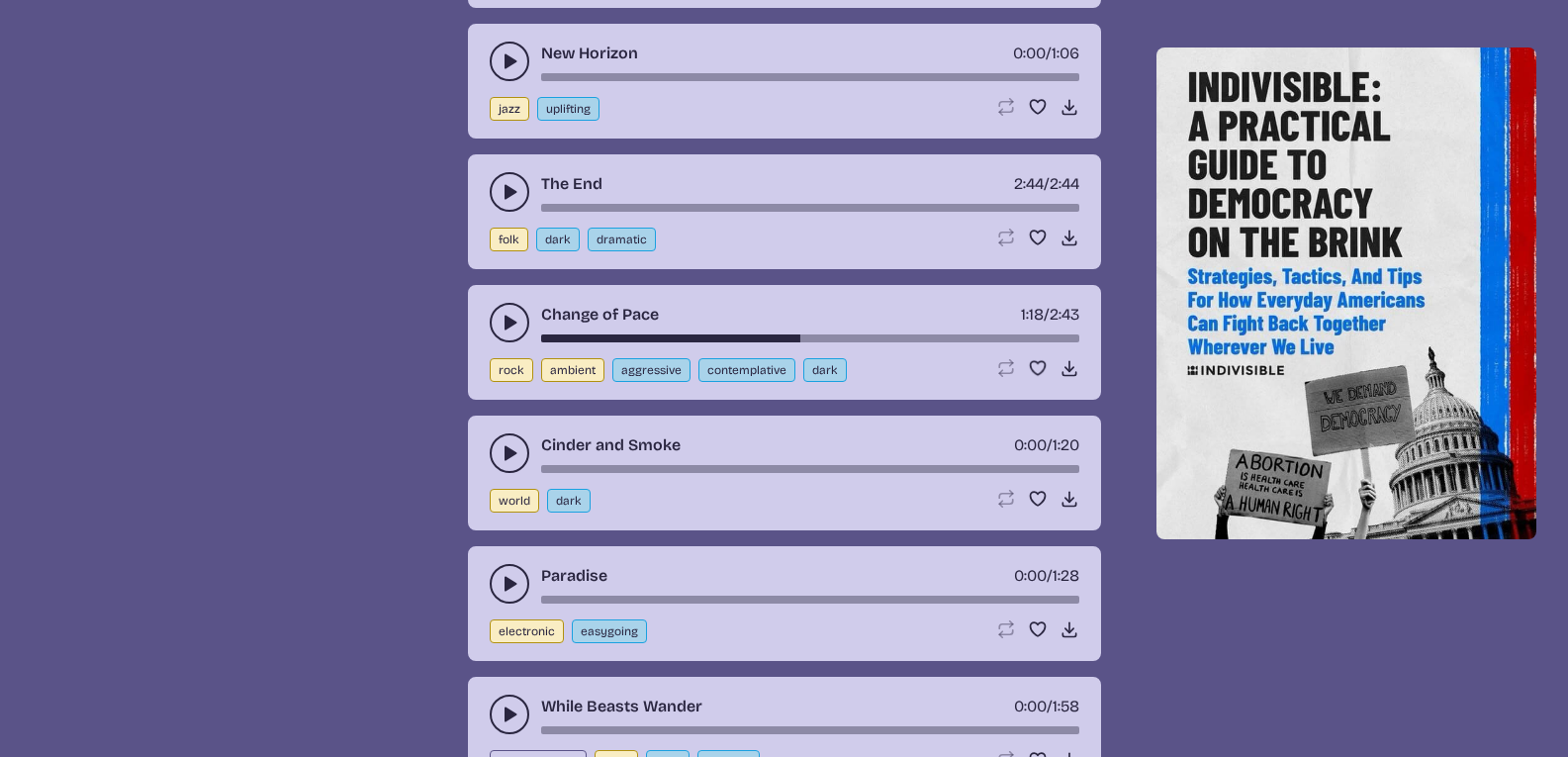
scroll to position [14962, 0]
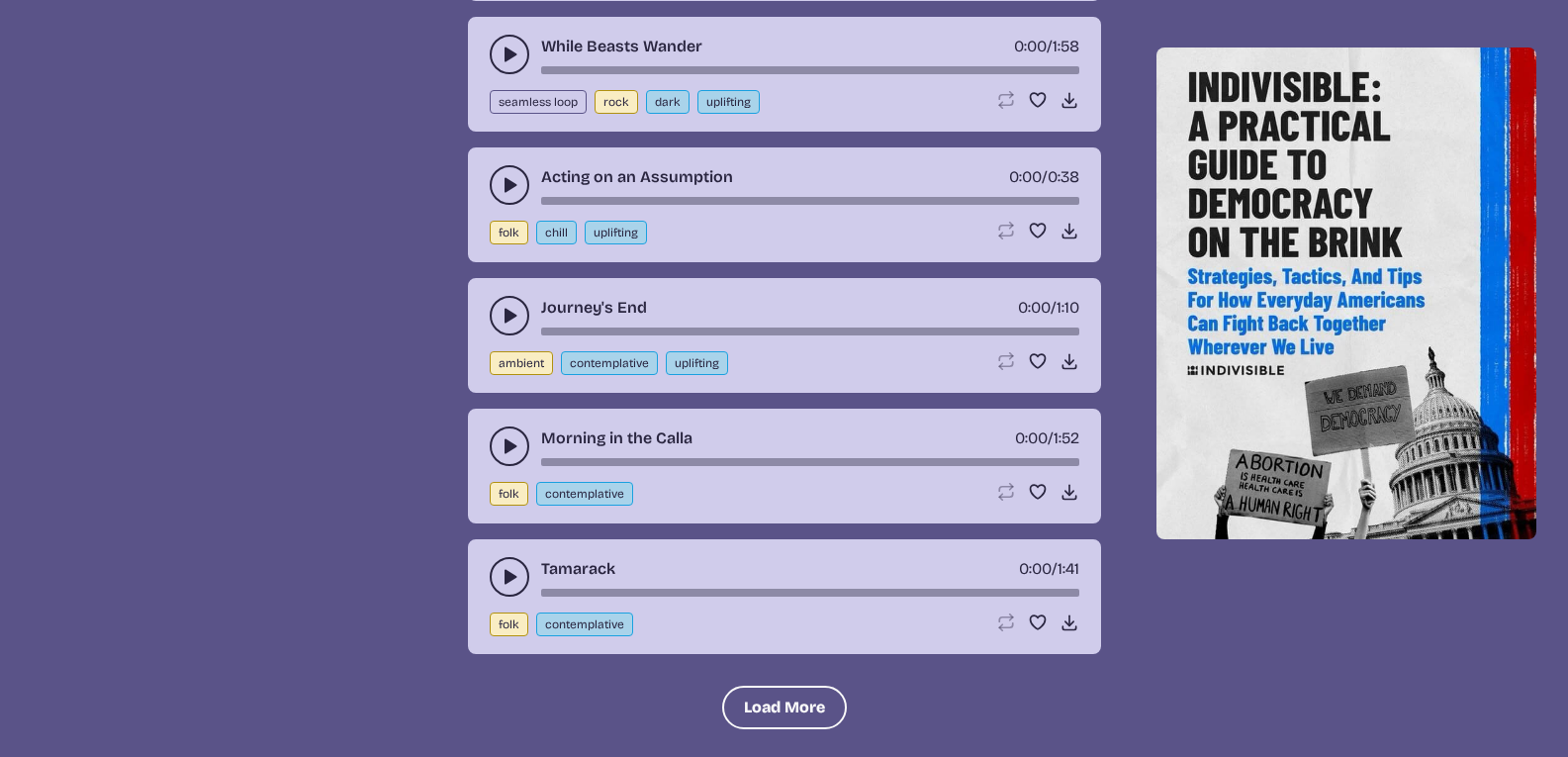
click at [501, 308] on icon "play-pause toggle" at bounding box center [509, 316] width 20 height 20
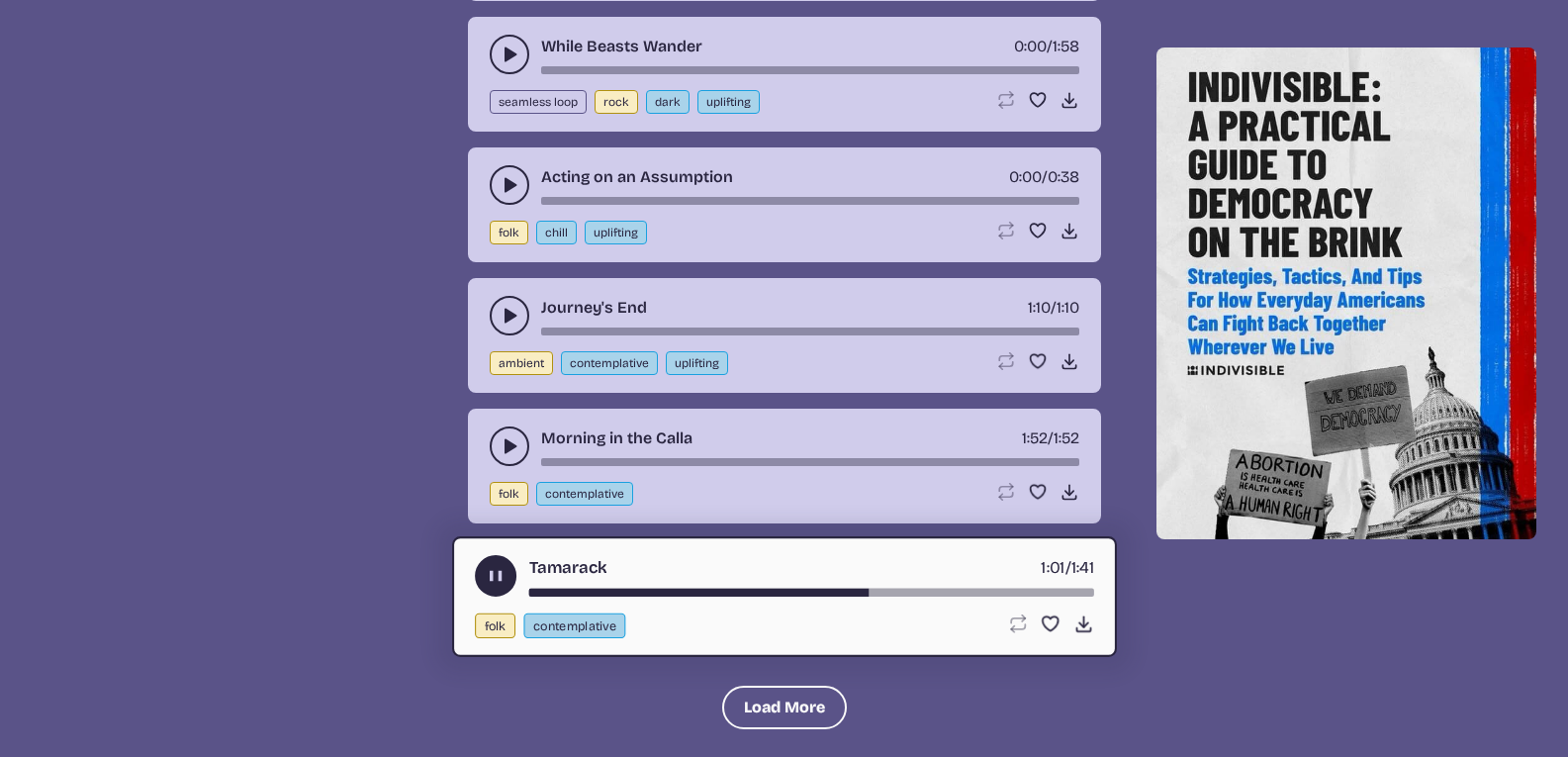
click at [501, 581] on use "play-pause toggle" at bounding box center [494, 575] width 21 height 21
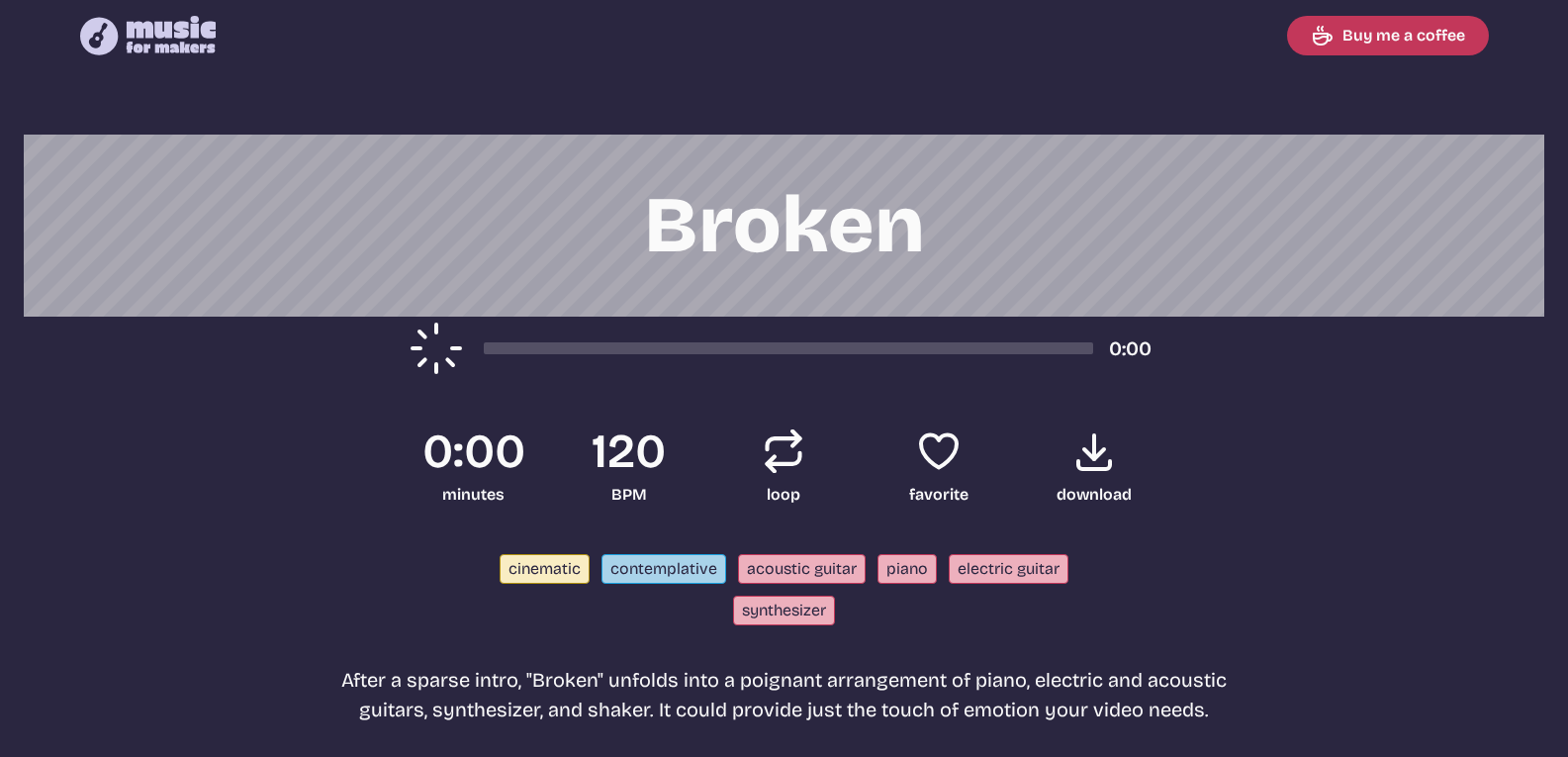
click at [451, 359] on icon at bounding box center [434, 348] width 69 height 69
click at [451, 359] on icon "play-pause toggle" at bounding box center [436, 349] width 32 height 32
click at [560, 119] on div "Music for Makers logo Music for Makers logo Buy me a coffee Broken 0:21 2:14 mi…" at bounding box center [784, 719] width 1568 height 1438
click at [570, 248] on h1 "Broken" at bounding box center [784, 226] width 950 height 182
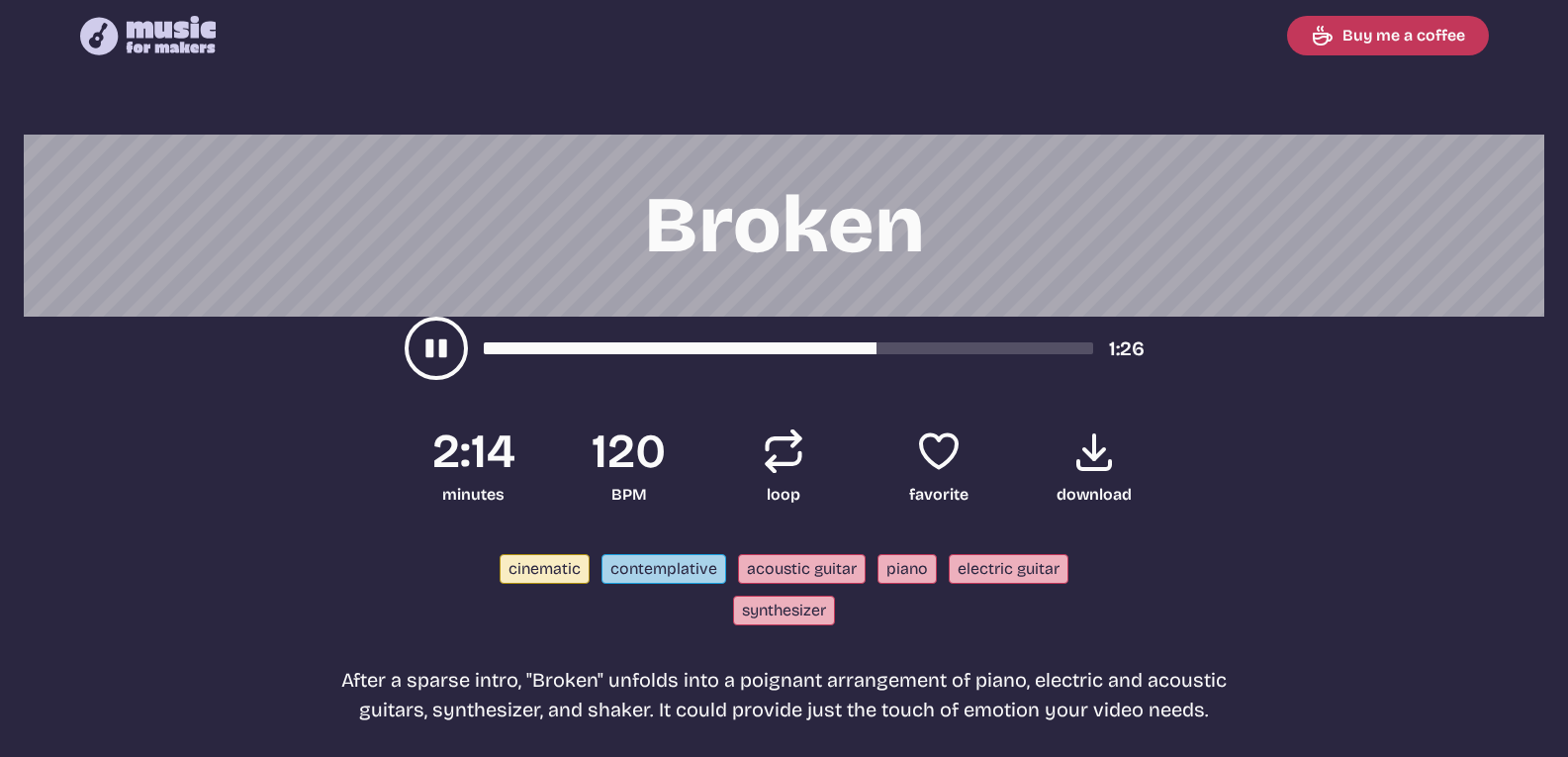
click at [444, 332] on button "play-pause toggle" at bounding box center [435, 348] width 63 height 63
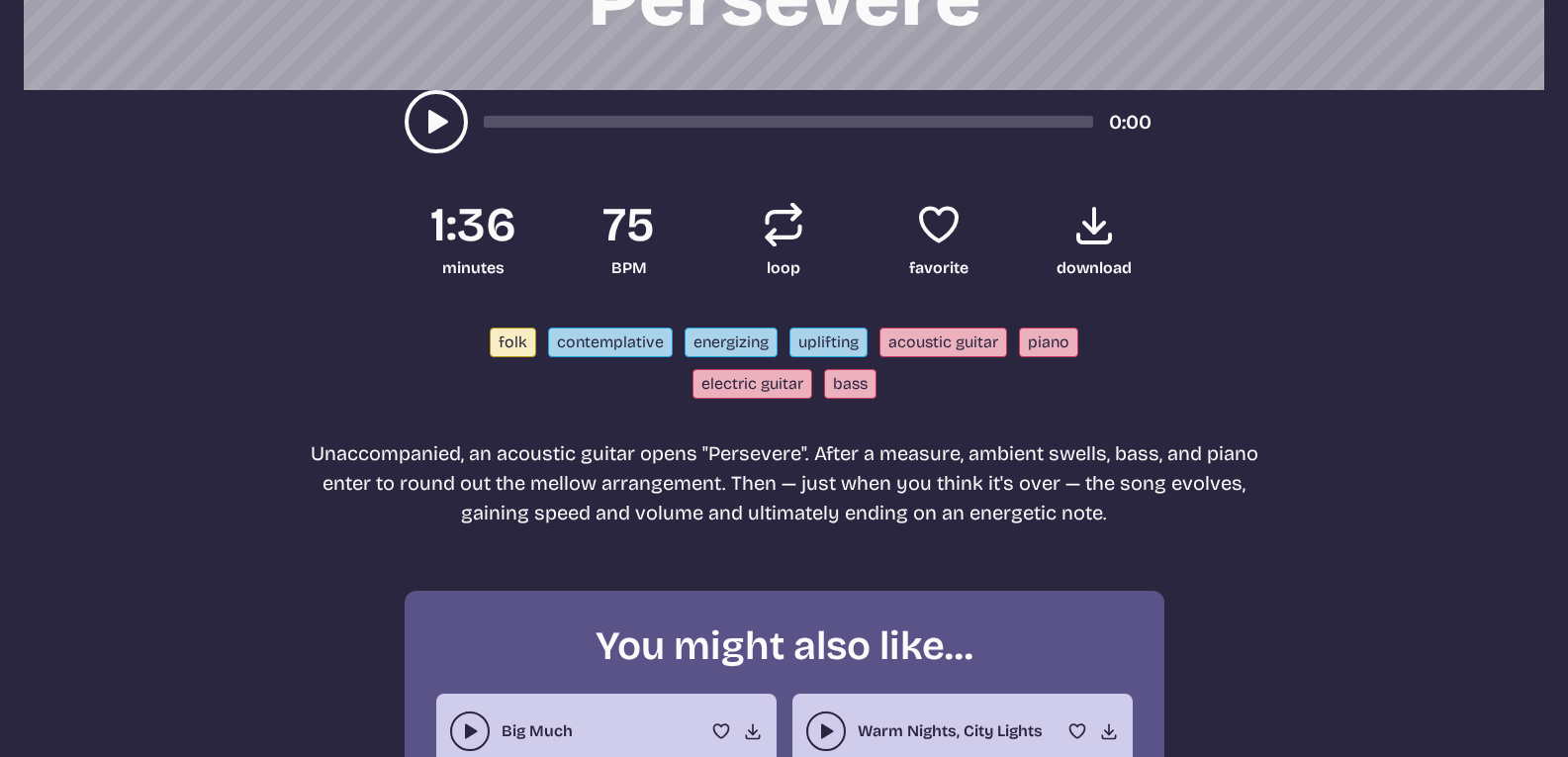
scroll to position [238, 0]
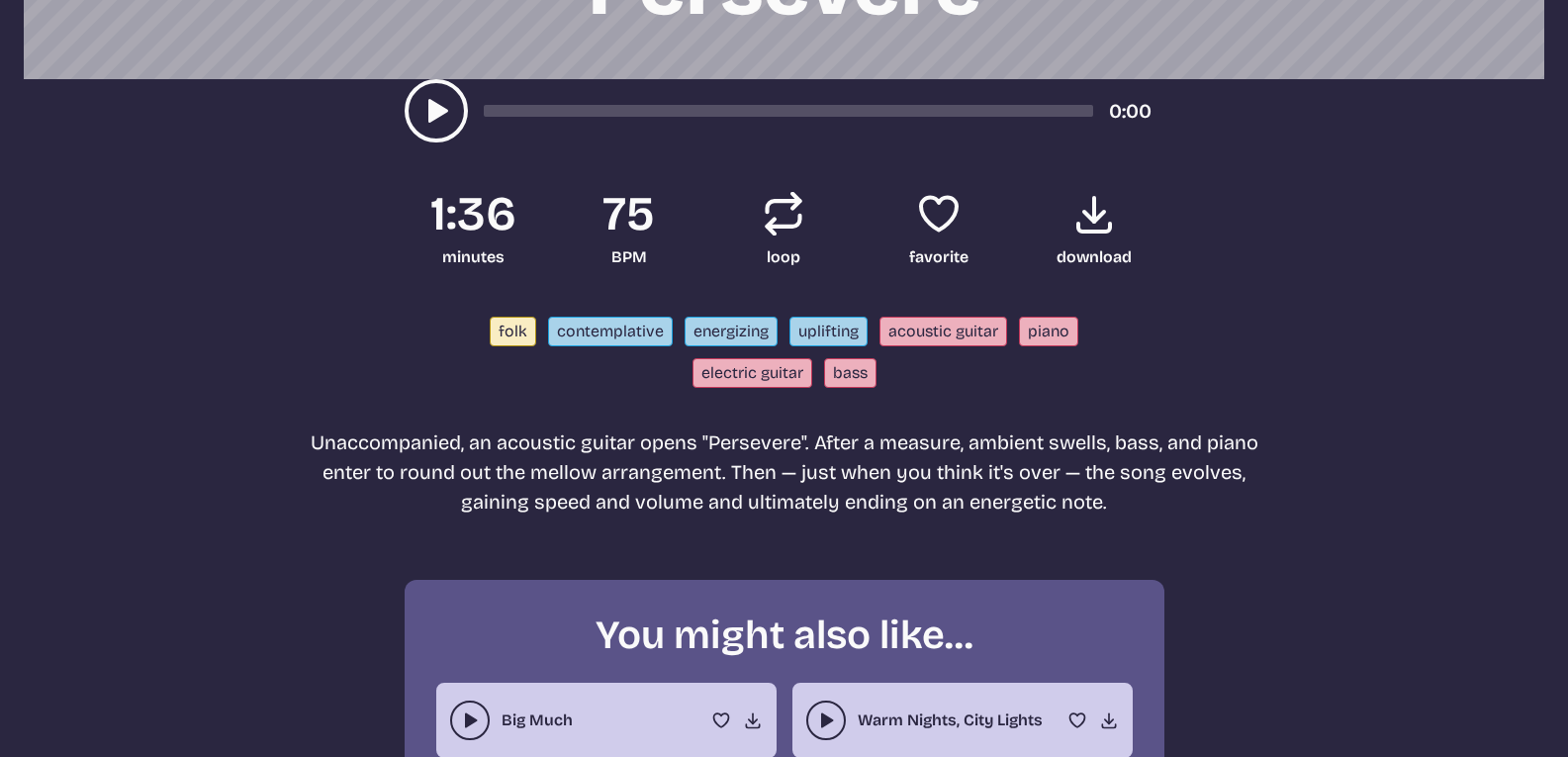
click at [450, 118] on icon "play-pause toggle" at bounding box center [436, 111] width 32 height 32
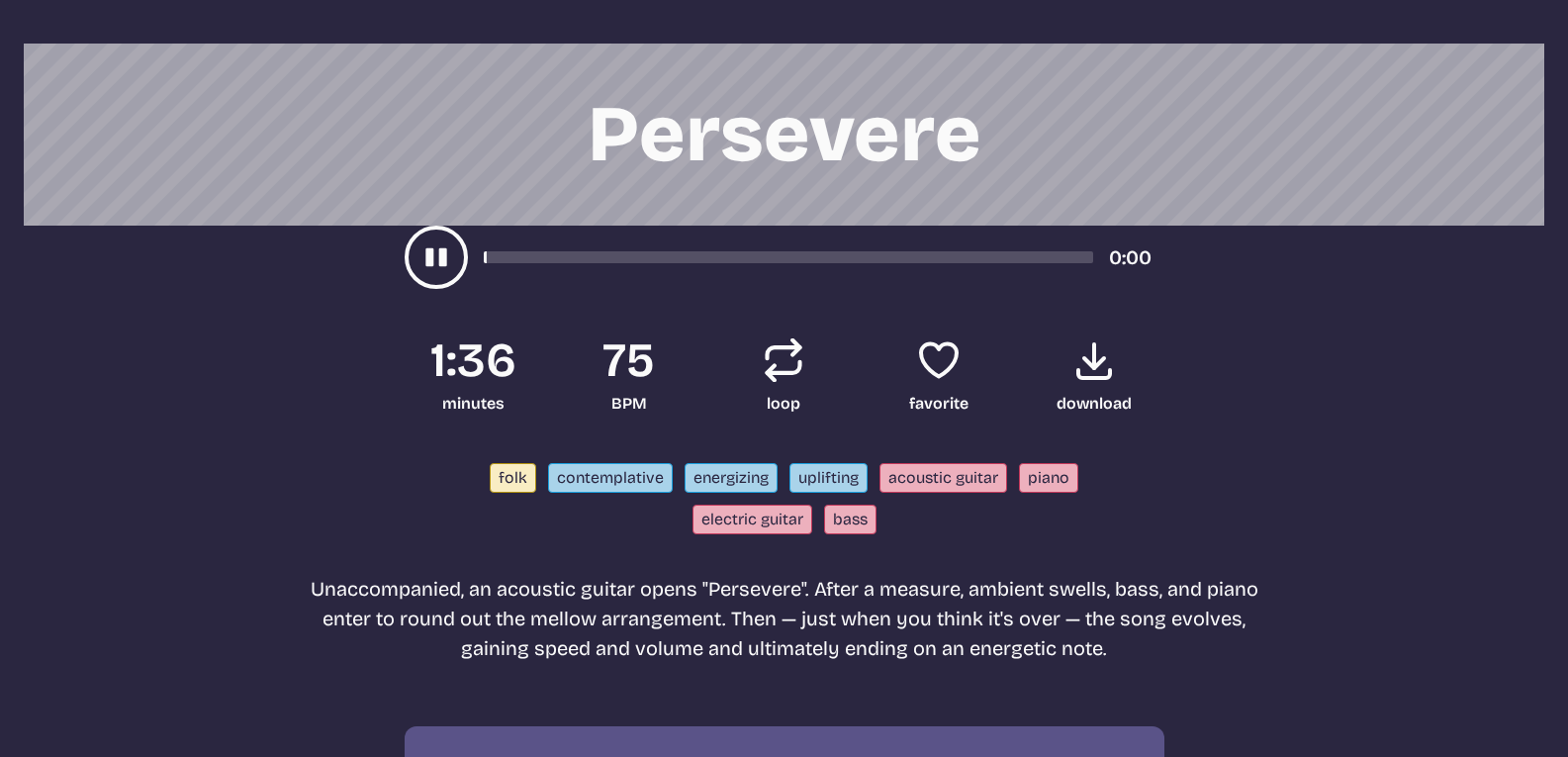
scroll to position [79, 0]
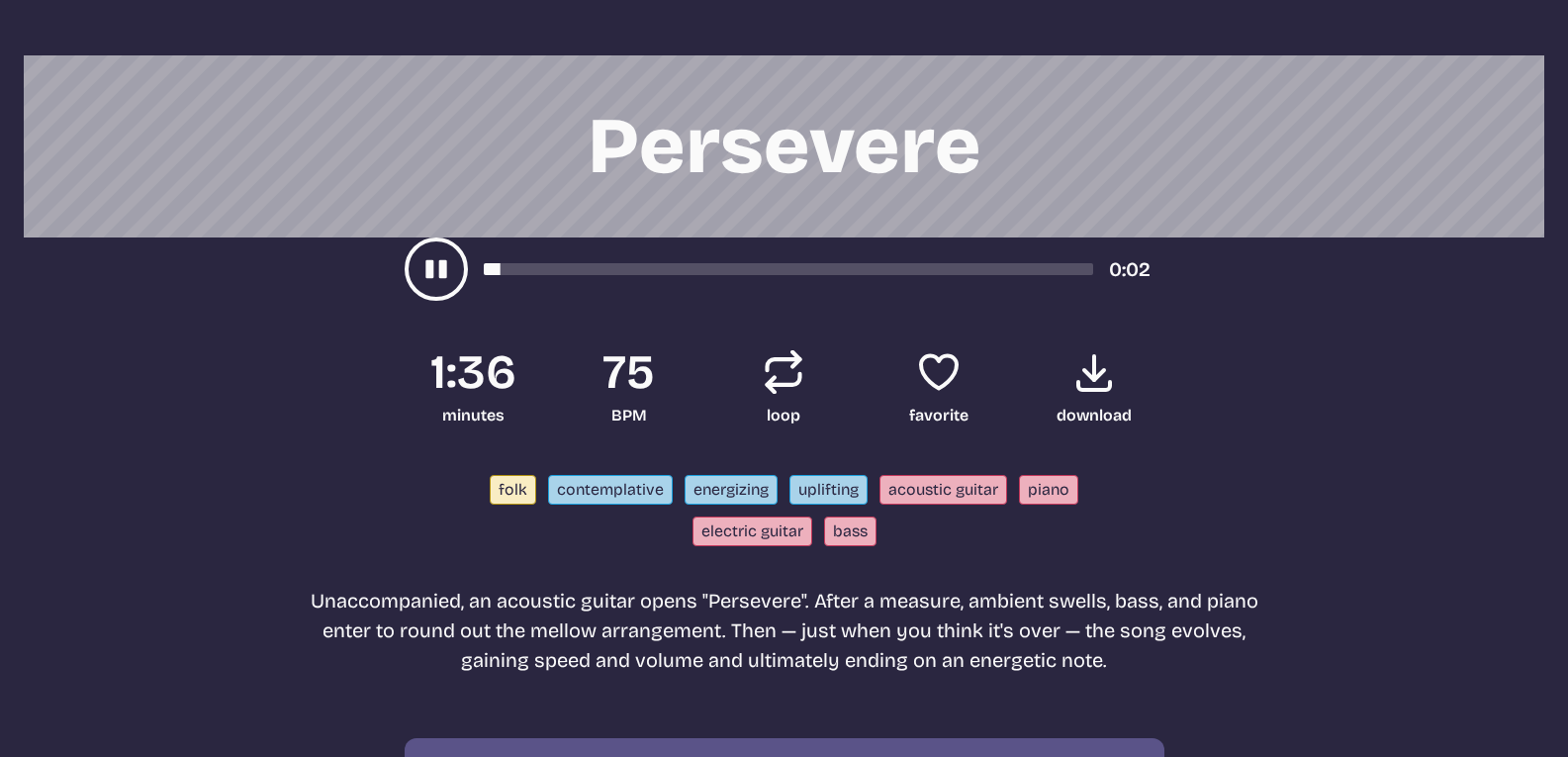
click at [610, 252] on div "0:02" at bounding box center [784, 269] width 760 height 63
click at [611, 267] on div "song-time-bar" at bounding box center [788, 269] width 609 height 12
click at [781, 265] on div "song-time-bar" at bounding box center [788, 269] width 609 height 12
click at [986, 266] on div "song-time-bar" at bounding box center [788, 269] width 609 height 12
click at [917, 268] on div "song-time-bar" at bounding box center [788, 269] width 609 height 12
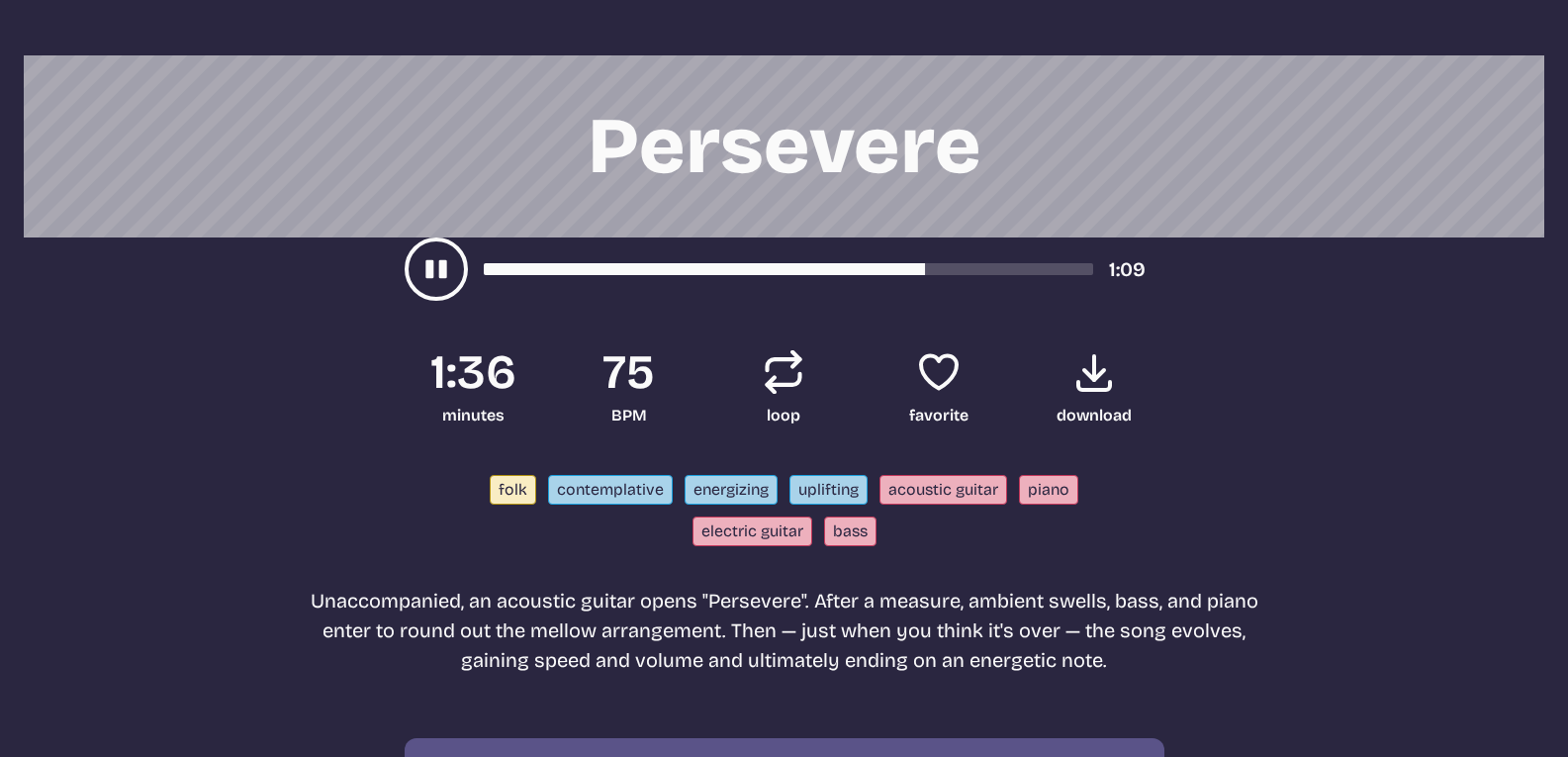
click at [831, 261] on div "1:09" at bounding box center [784, 269] width 760 height 63
click at [796, 264] on div "song-time-bar" at bounding box center [788, 269] width 609 height 12
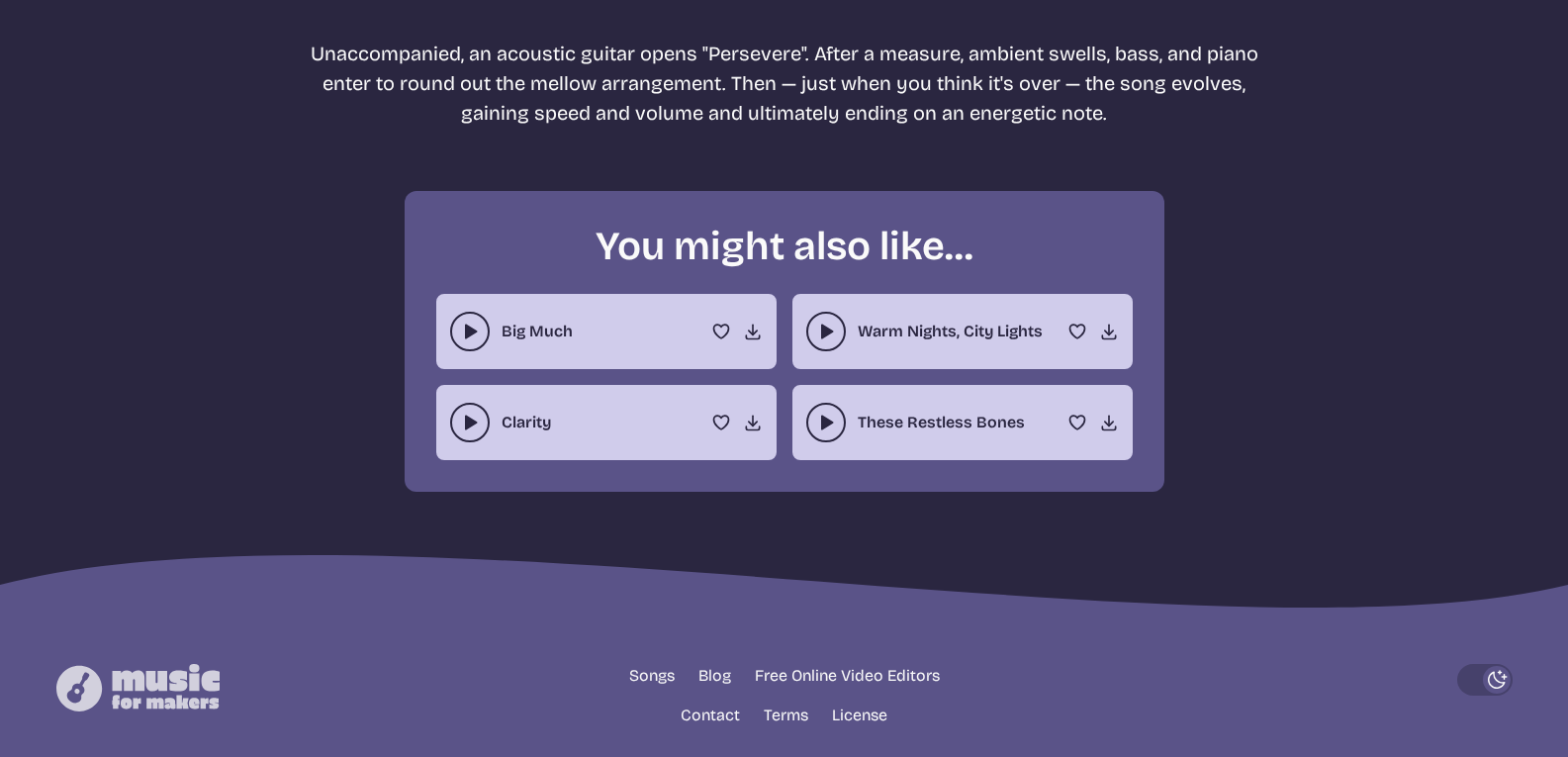
scroll to position [0, 0]
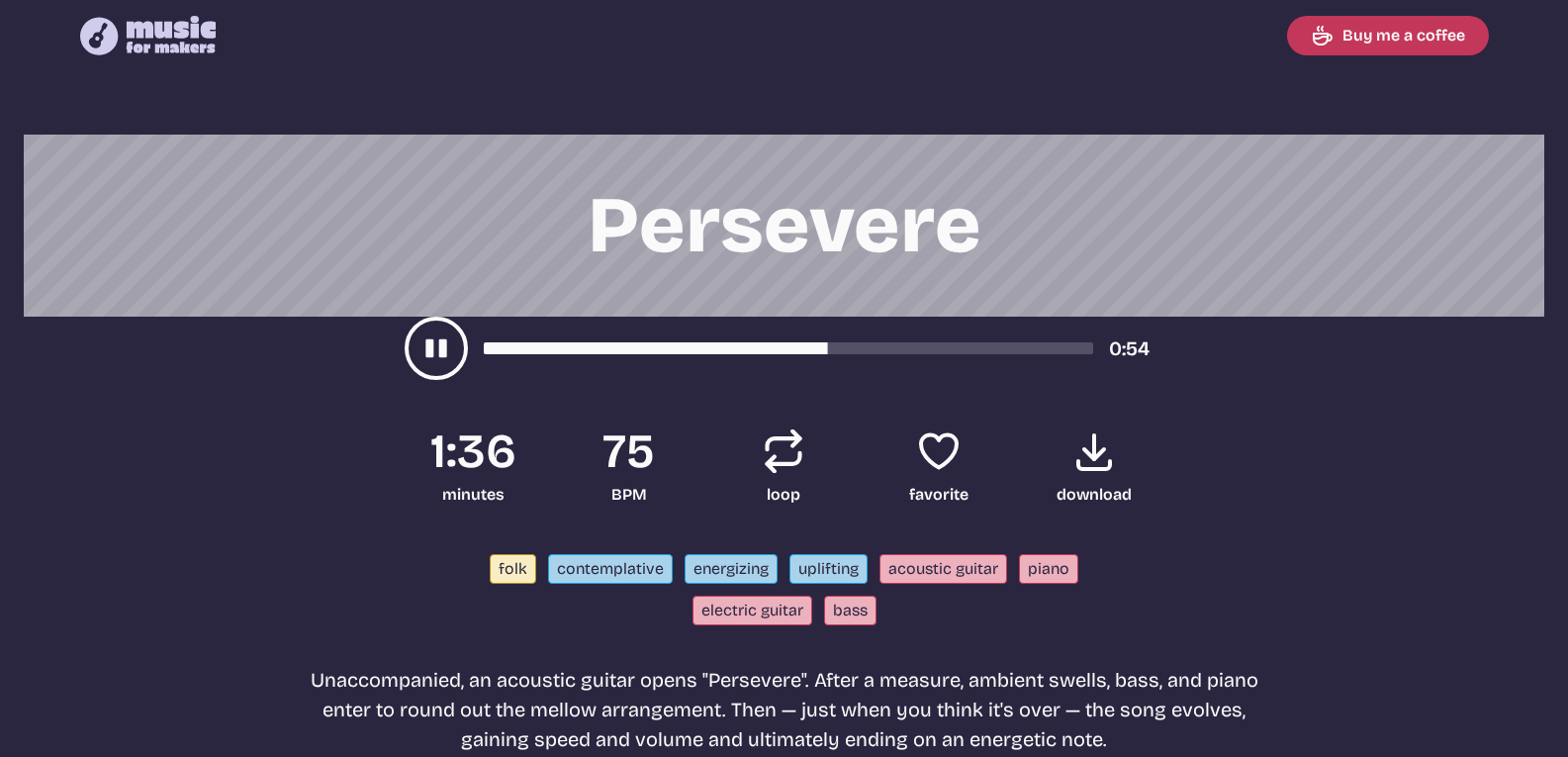
click at [1084, 446] on icon "Download song" at bounding box center [1095, 451] width 48 height 48
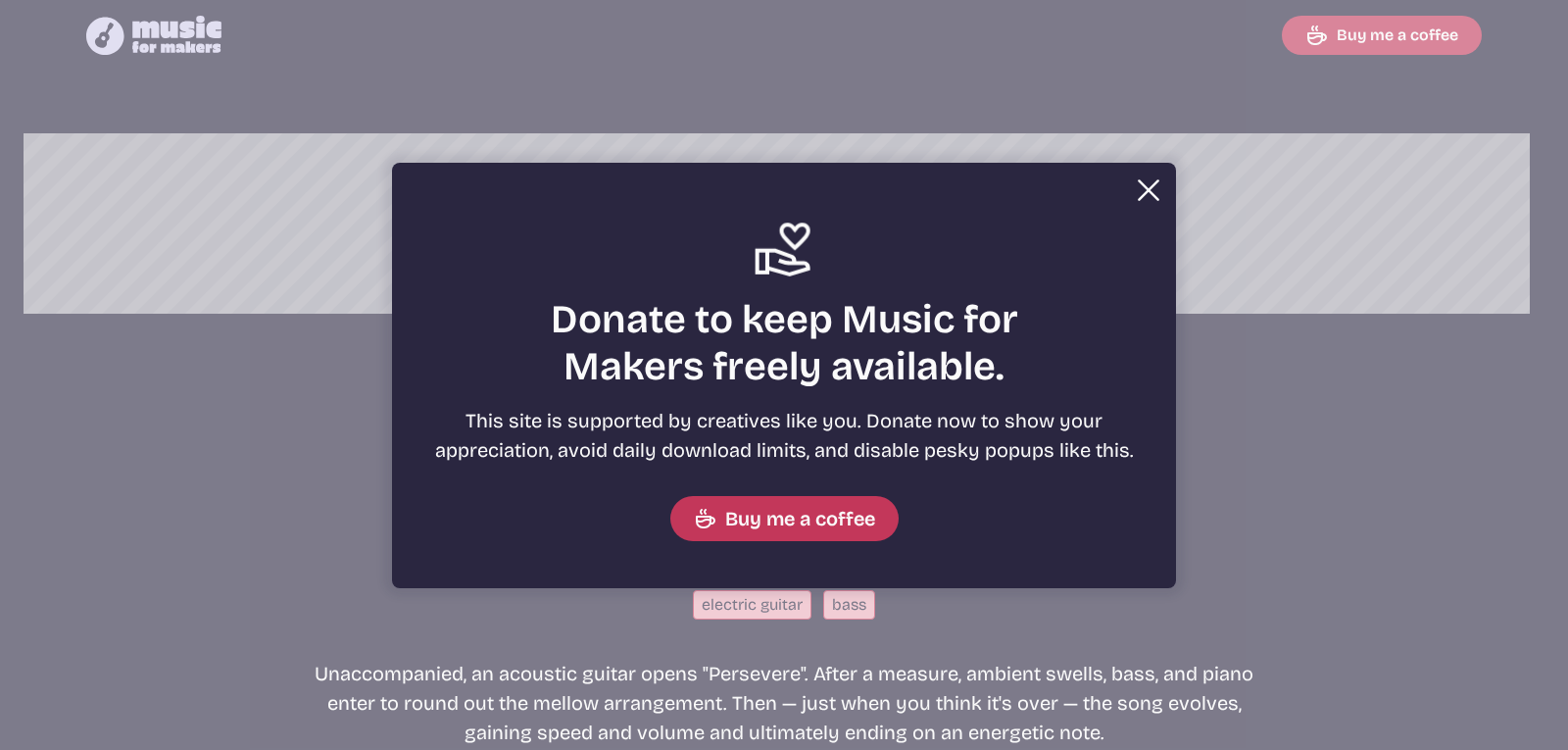
click at [1143, 187] on button "Close" at bounding box center [1149, 190] width 40 height 40
